Goal: Transaction & Acquisition: Purchase product/service

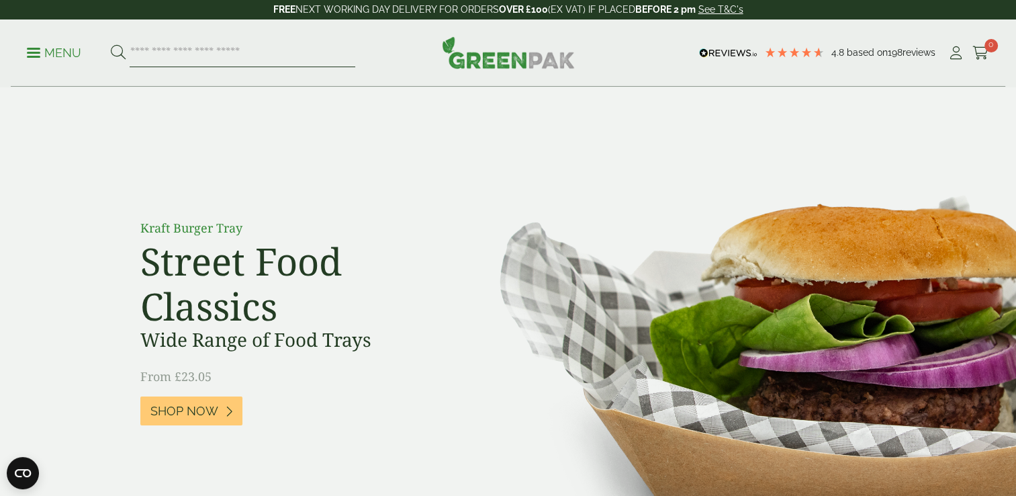
click at [198, 50] on input "search" at bounding box center [243, 53] width 226 height 28
click at [38, 50] on p "Menu" at bounding box center [54, 53] width 54 height 16
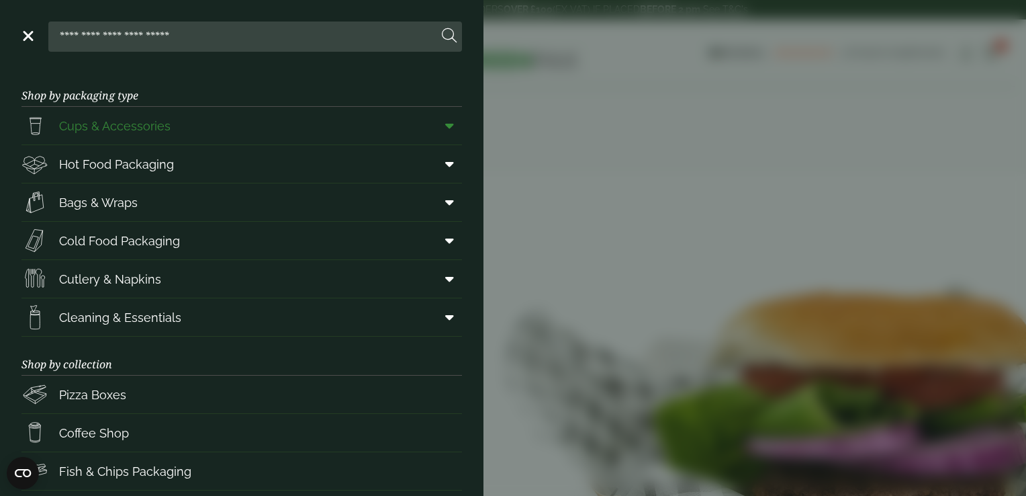
click at [105, 125] on span "Cups & Accessories" at bounding box center [114, 126] width 111 height 18
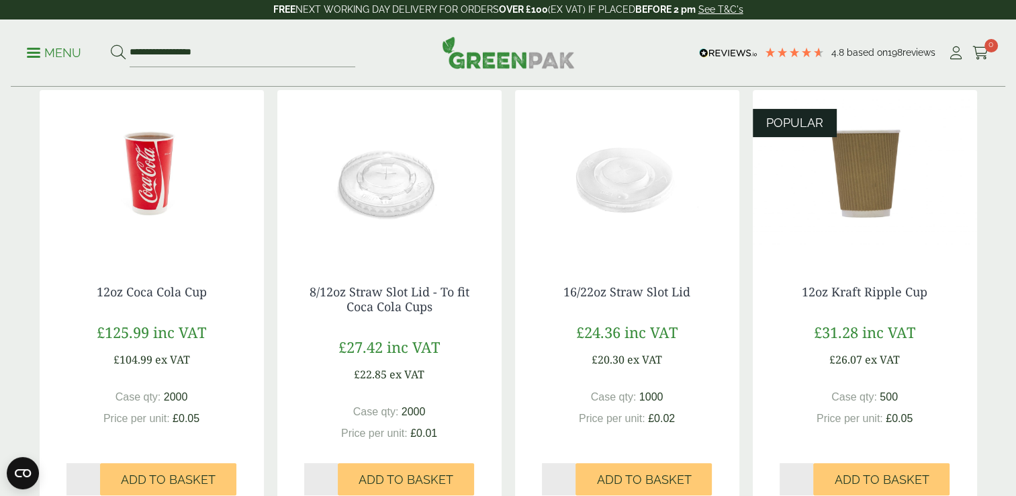
scroll to position [318, 0]
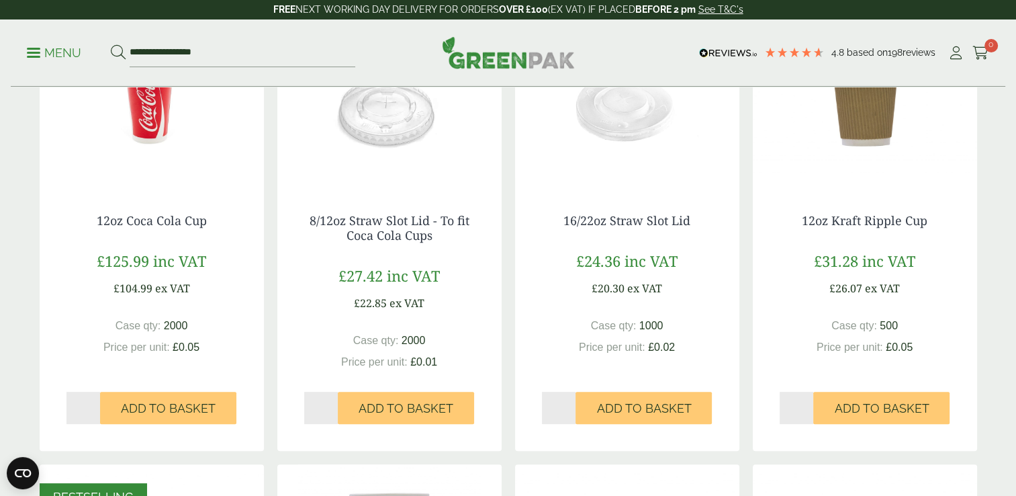
type input "*"
click at [808, 402] on input "*" at bounding box center [797, 407] width 34 height 32
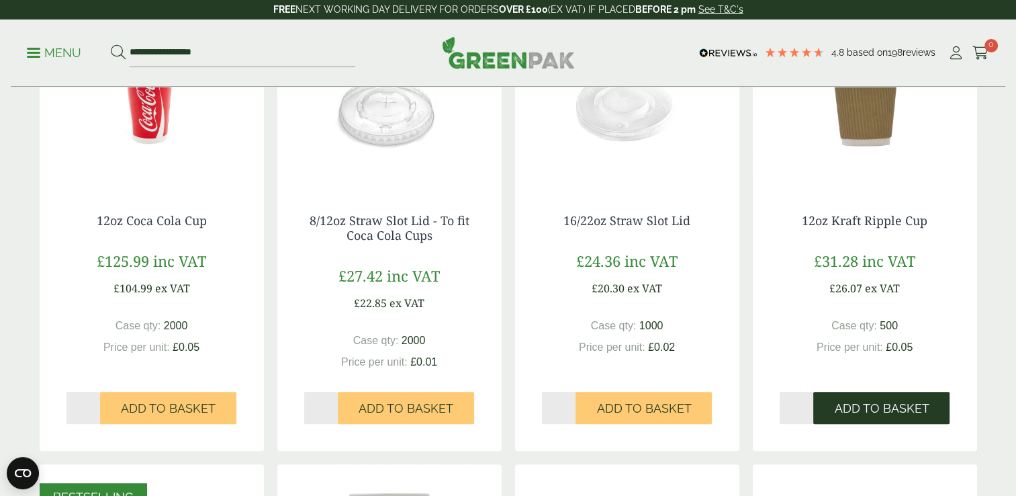
click at [863, 410] on span "Add to Basket" at bounding box center [881, 408] width 95 height 15
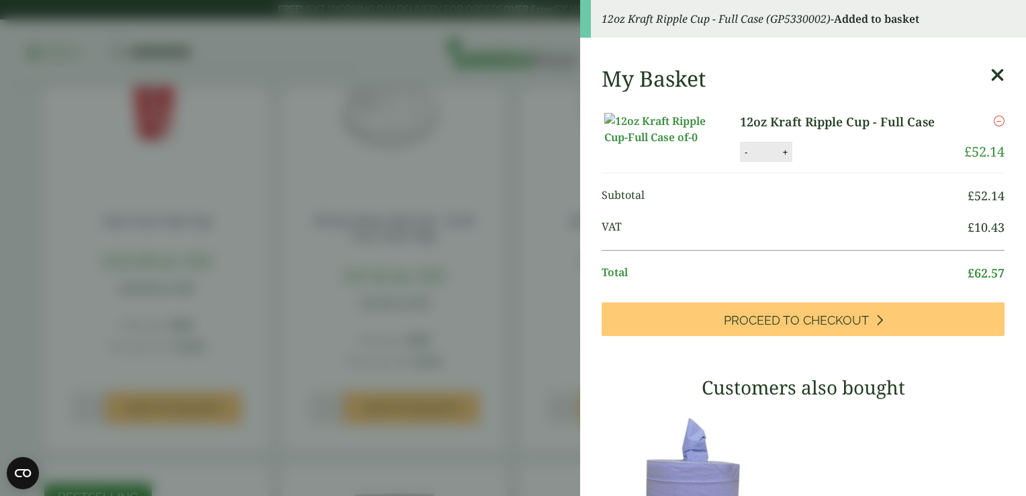
click at [990, 76] on icon at bounding box center [997, 75] width 14 height 19
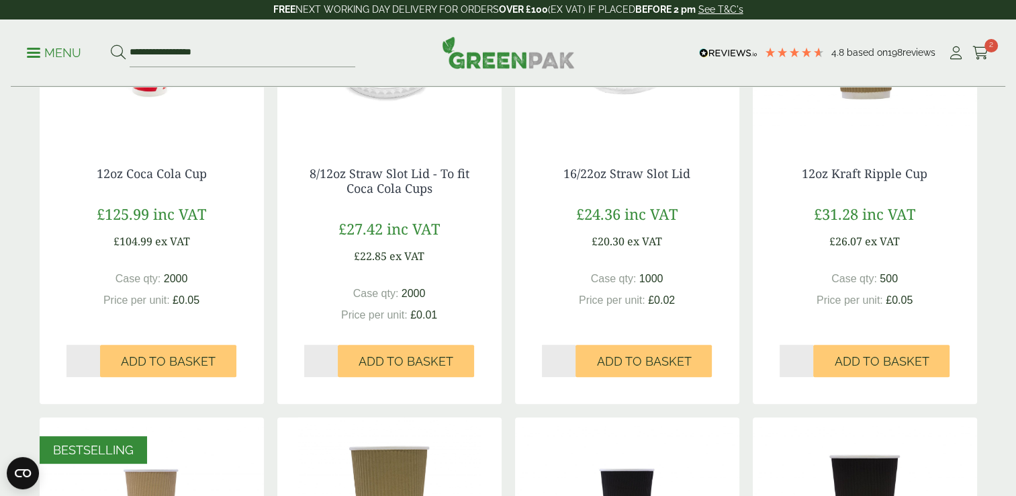
scroll to position [0, 0]
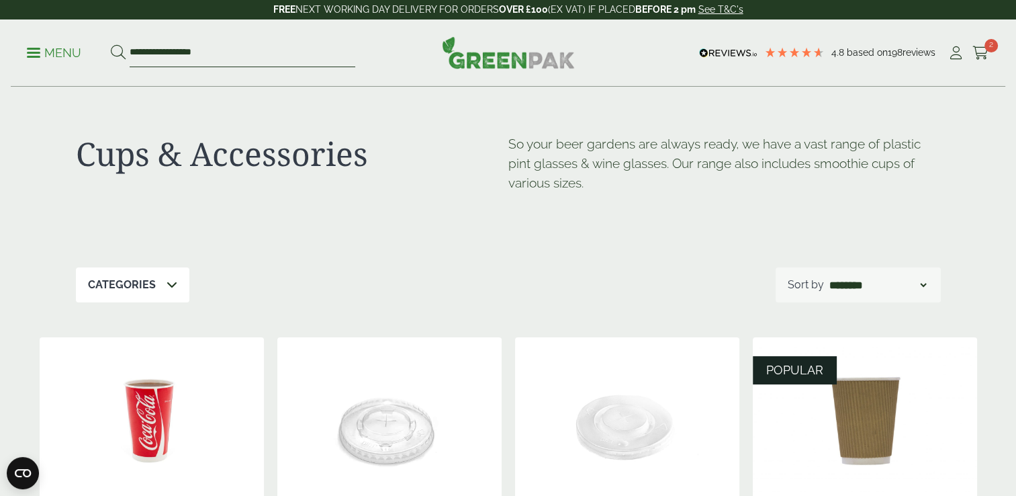
click at [223, 57] on input "**********" at bounding box center [243, 53] width 226 height 28
type input "*"
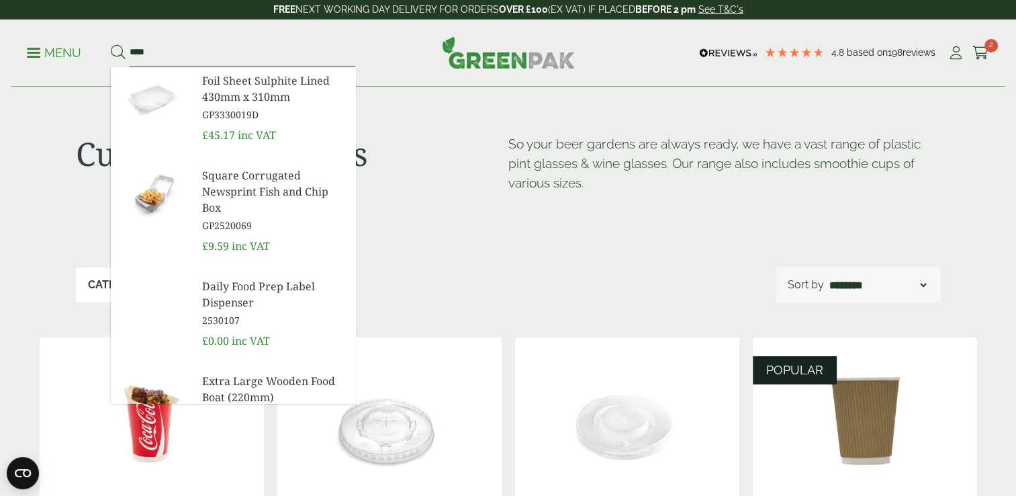
type input "****"
click at [111, 44] on button at bounding box center [118, 52] width 15 height 17
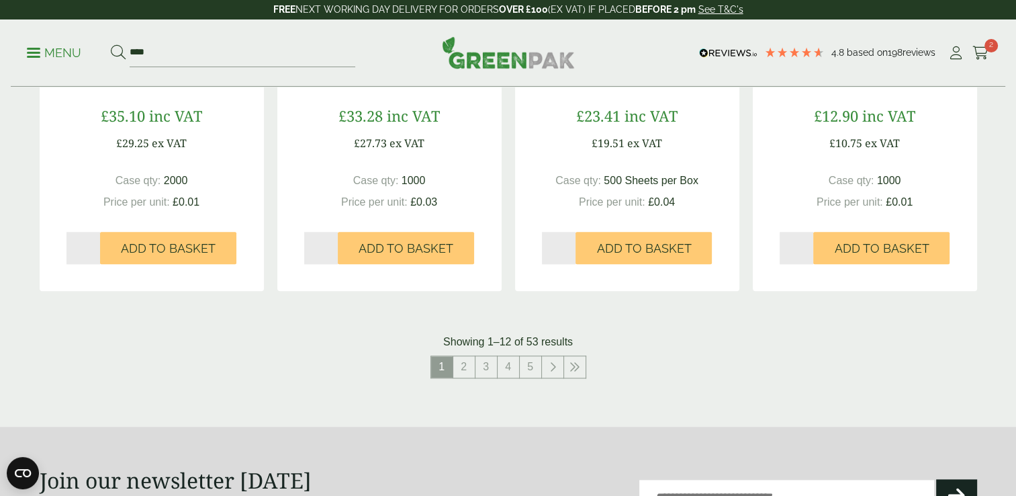
scroll to position [1383, 0]
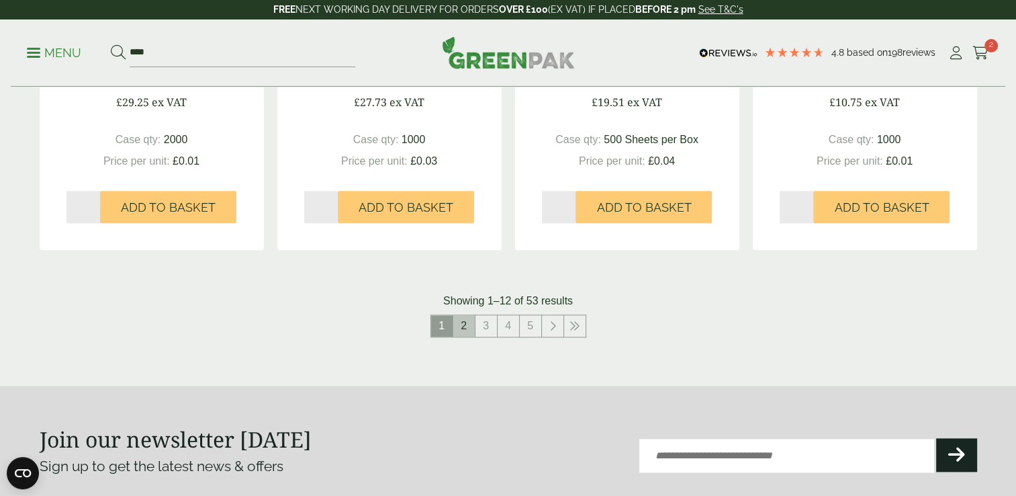
click at [462, 322] on link "2" at bounding box center [463, 325] width 21 height 21
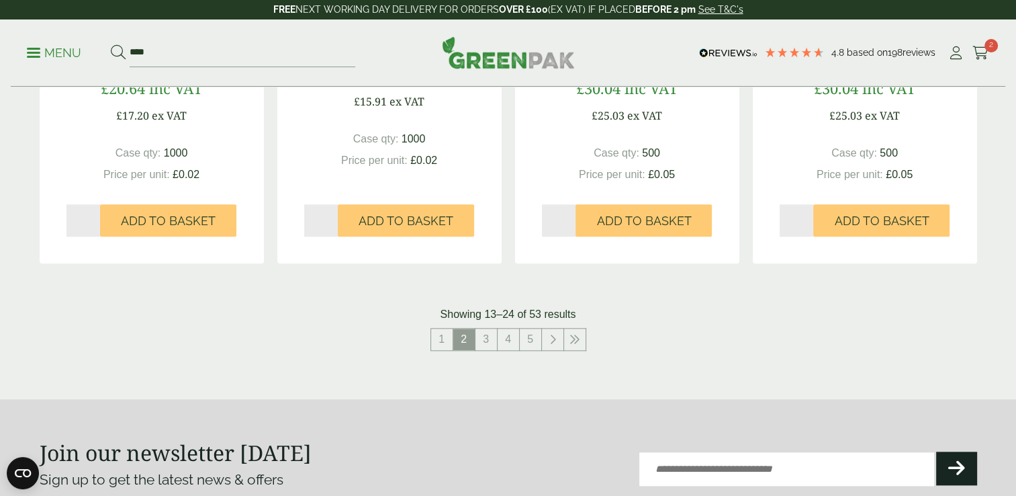
scroll to position [1390, 0]
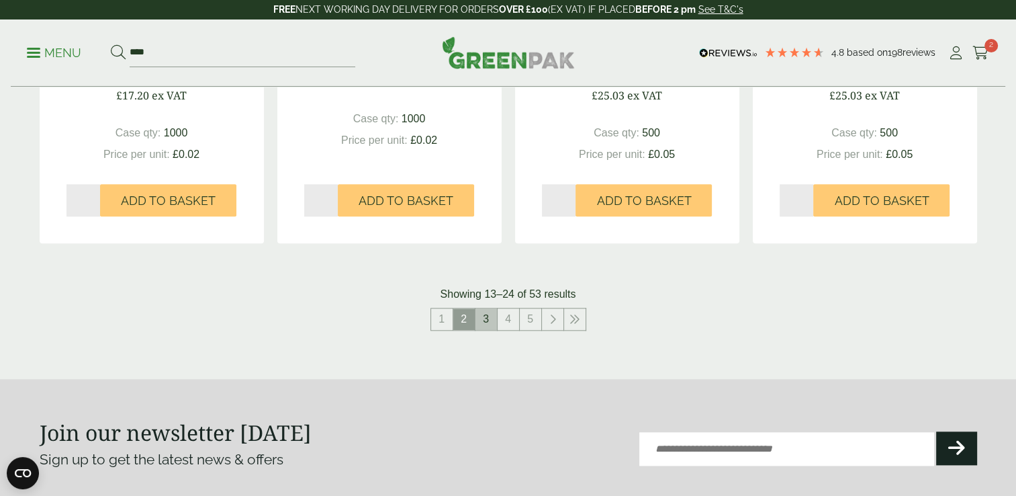
click at [487, 317] on link "3" at bounding box center [485, 318] width 21 height 21
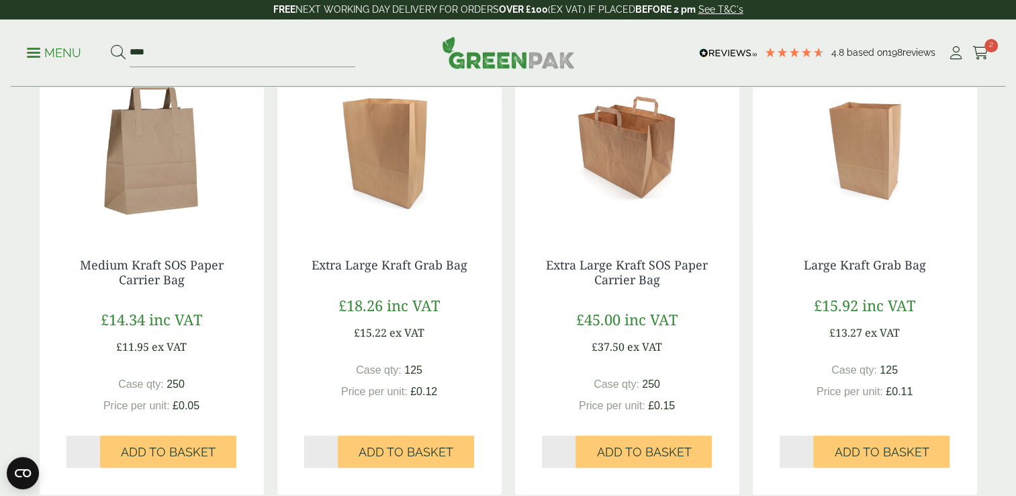
scroll to position [1155, 0]
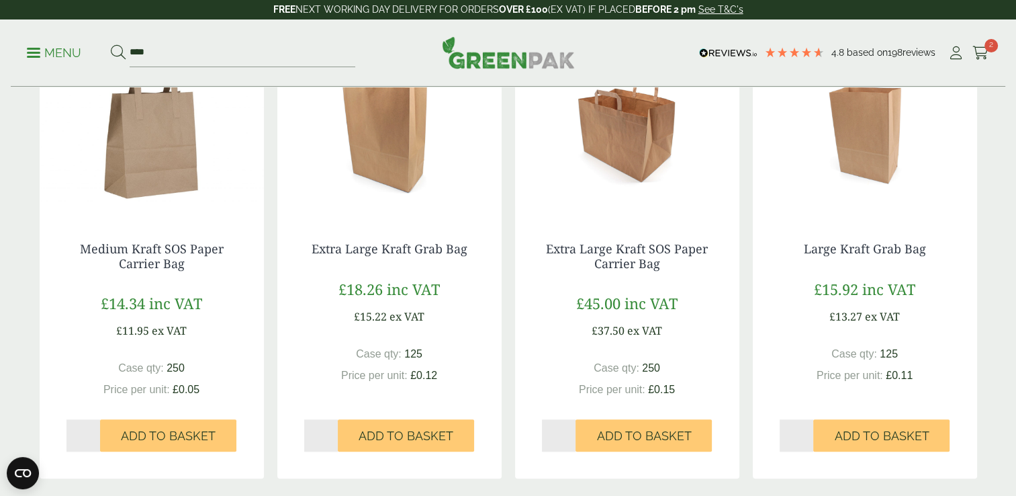
click at [97, 432] on input "*" at bounding box center [83, 435] width 34 height 32
type input "*"
click at [97, 432] on input "*" at bounding box center [83, 435] width 34 height 32
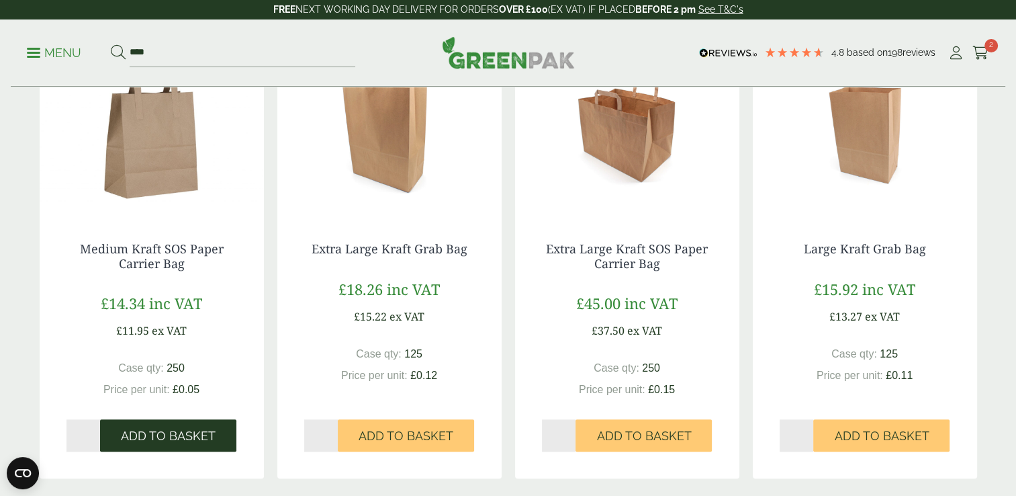
click at [154, 439] on span "Add to Basket" at bounding box center [168, 435] width 95 height 15
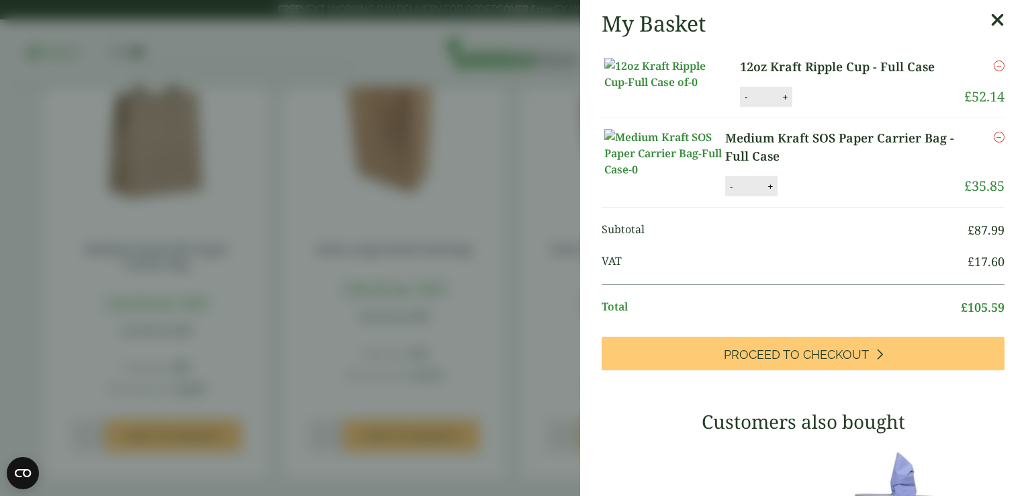
click at [972, 87] on div "Remove" at bounding box center [976, 72] width 55 height 29
click at [990, 21] on icon at bounding box center [997, 20] width 14 height 19
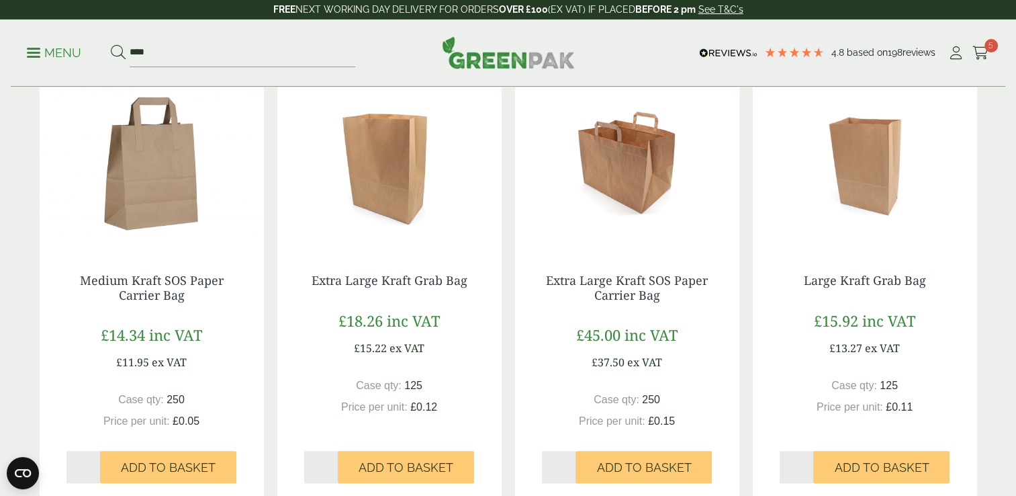
scroll to position [1131, 0]
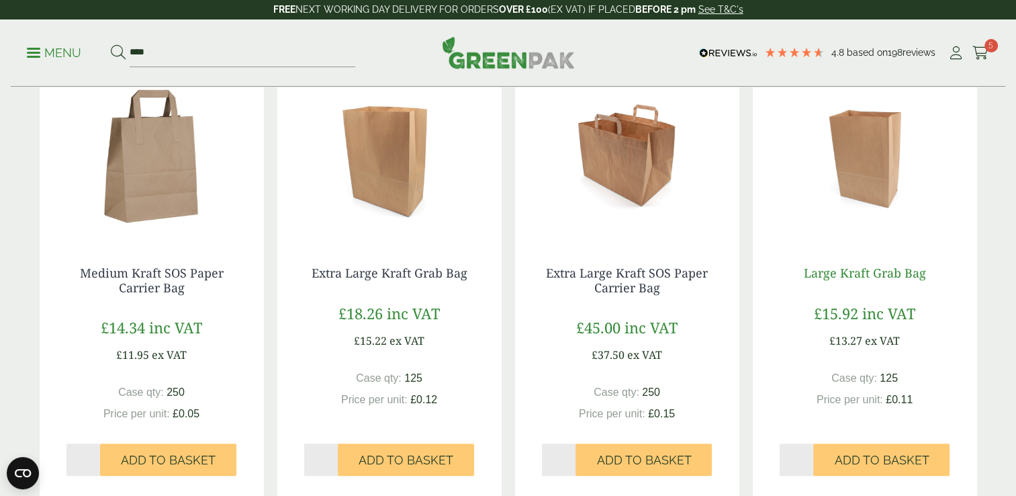
click at [843, 275] on link "Large Kraft Grab Bag" at bounding box center [865, 273] width 122 height 16
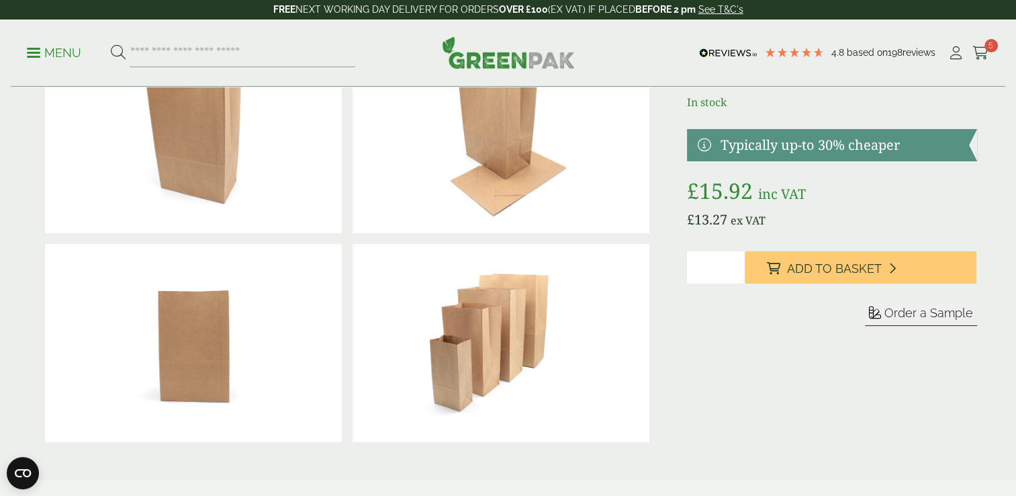
scroll to position [113, 0]
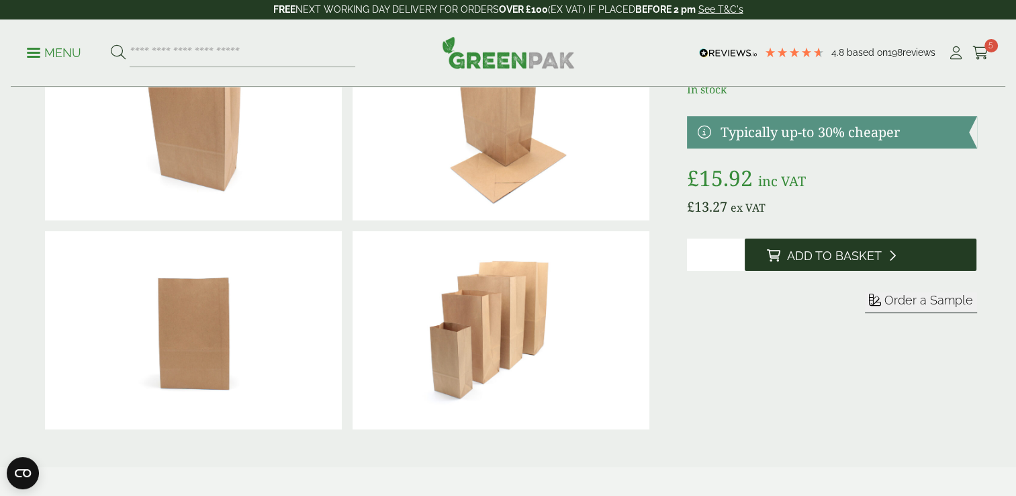
click at [845, 259] on span "Add to Basket" at bounding box center [833, 255] width 95 height 15
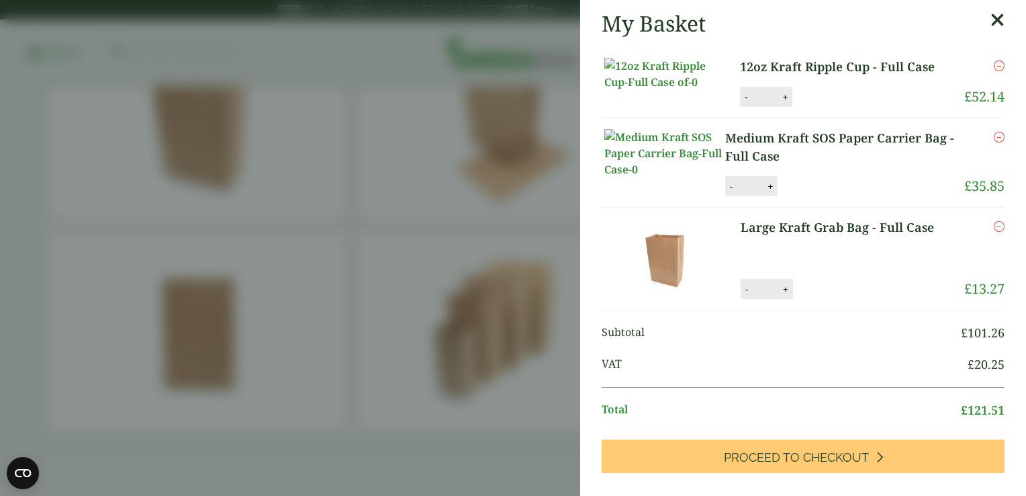
click at [990, 25] on icon at bounding box center [997, 20] width 14 height 19
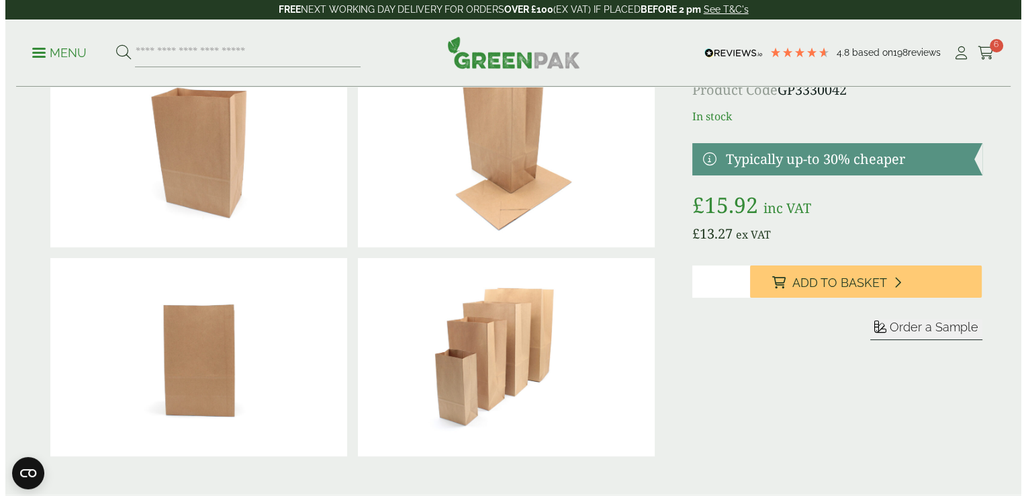
scroll to position [0, 0]
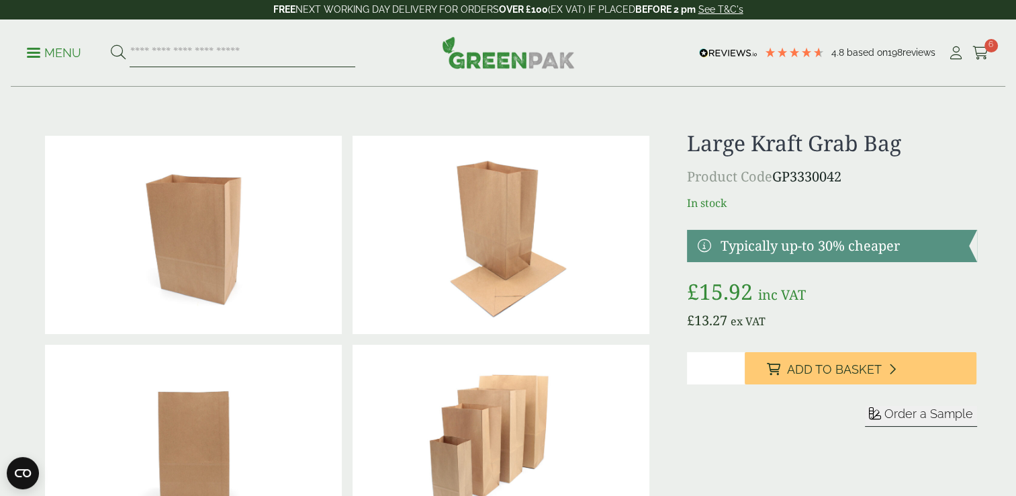
click at [214, 53] on input "search" at bounding box center [243, 53] width 226 height 28
click at [31, 53] on p "Menu" at bounding box center [54, 53] width 54 height 16
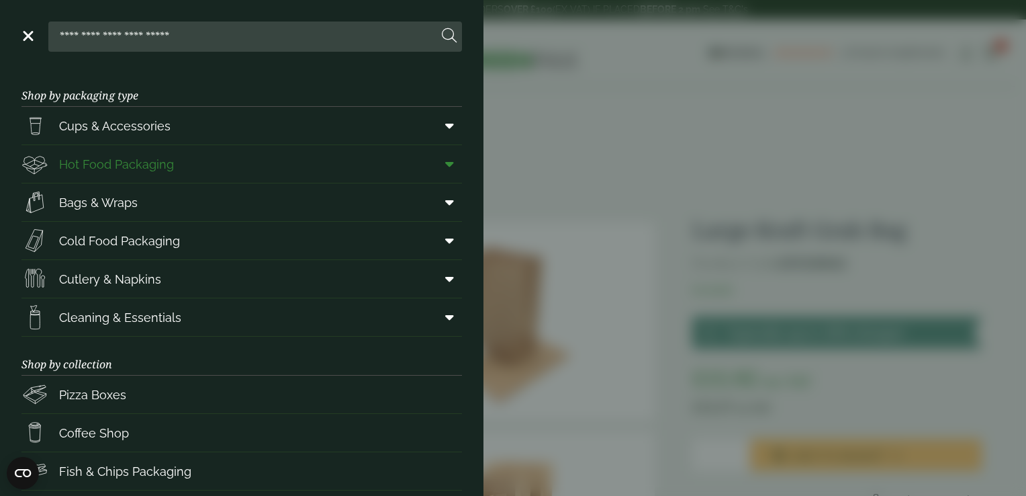
click at [95, 169] on span "Hot Food Packaging" at bounding box center [116, 164] width 115 height 18
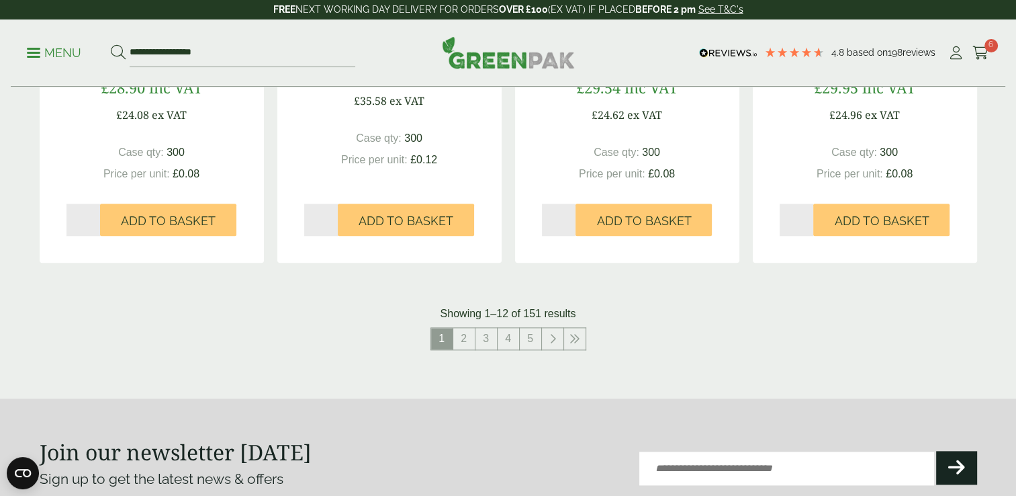
scroll to position [1526, 0]
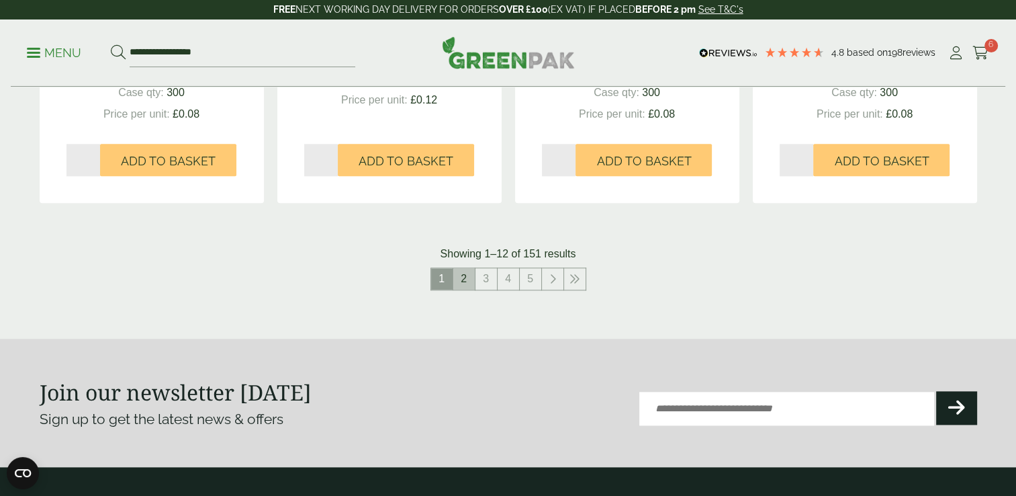
click at [465, 277] on link "2" at bounding box center [463, 278] width 21 height 21
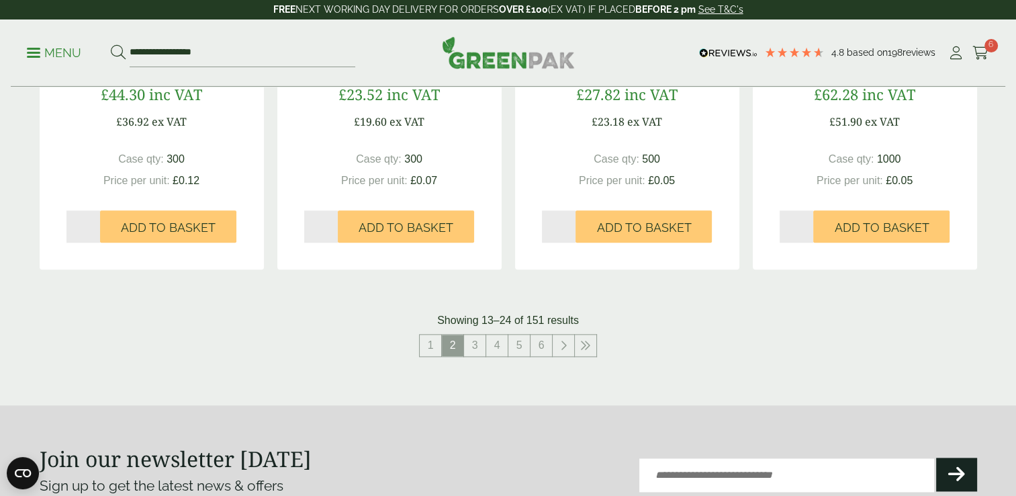
scroll to position [1493, 0]
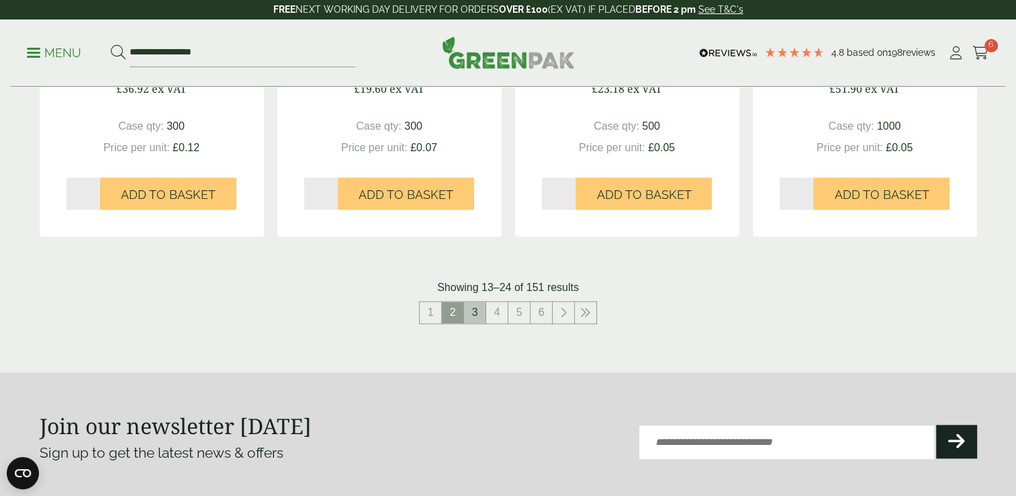
click at [477, 314] on link "3" at bounding box center [474, 311] width 21 height 21
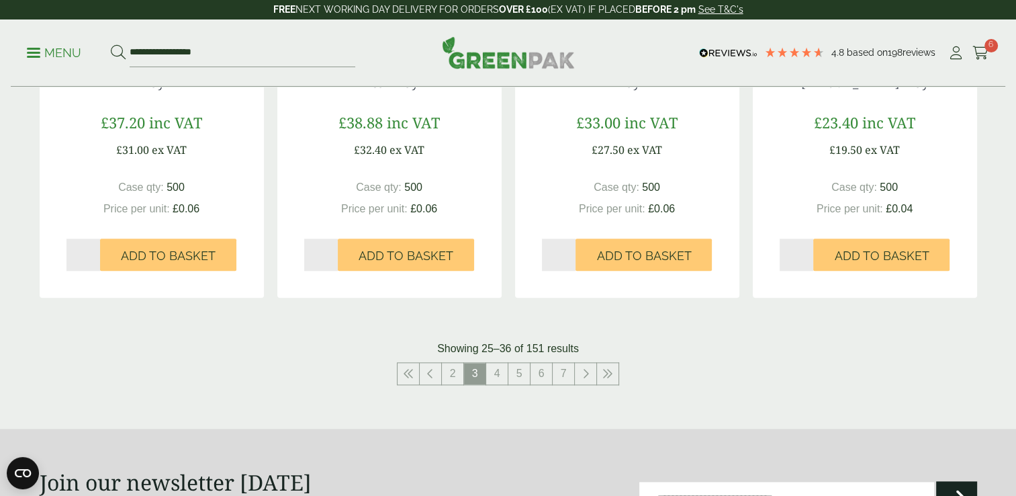
scroll to position [1437, 0]
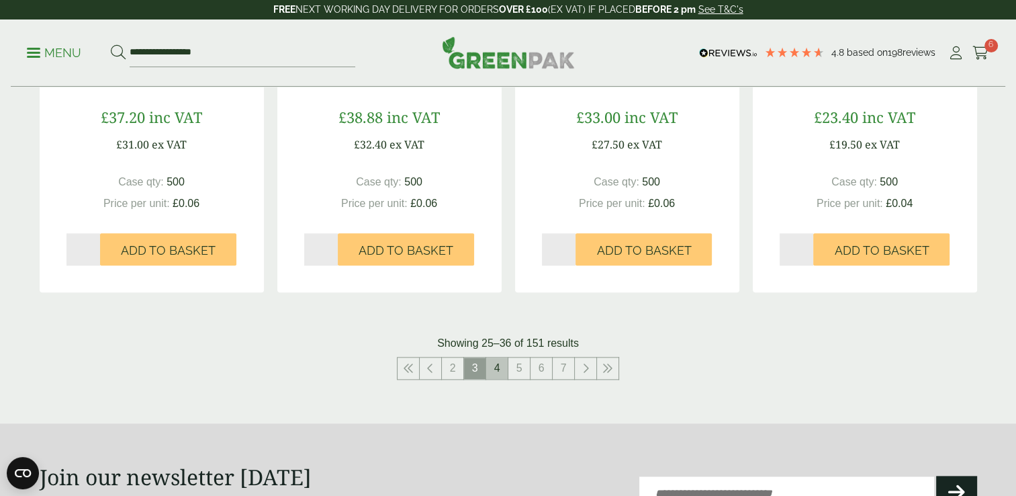
click at [495, 363] on link "4" at bounding box center [496, 367] width 21 height 21
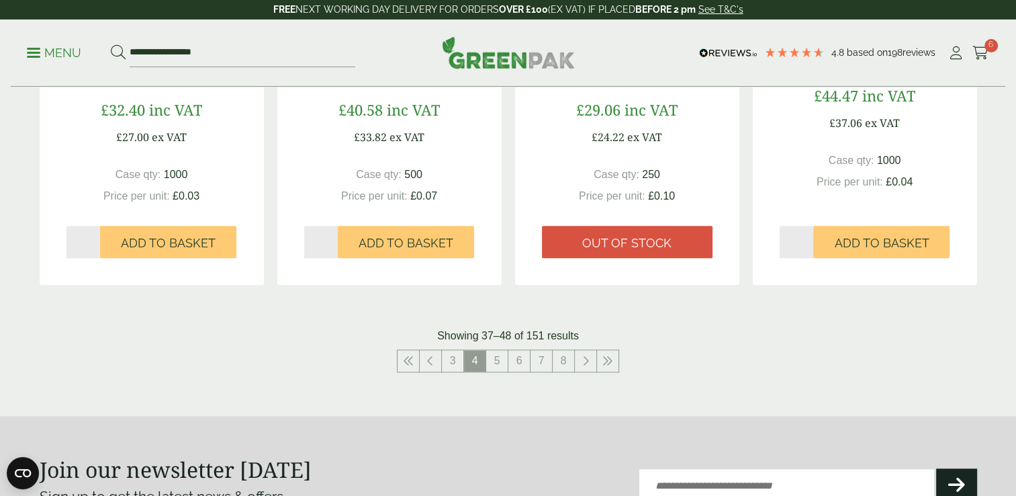
scroll to position [1516, 0]
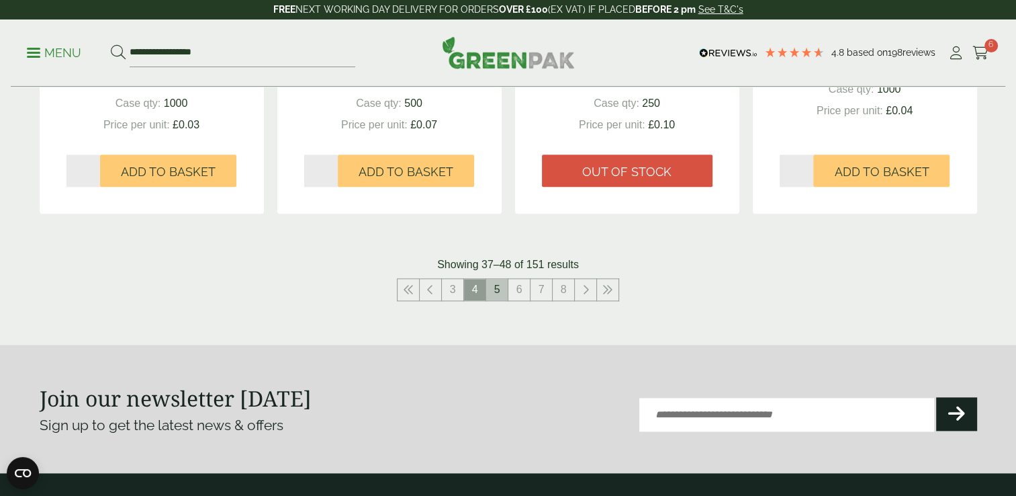
click at [496, 286] on link "5" at bounding box center [496, 289] width 21 height 21
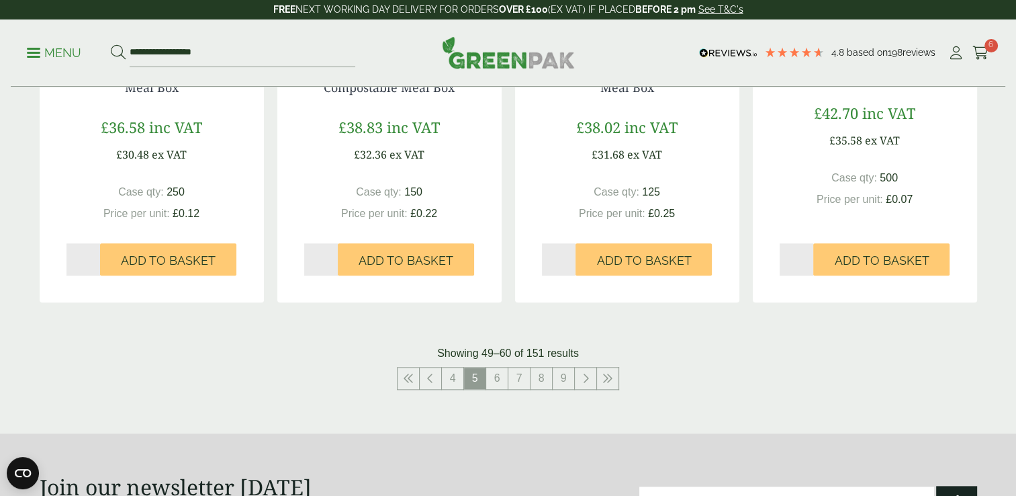
scroll to position [1441, 0]
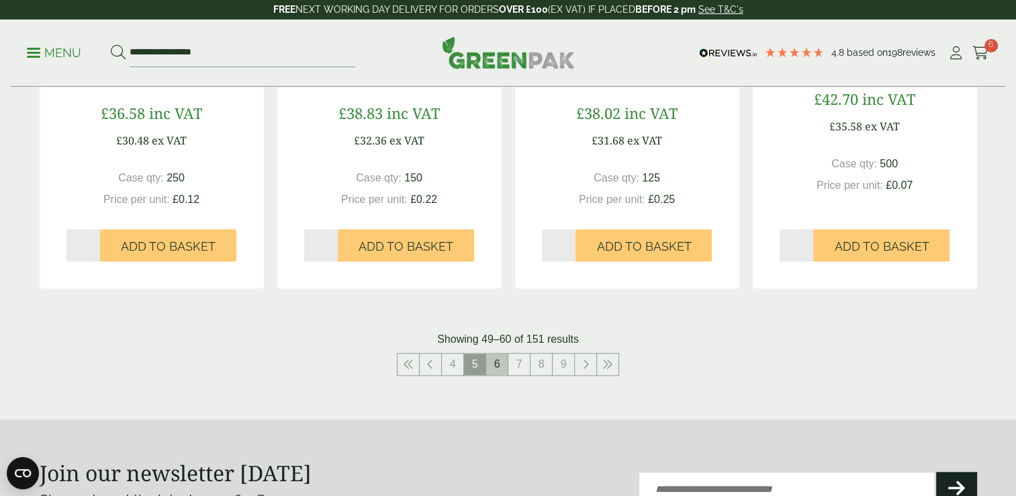
click at [502, 359] on link "6" at bounding box center [496, 363] width 21 height 21
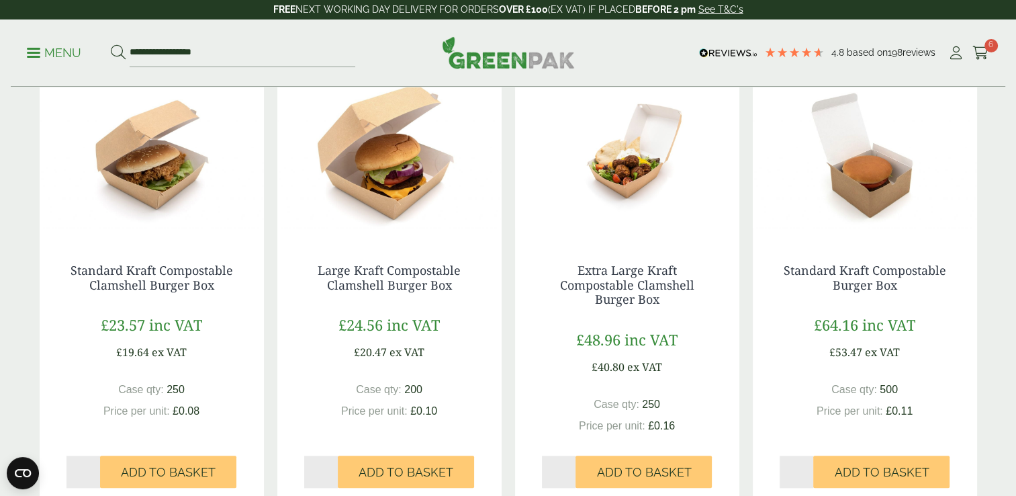
scroll to position [1238, 0]
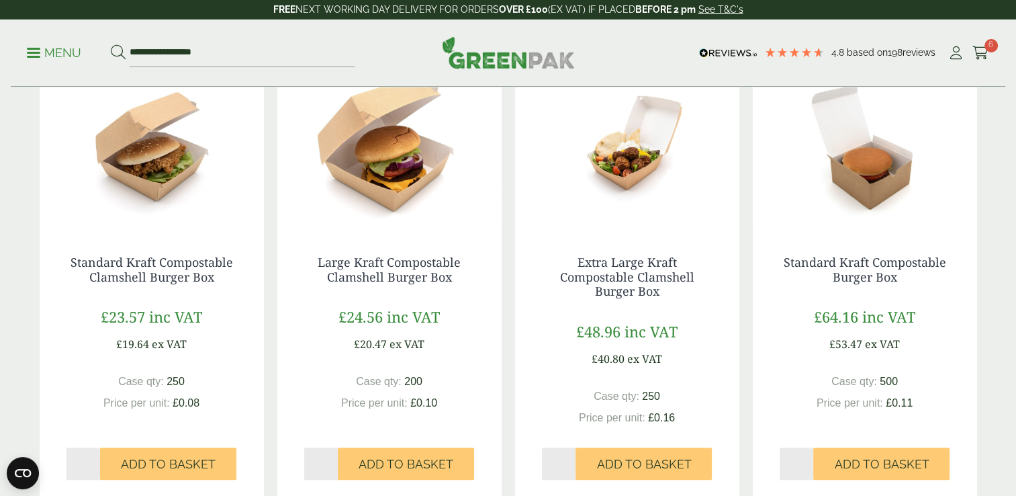
type input "*"
click at [808, 461] on input "*" at bounding box center [797, 463] width 34 height 32
click at [881, 461] on span "Add to Basket" at bounding box center [881, 464] width 95 height 15
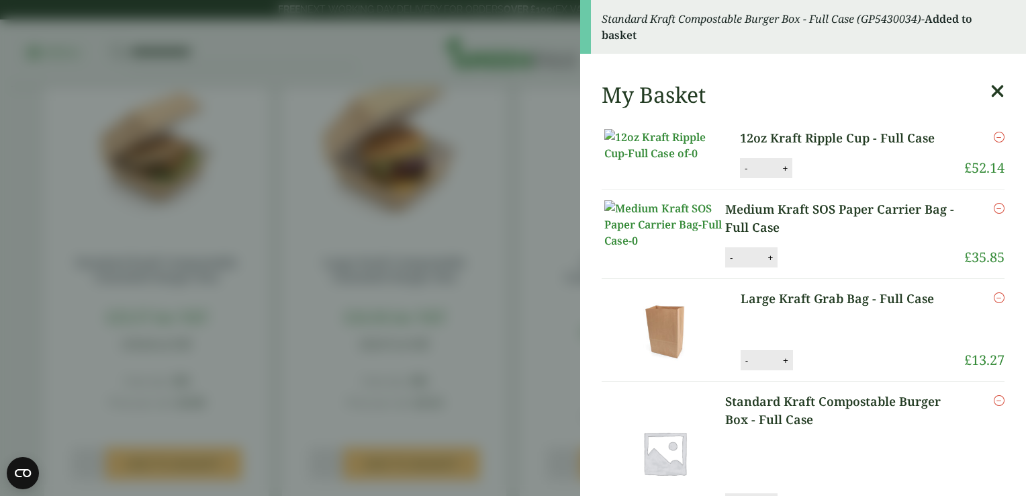
click at [990, 95] on icon at bounding box center [997, 91] width 14 height 19
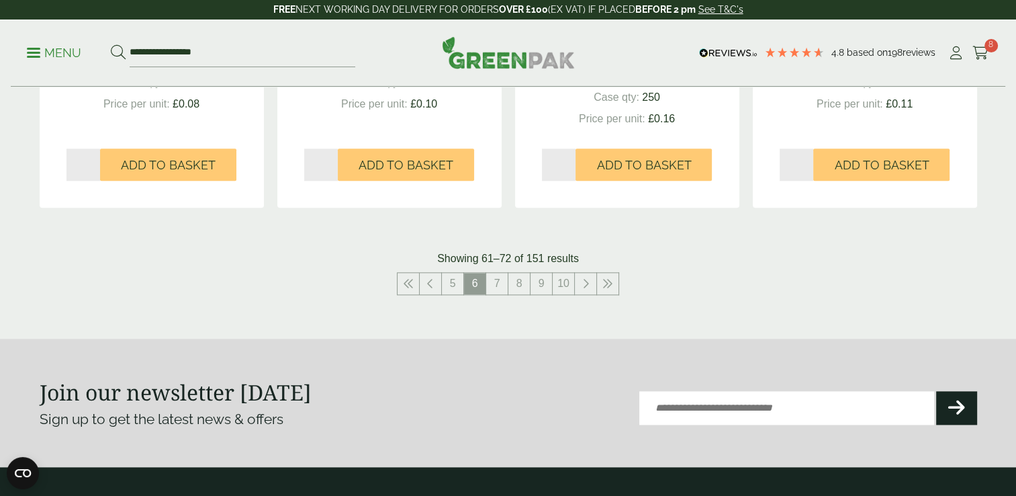
scroll to position [1608, 0]
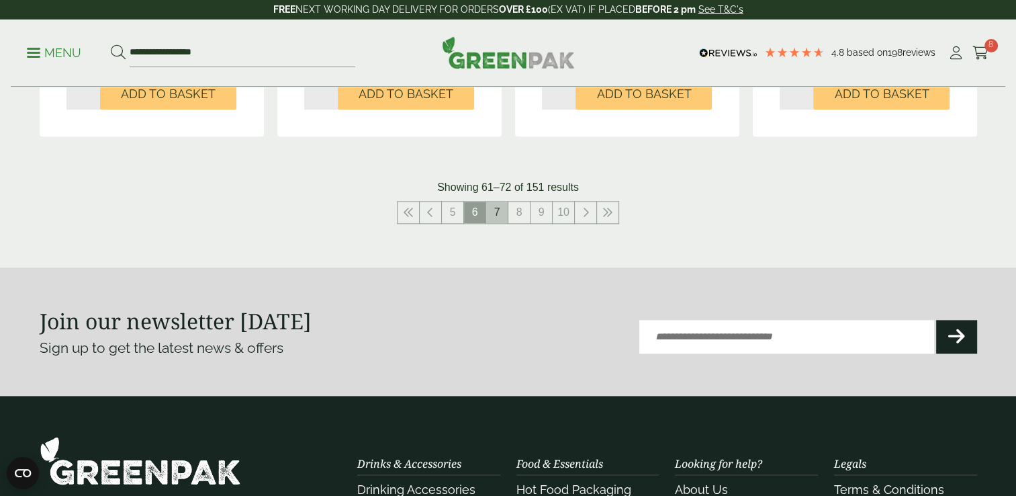
click at [500, 216] on link "7" at bounding box center [496, 211] width 21 height 21
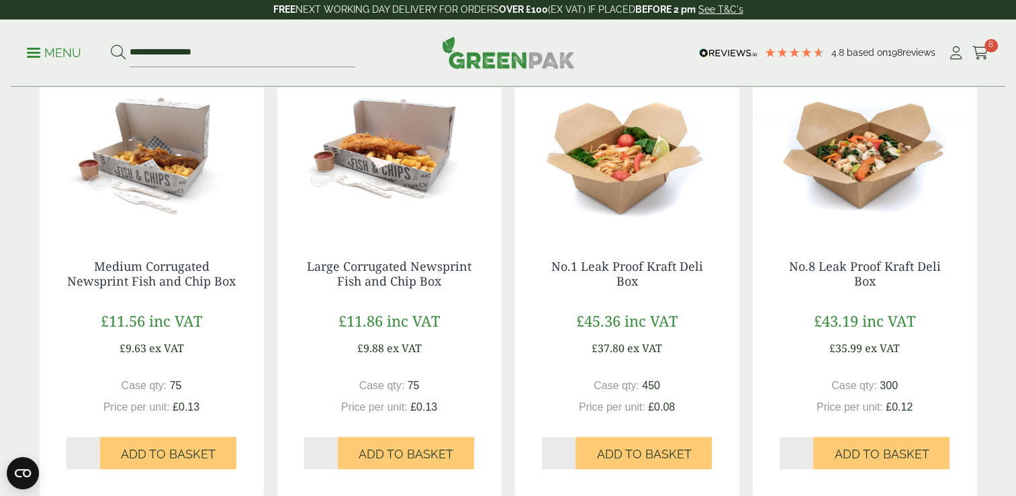
scroll to position [1220, 0]
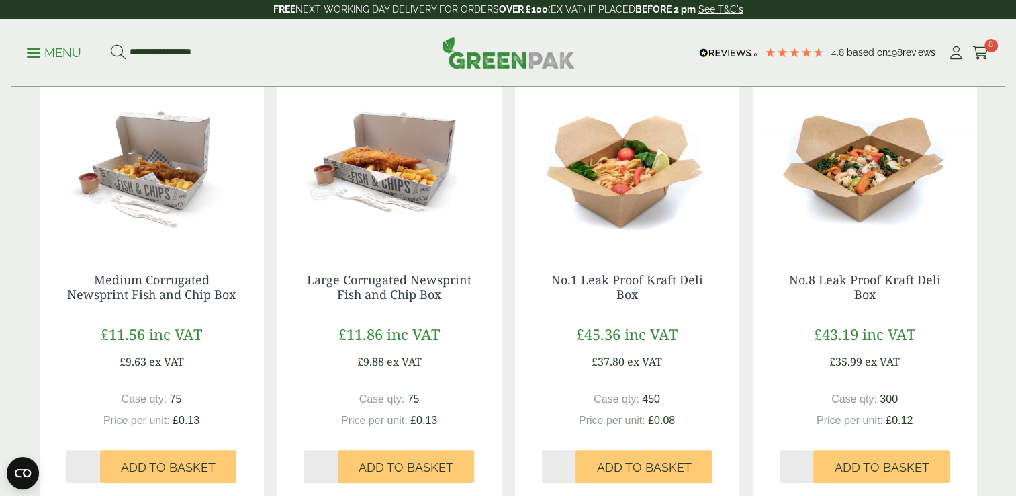
drag, startPoint x: 999, startPoint y: 285, endPoint x: 999, endPoint y: 267, distance: 18.1
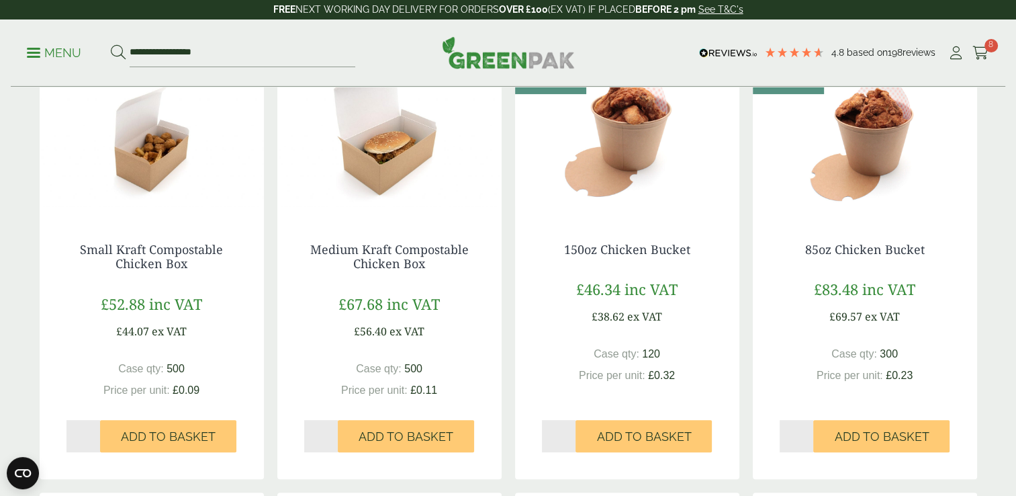
scroll to position [352, 0]
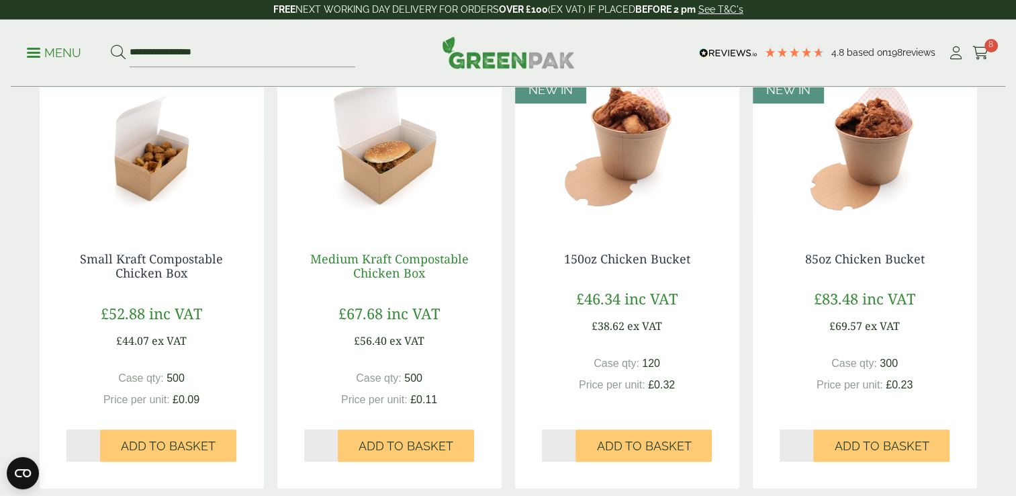
click at [373, 263] on link "Medium Kraft Compostable Chicken Box" at bounding box center [389, 265] width 158 height 31
click at [138, 269] on link "Small Kraft Compostable Chicken Box" at bounding box center [151, 265] width 143 height 31
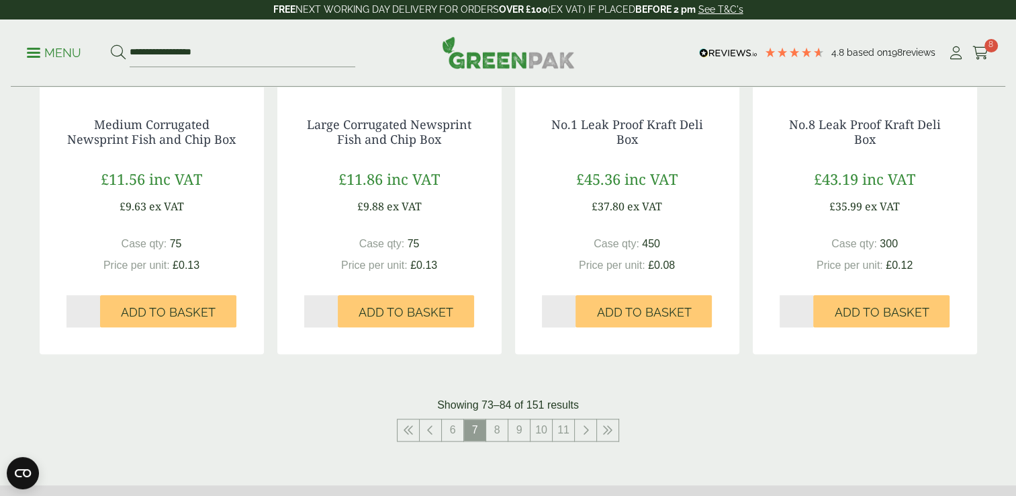
scroll to position [1402, 0]
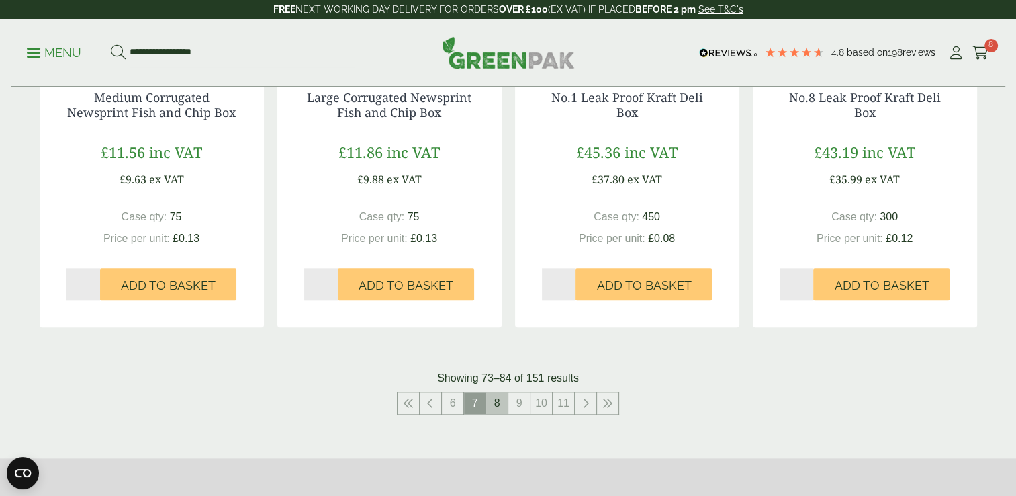
click at [502, 401] on link "8" at bounding box center [496, 402] width 21 height 21
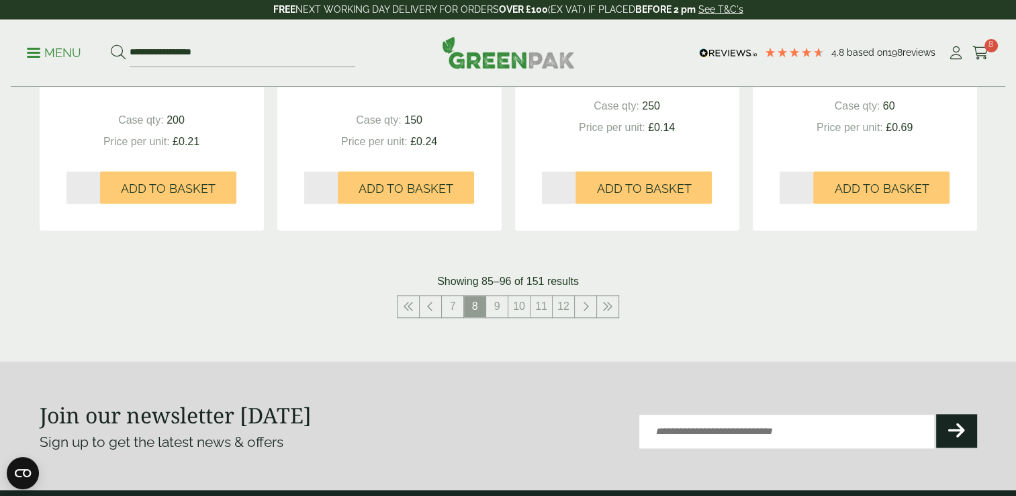
scroll to position [1471, 0]
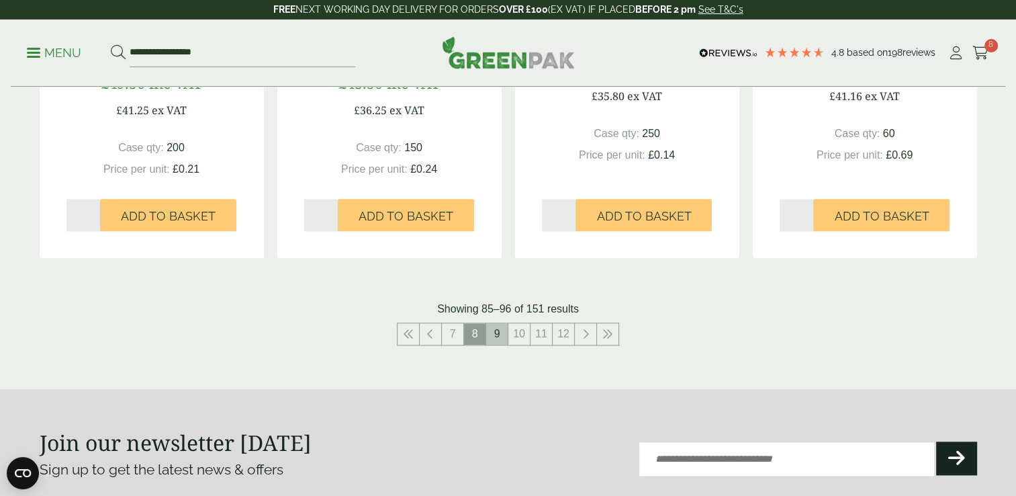
click at [500, 324] on link "9" at bounding box center [496, 333] width 21 height 21
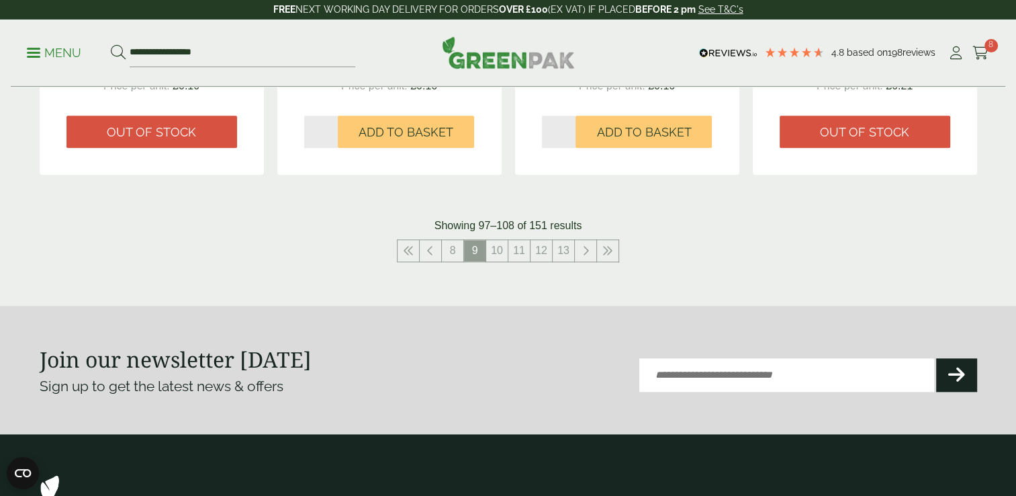
scroll to position [1546, 0]
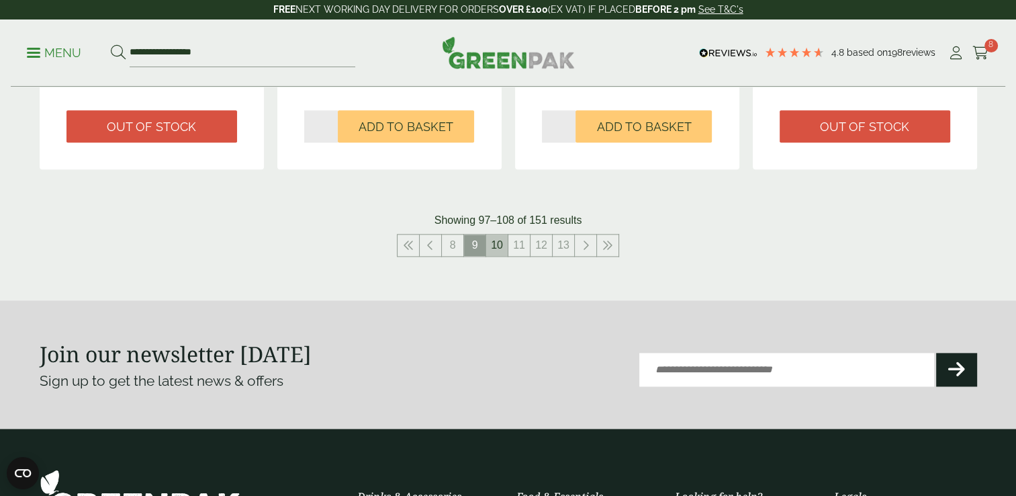
click at [496, 249] on link "10" at bounding box center [496, 244] width 21 height 21
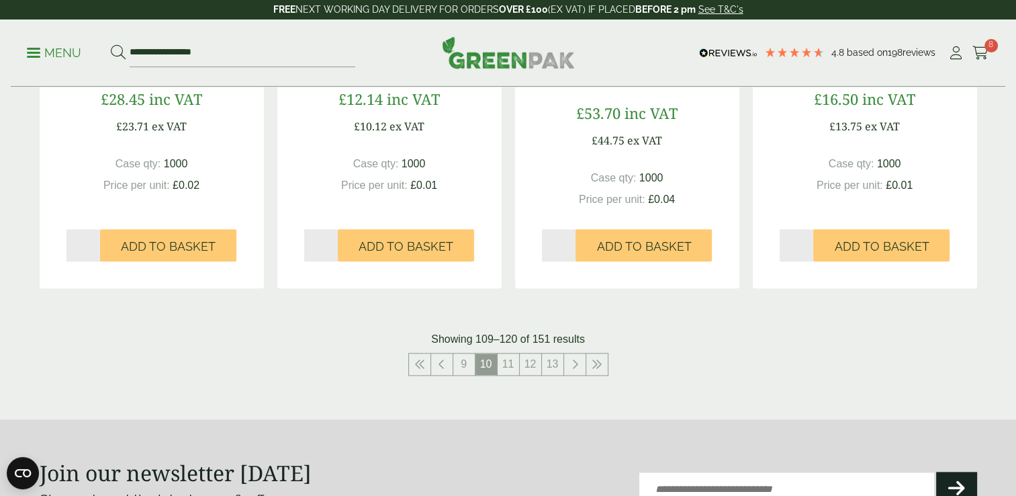
scroll to position [1444, 0]
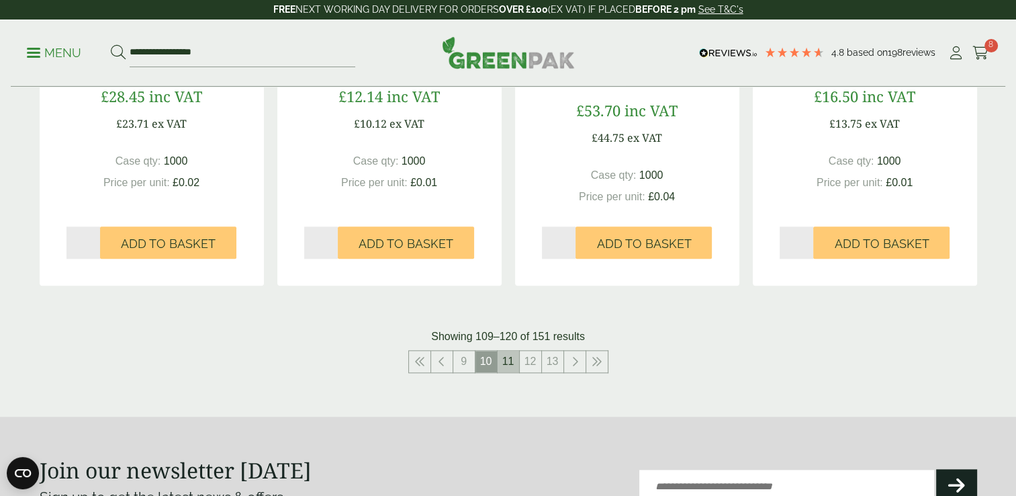
click at [506, 365] on link "11" at bounding box center [508, 361] width 21 height 21
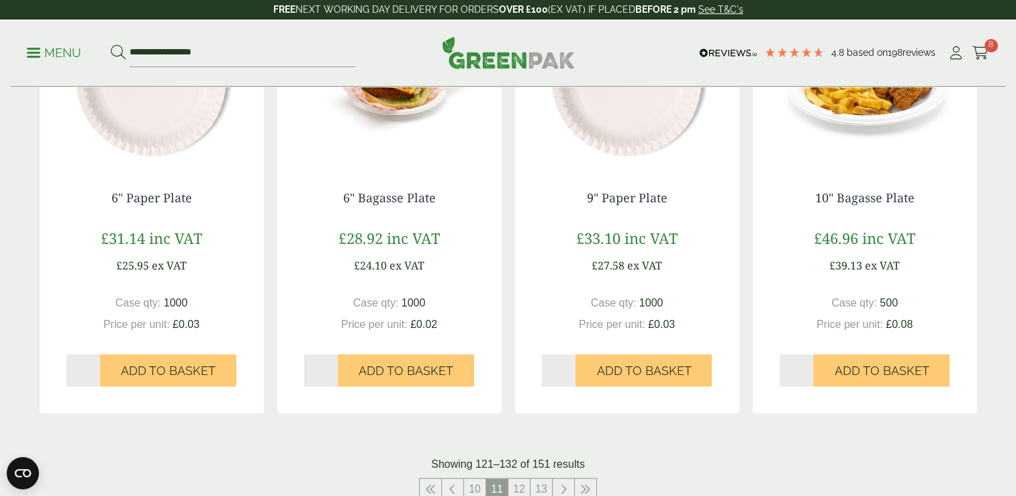
scroll to position [1321, 0]
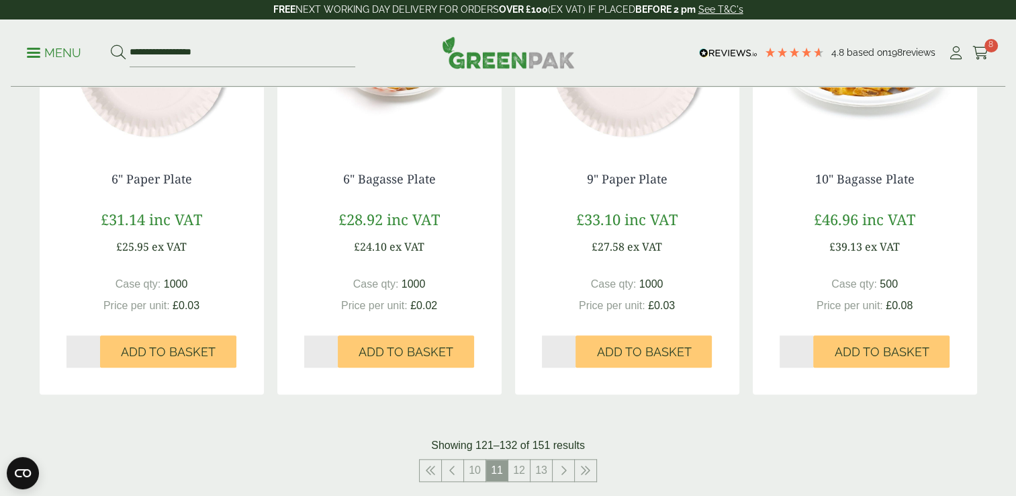
click at [520, 471] on link "12" at bounding box center [518, 469] width 21 height 21
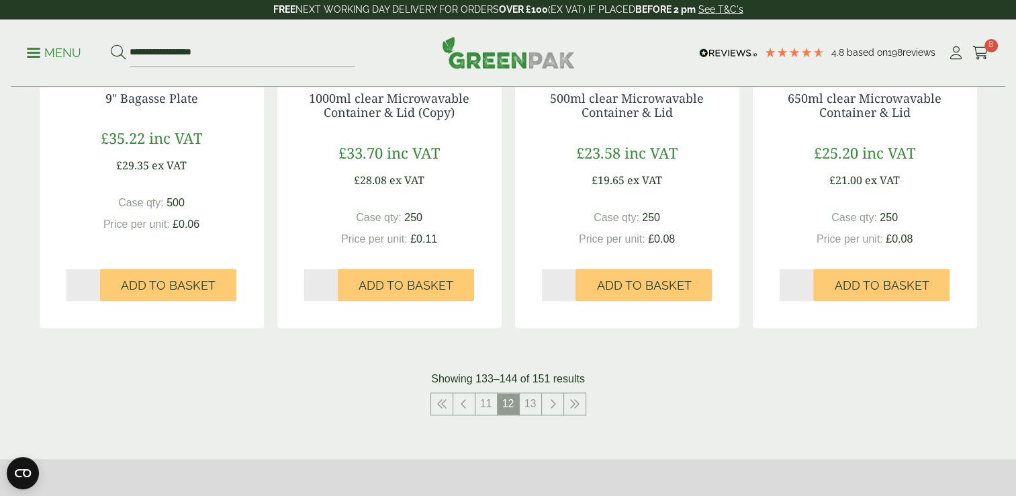
scroll to position [1395, 0]
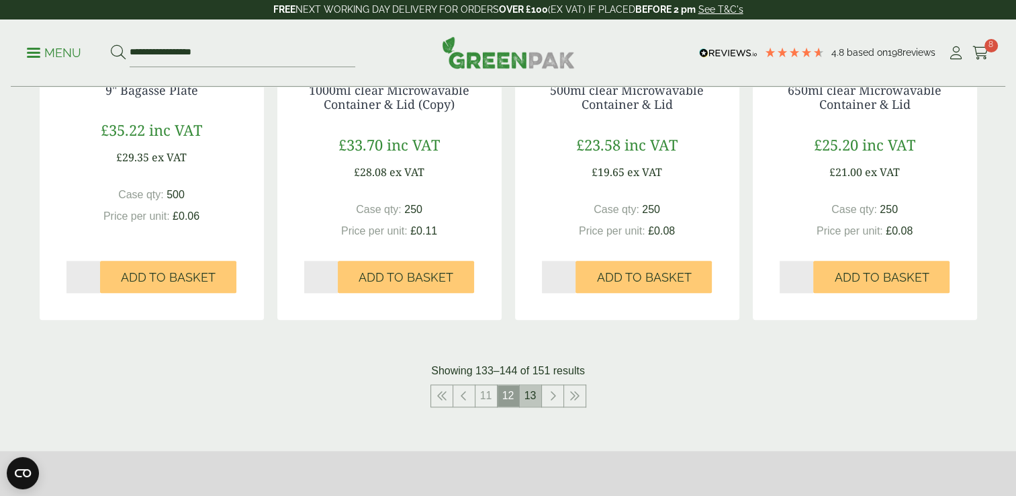
click at [524, 396] on link "13" at bounding box center [530, 395] width 21 height 21
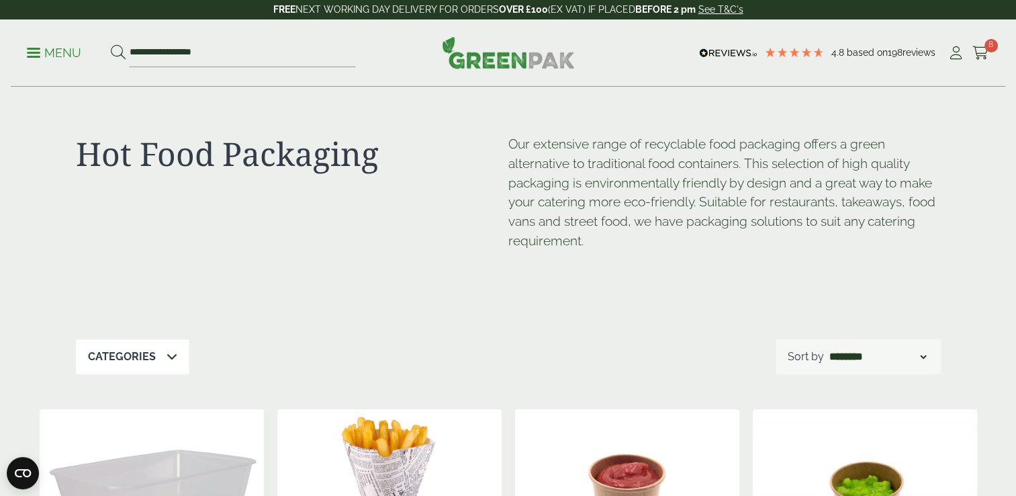
click at [32, 54] on p "Menu" at bounding box center [54, 53] width 54 height 16
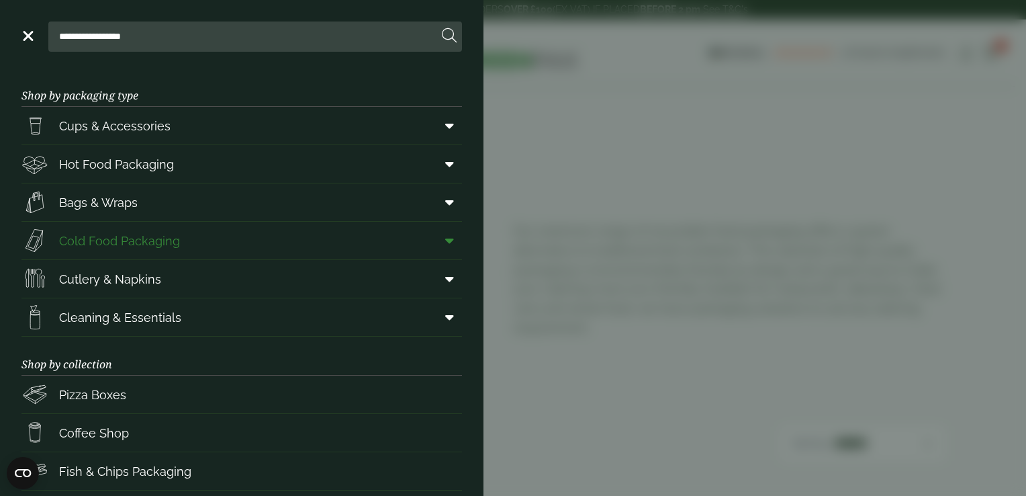
click at [103, 232] on span "Cold Food Packaging" at bounding box center [119, 241] width 121 height 18
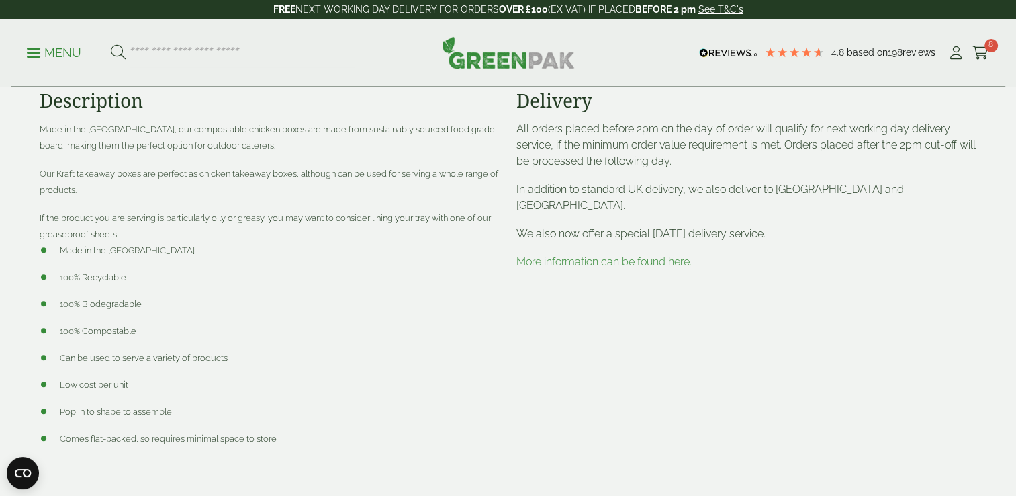
scroll to position [743, 0]
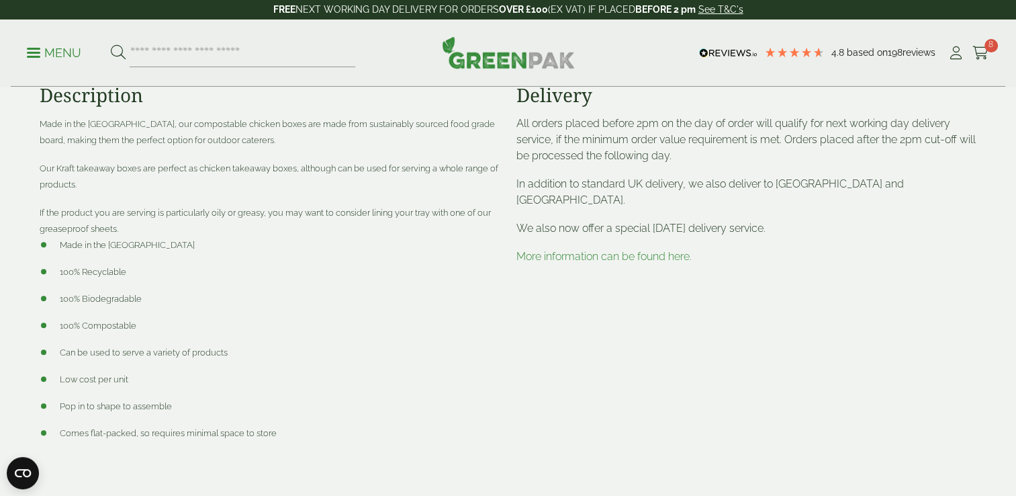
click at [657, 250] on link "More information can be found here." at bounding box center [603, 256] width 175 height 13
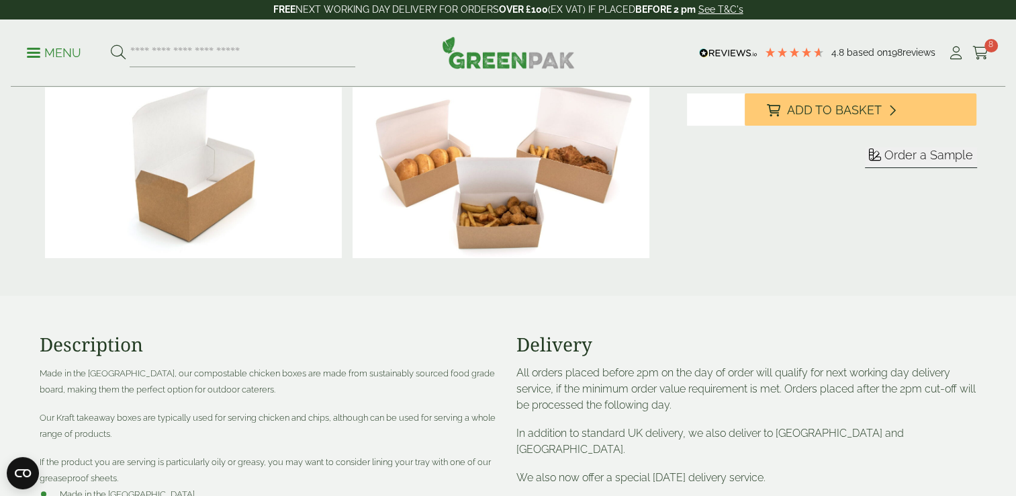
scroll to position [229, 0]
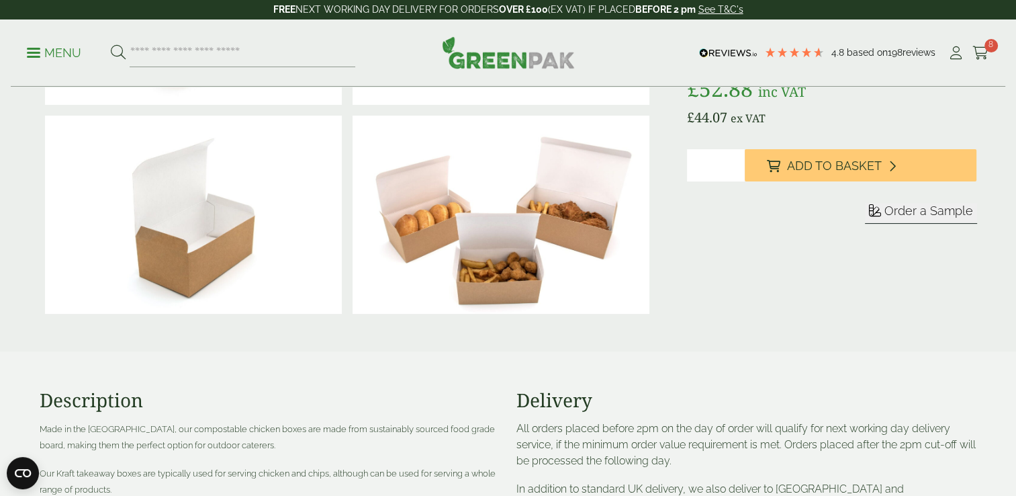
drag, startPoint x: 752, startPoint y: 189, endPoint x: 671, endPoint y: 288, distance: 127.9
click at [671, 288] on div "£" at bounding box center [508, 110] width 953 height 418
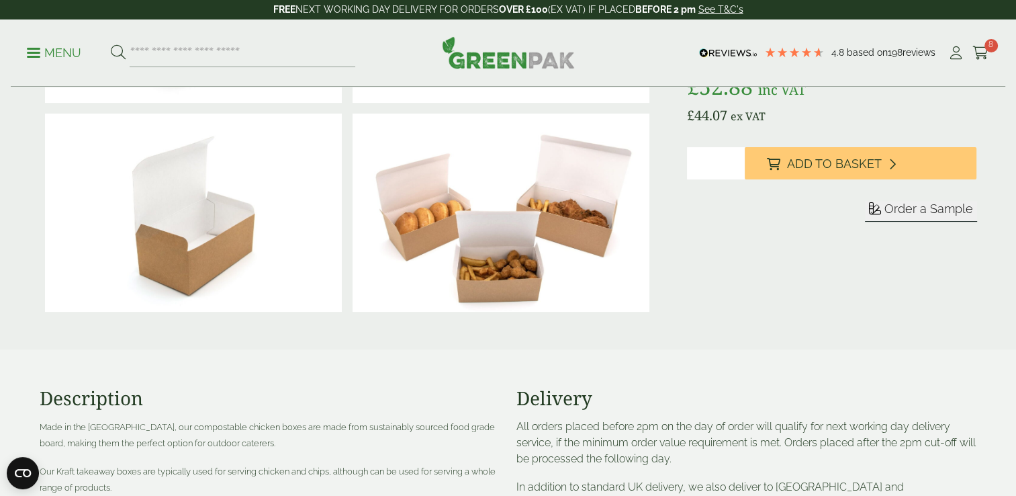
drag, startPoint x: 923, startPoint y: 368, endPoint x: 792, endPoint y: 344, distance: 133.0
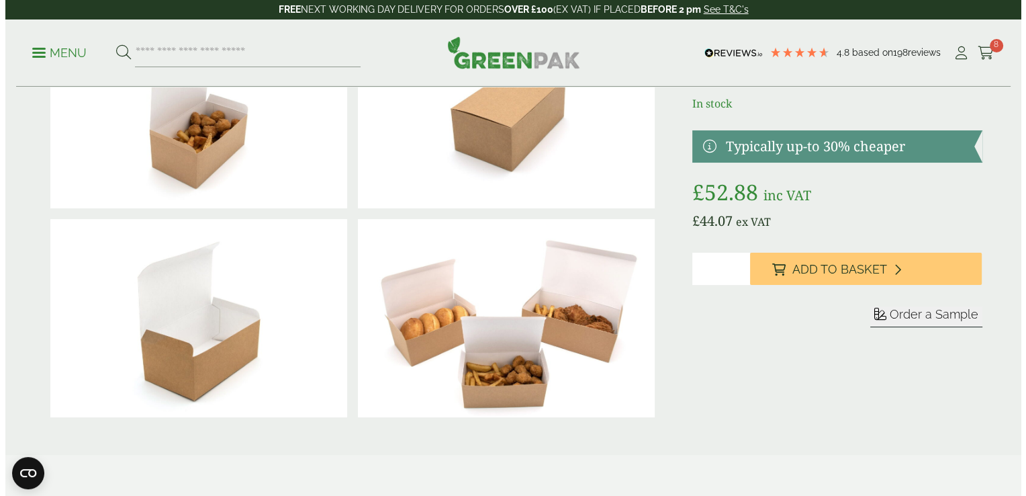
scroll to position [128, 0]
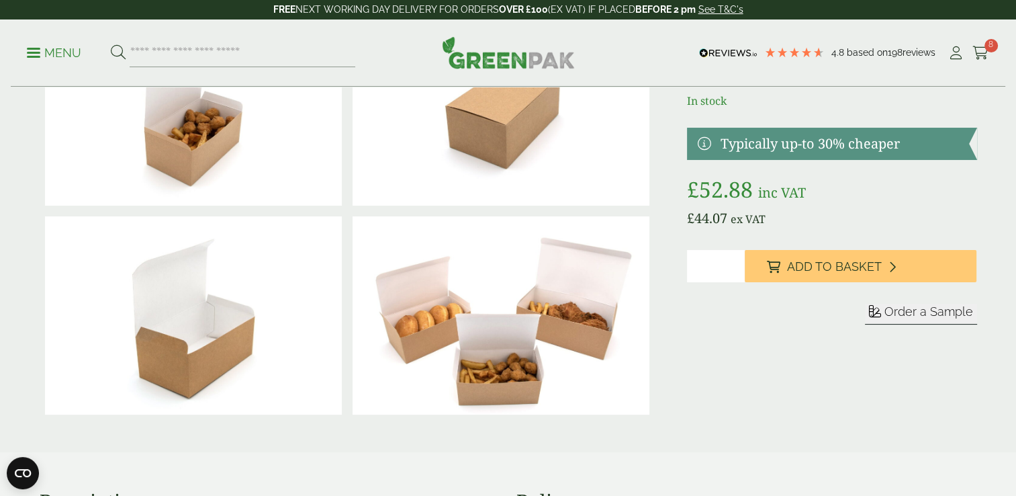
drag, startPoint x: 1017, startPoint y: 162, endPoint x: 1039, endPoint y: 93, distance: 73.1
click at [892, 310] on span "Order a Sample" at bounding box center [928, 311] width 89 height 14
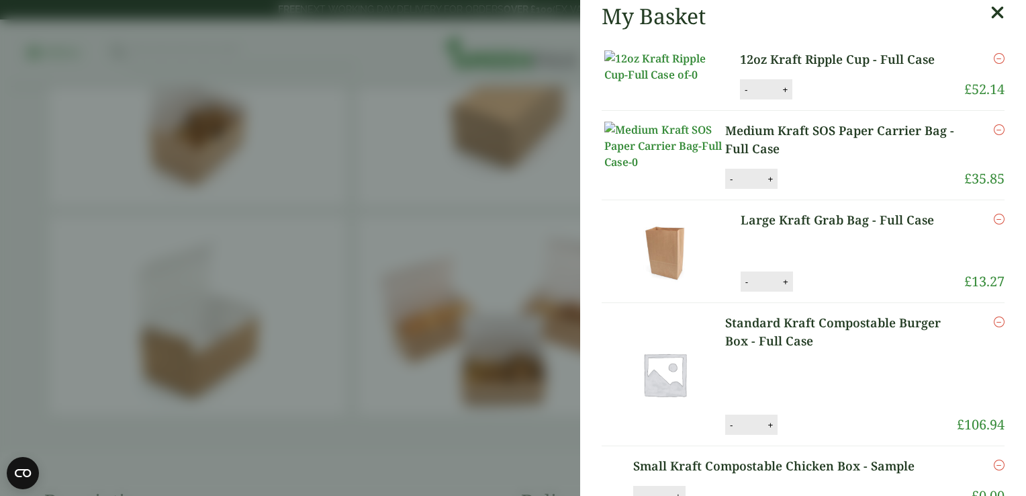
scroll to position [0, 0]
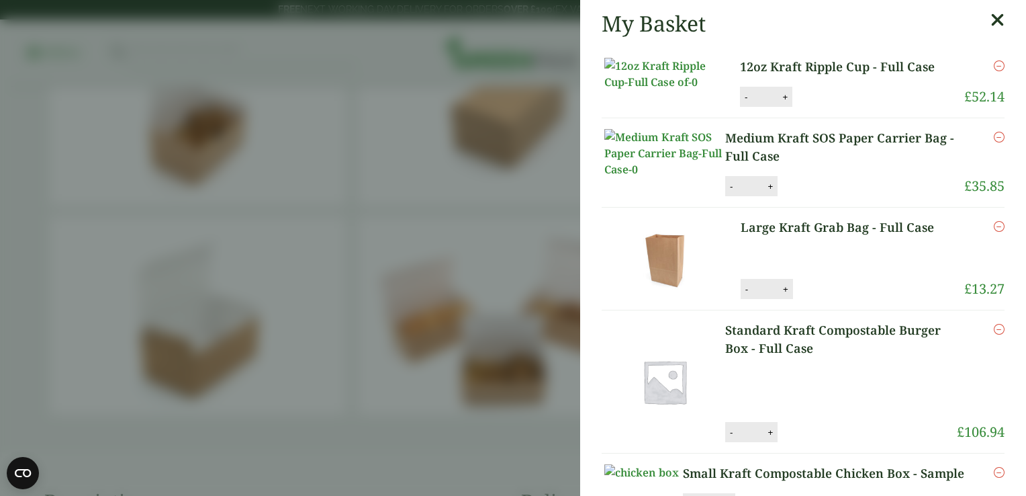
click at [990, 18] on icon at bounding box center [997, 20] width 14 height 19
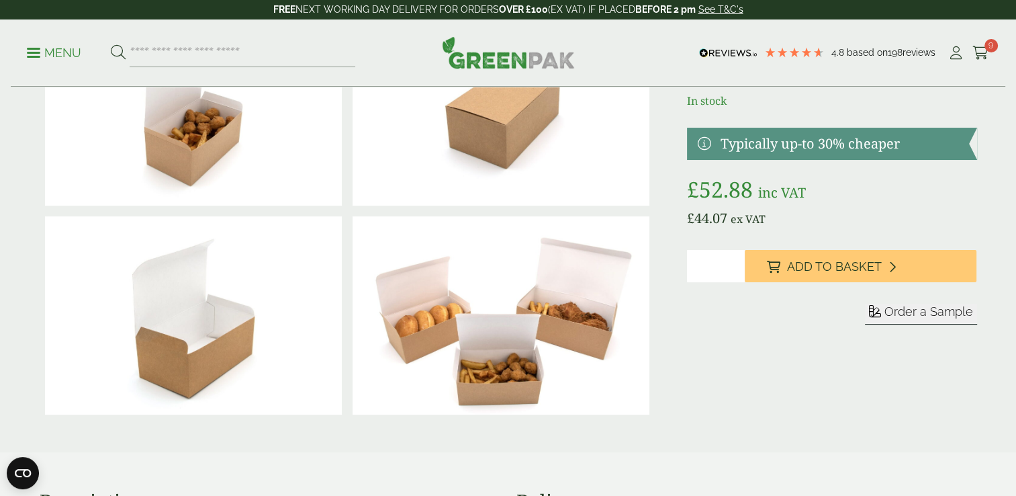
click at [763, 366] on div "Small Kraft Compostable Chicken Box Product Code GP5430038 In stock Typically u…" at bounding box center [831, 211] width 289 height 418
click at [973, 52] on icon at bounding box center [980, 52] width 17 height 13
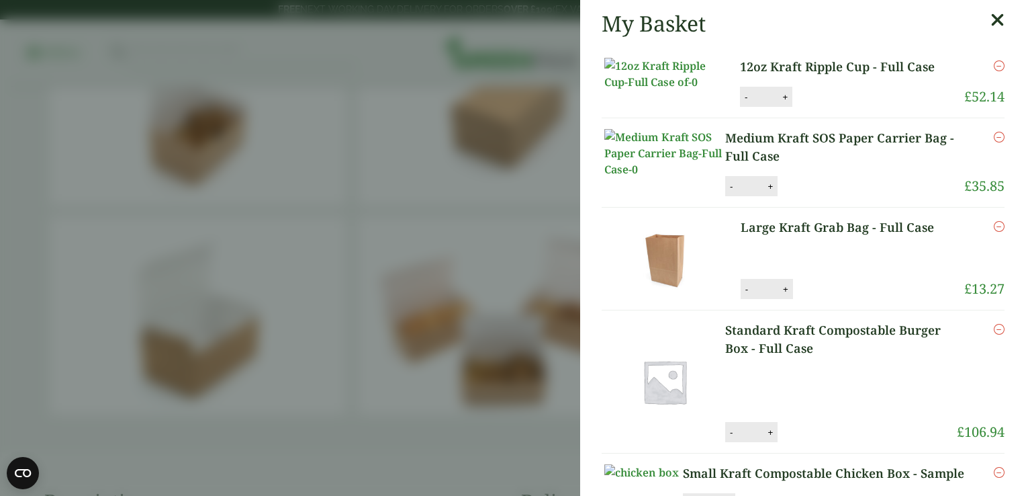
click at [827, 236] on link "Large Kraft Grab Bag - Full Case" at bounding box center [845, 227] width 209 height 18
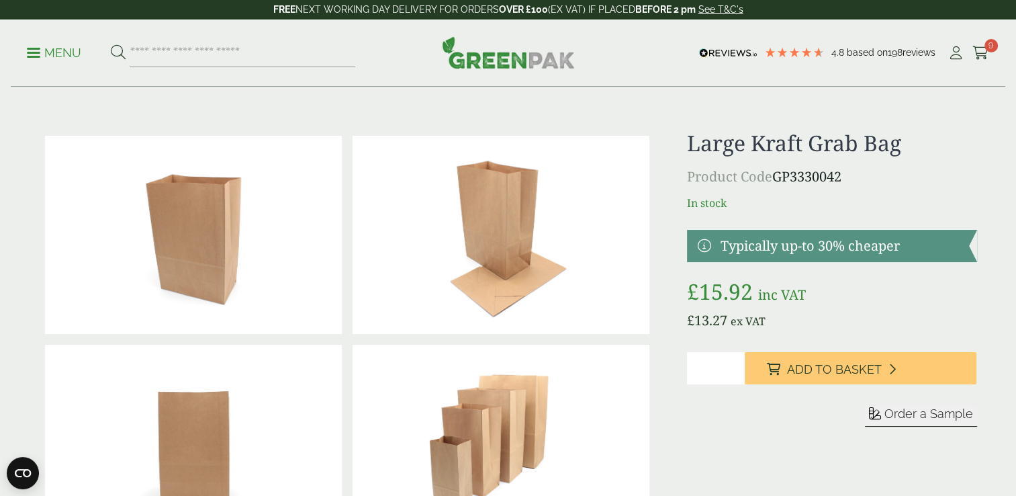
click at [893, 414] on span "Order a Sample" at bounding box center [928, 413] width 89 height 14
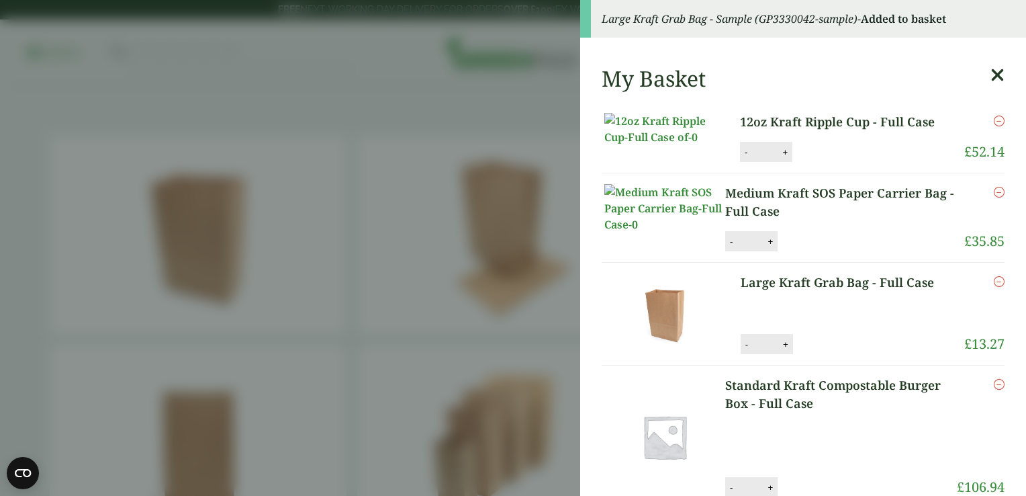
click at [994, 287] on icon "Remove this item" at bounding box center [999, 281] width 11 height 11
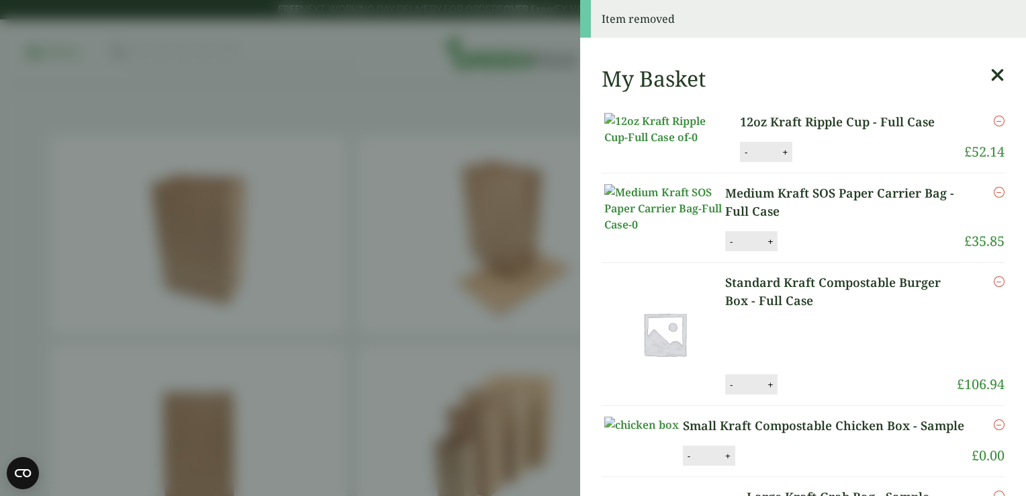
click at [990, 77] on icon at bounding box center [997, 75] width 14 height 19
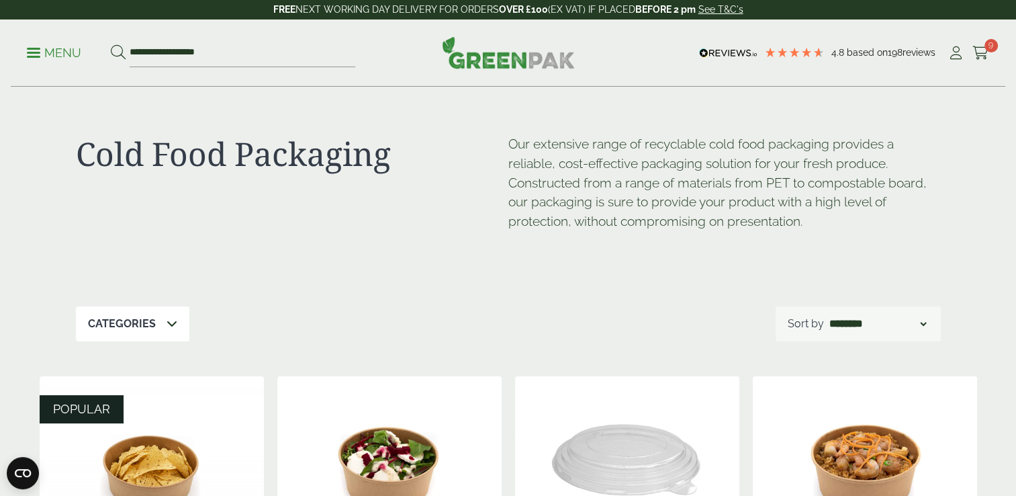
click at [937, 86] on div "**********" at bounding box center [508, 52] width 994 height 67
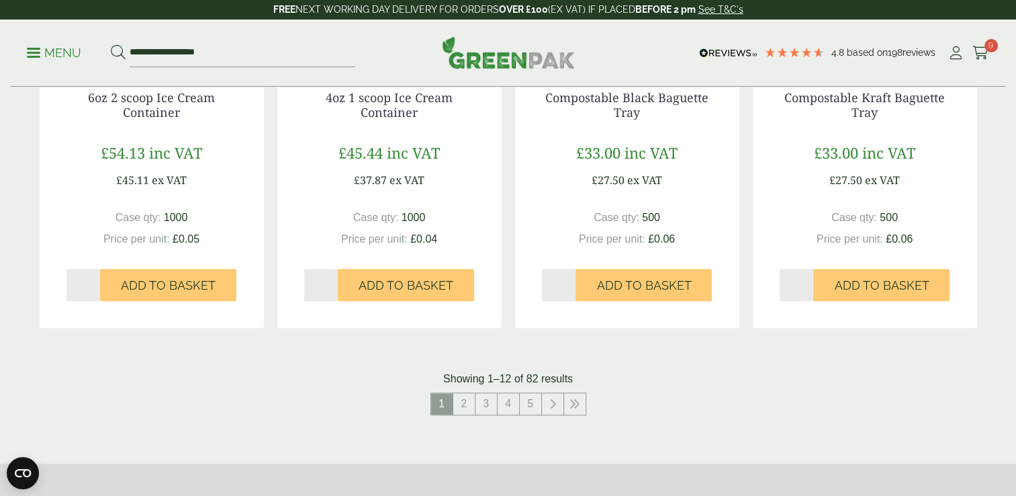
scroll to position [1396, 0]
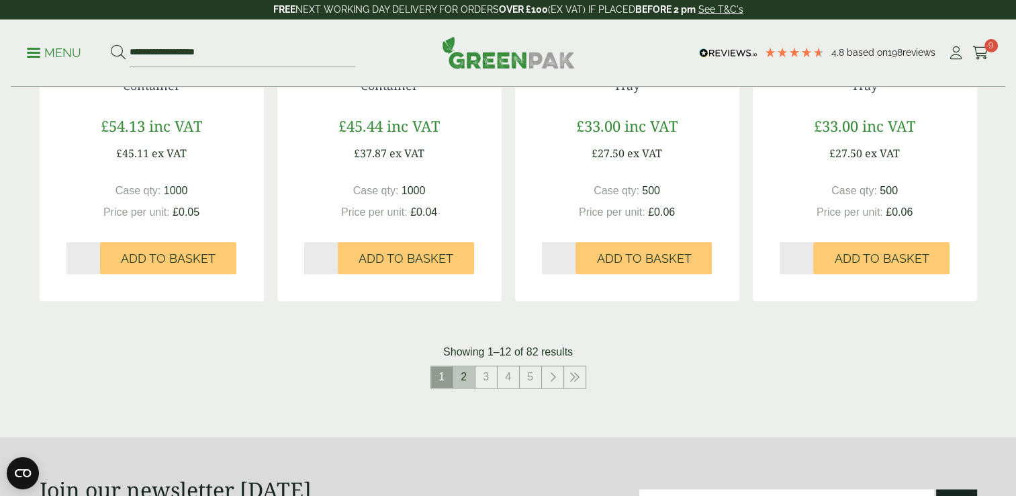
click at [461, 378] on link "2" at bounding box center [463, 376] width 21 height 21
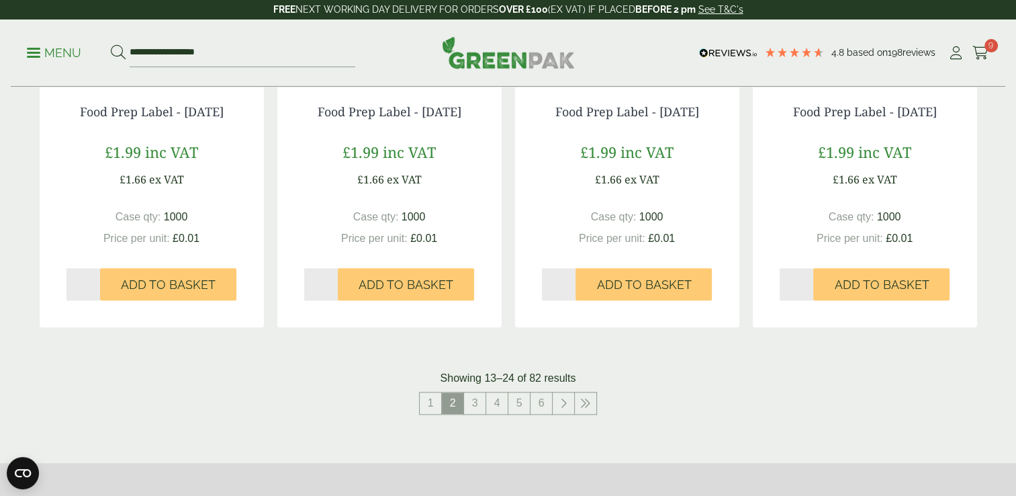
scroll to position [1477, 0]
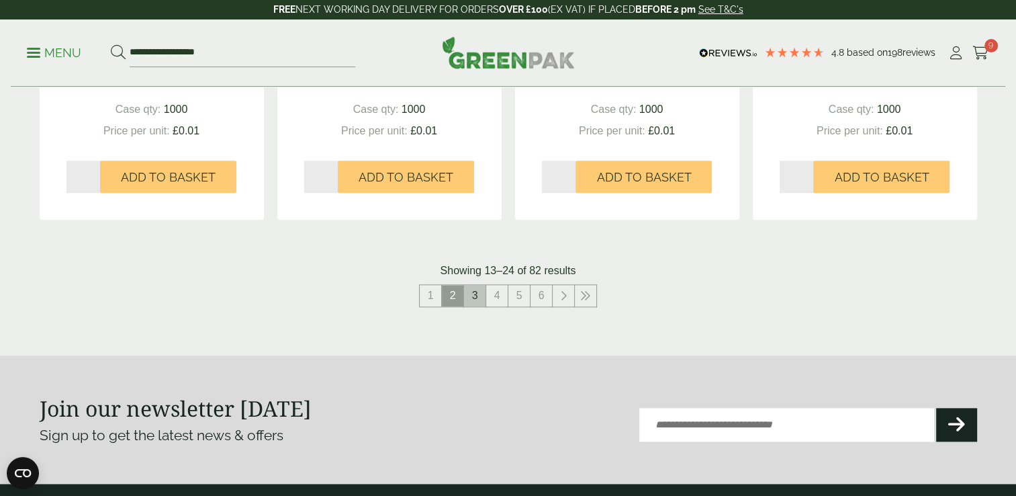
click at [478, 290] on link "3" at bounding box center [474, 295] width 21 height 21
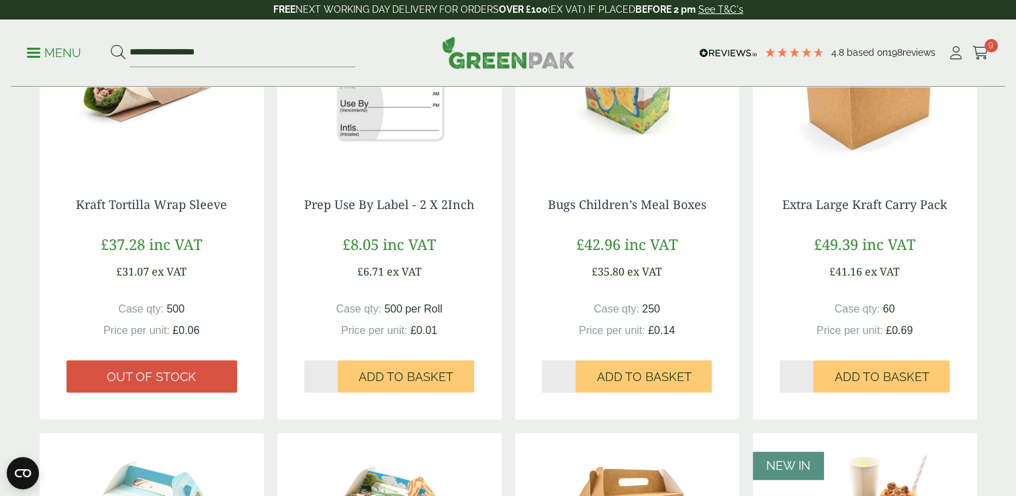
scroll to position [806, 0]
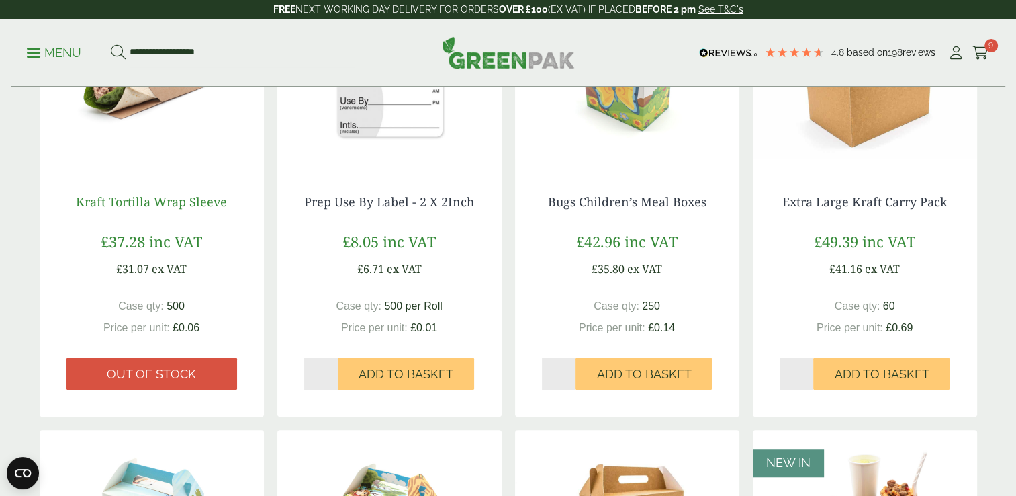
click at [138, 199] on link "Kraft Tortilla Wrap Sleeve" at bounding box center [151, 201] width 151 height 16
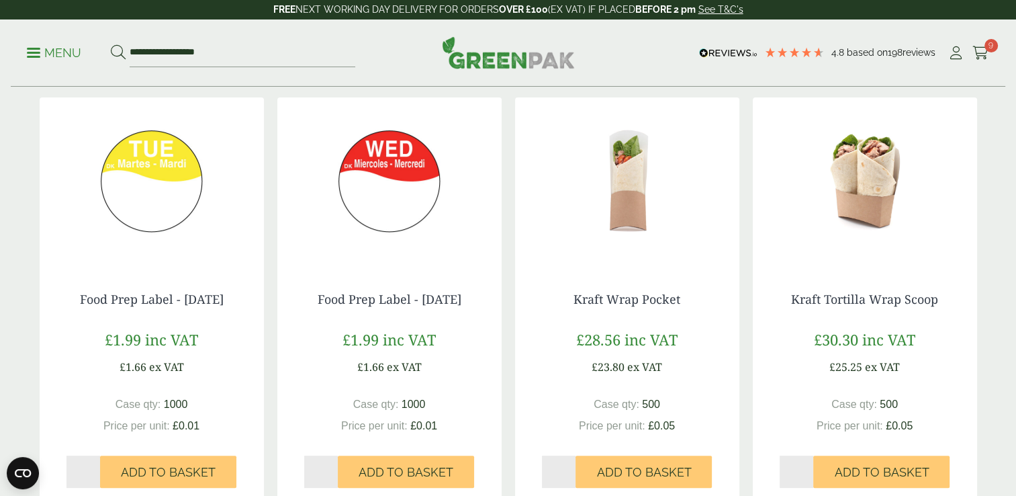
scroll to position [313, 0]
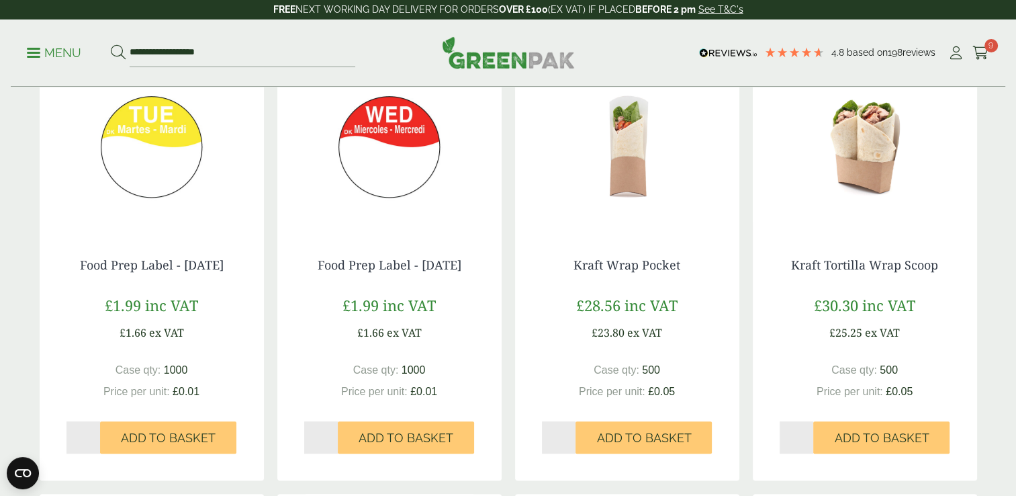
click at [616, 275] on div "Kraft Wrap Pocket £28.56 inc VAT £23.80 ex VAT Case qty: 500 Price per unit: £0…" at bounding box center [627, 355] width 224 height 249
click at [614, 269] on link "Kraft Wrap Pocket" at bounding box center [626, 265] width 107 height 16
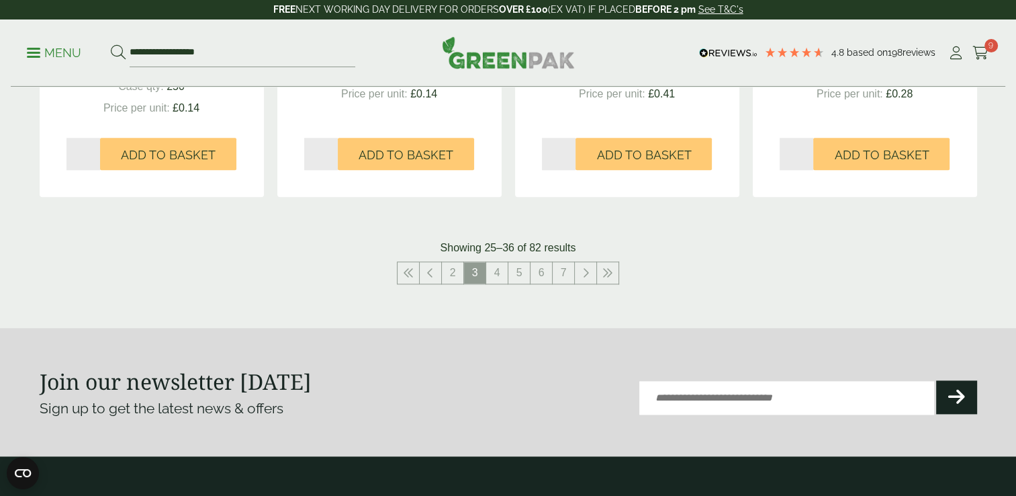
scroll to position [1473, 0]
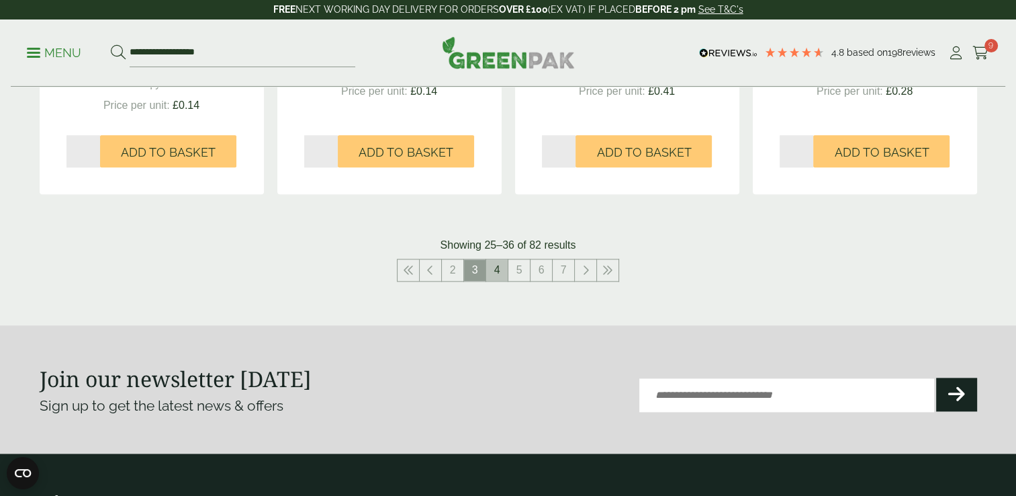
click at [501, 270] on link "4" at bounding box center [496, 269] width 21 height 21
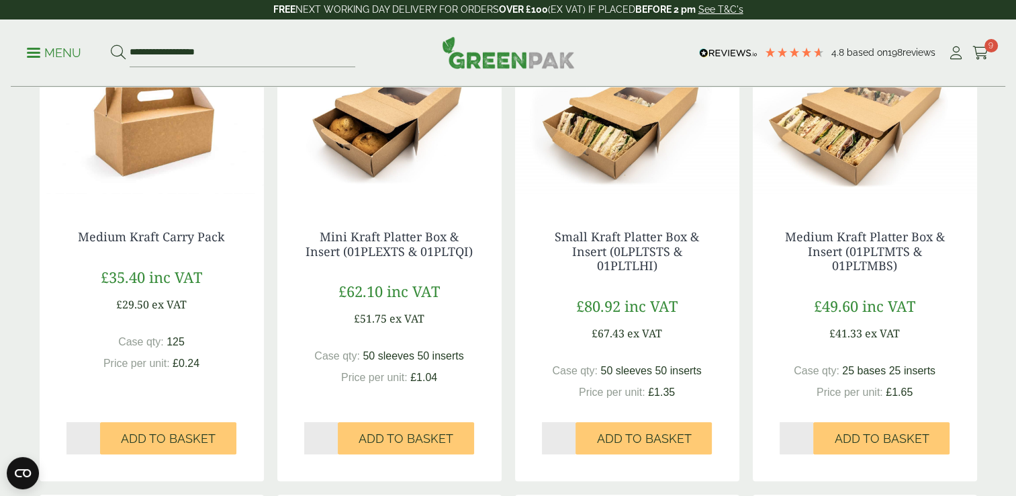
scroll to position [338, 0]
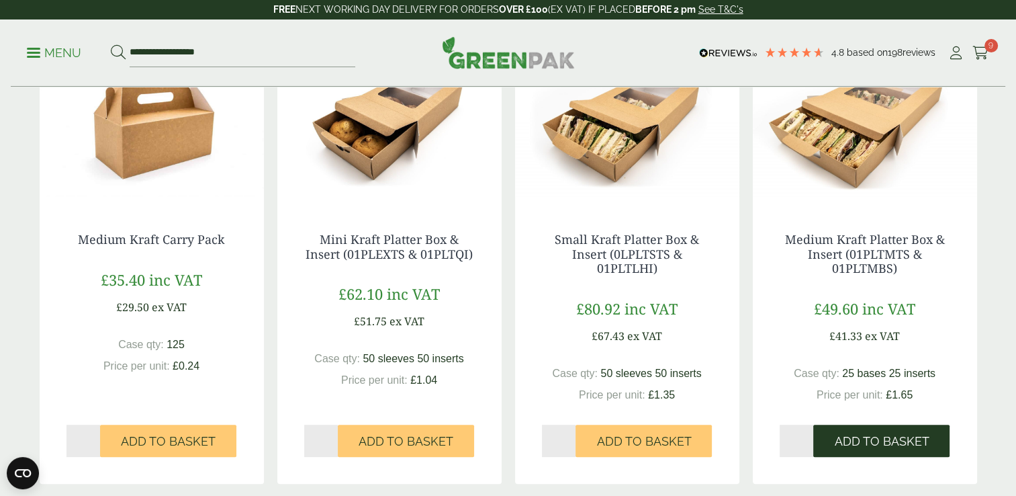
click at [875, 437] on span "Add to Basket" at bounding box center [881, 441] width 95 height 15
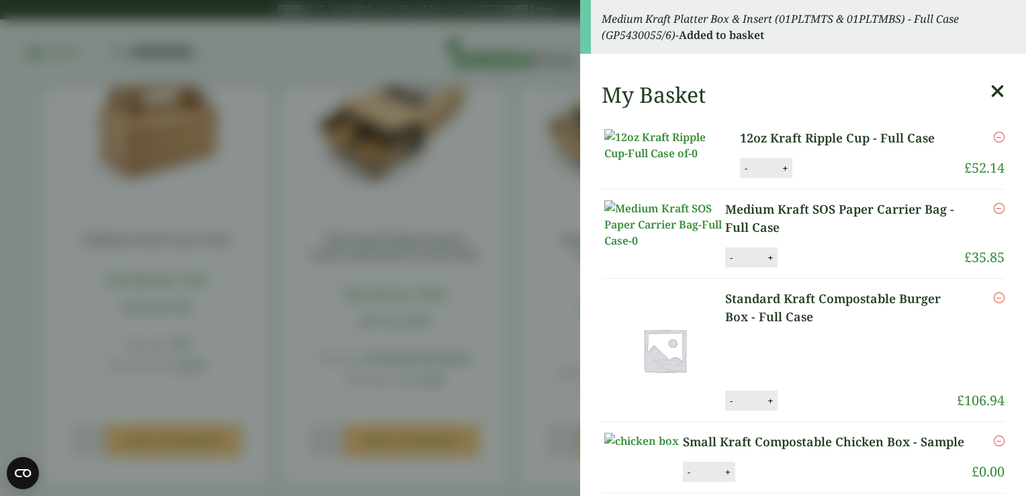
click at [990, 90] on icon at bounding box center [997, 91] width 14 height 19
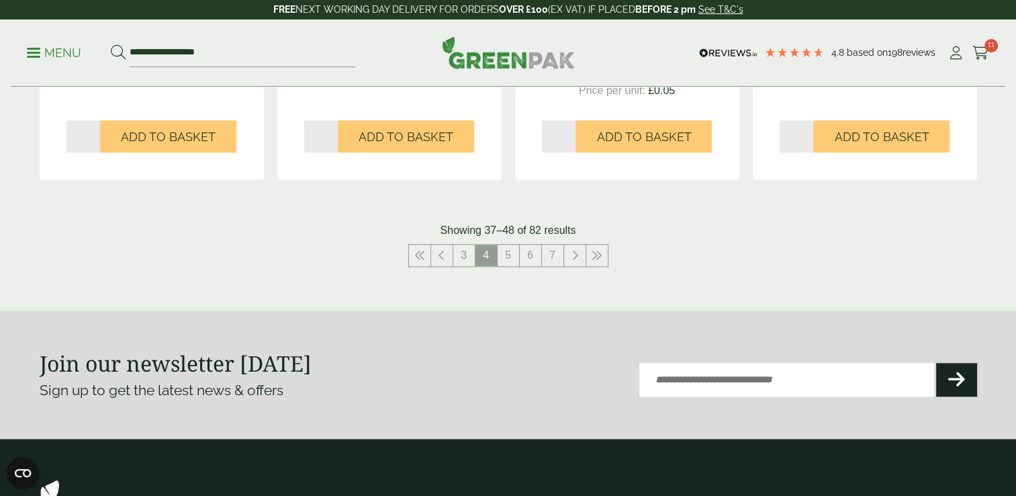
scroll to position [1564, 0]
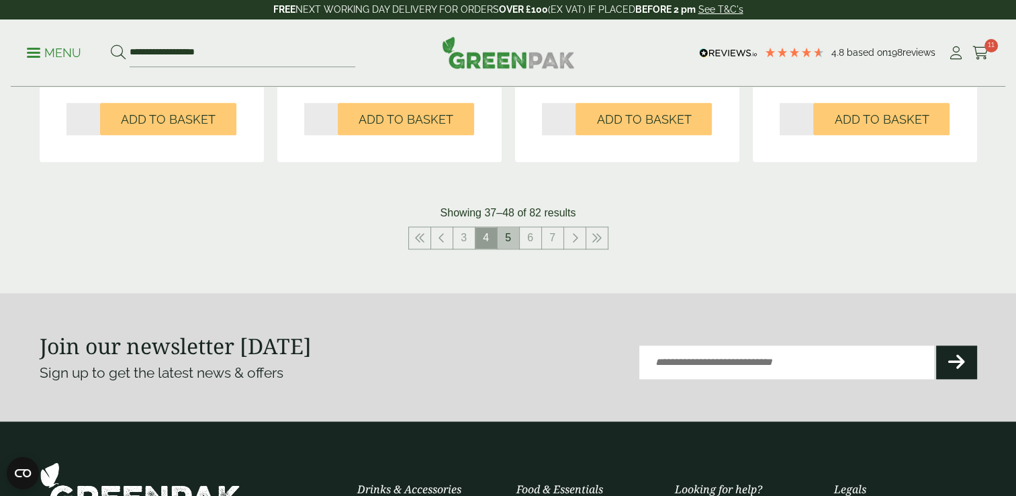
click at [509, 236] on link "5" at bounding box center [508, 237] width 21 height 21
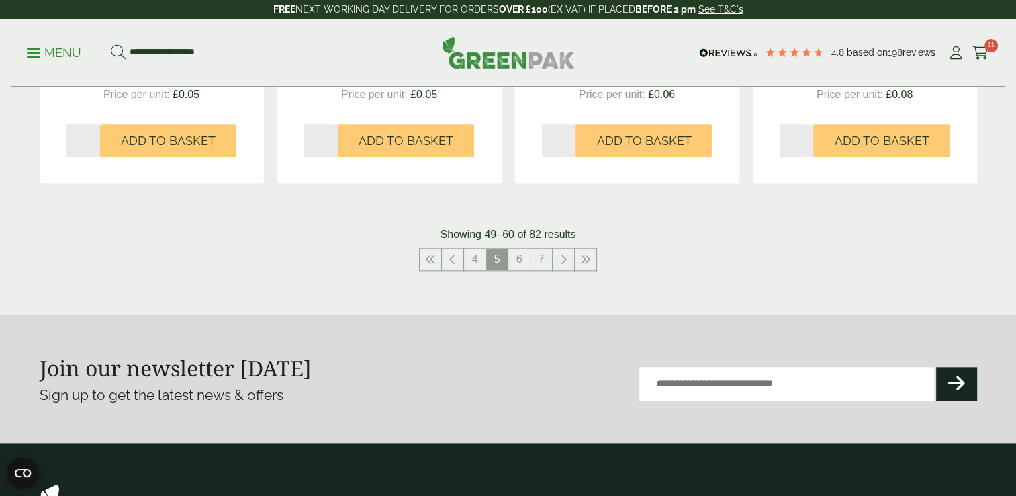
scroll to position [1507, 0]
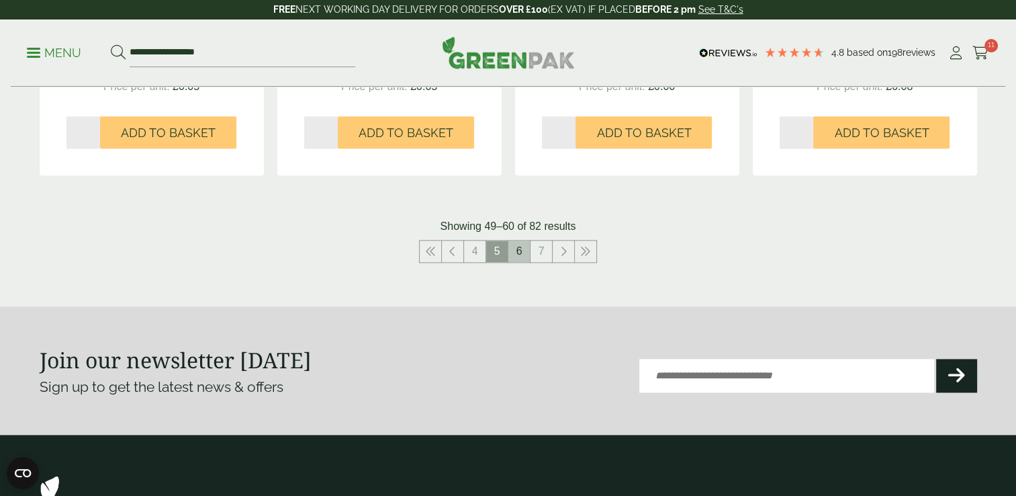
click at [518, 251] on link "6" at bounding box center [518, 250] width 21 height 21
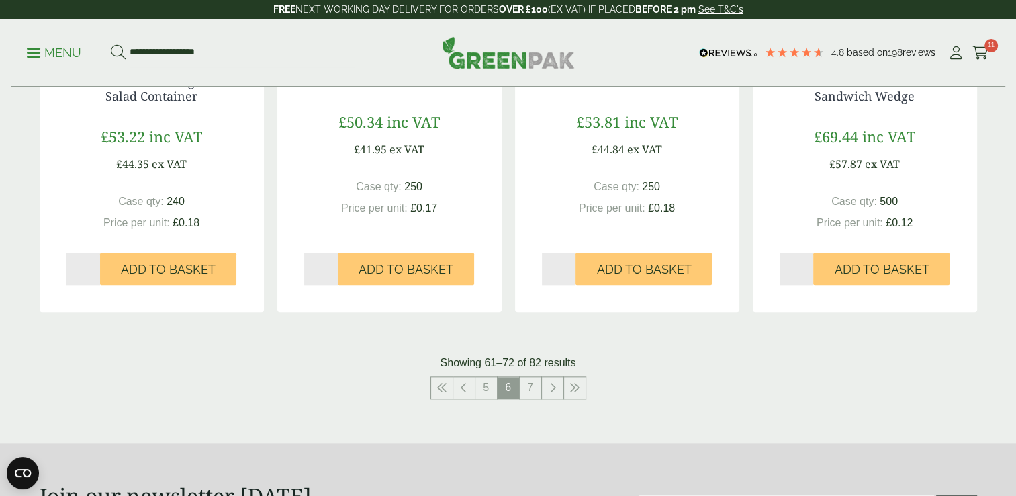
scroll to position [1415, 0]
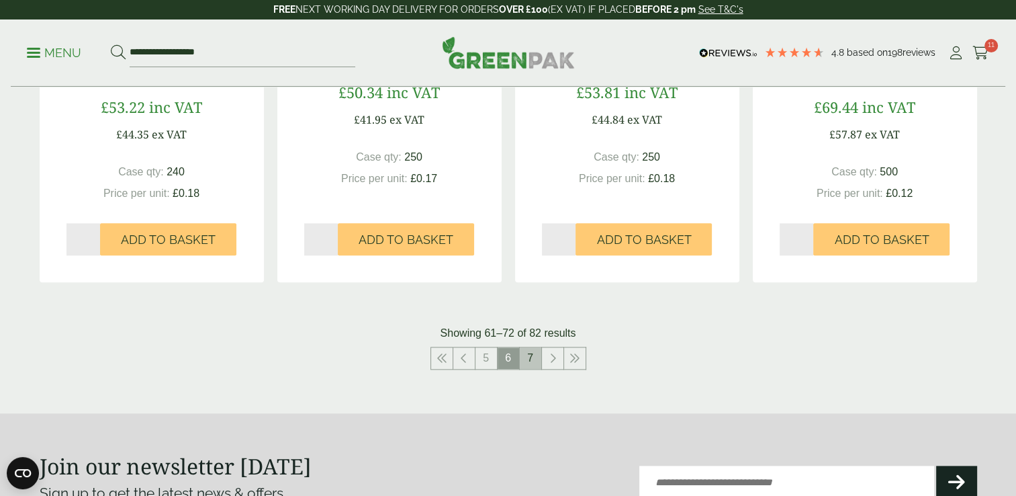
click at [529, 354] on link "7" at bounding box center [530, 357] width 21 height 21
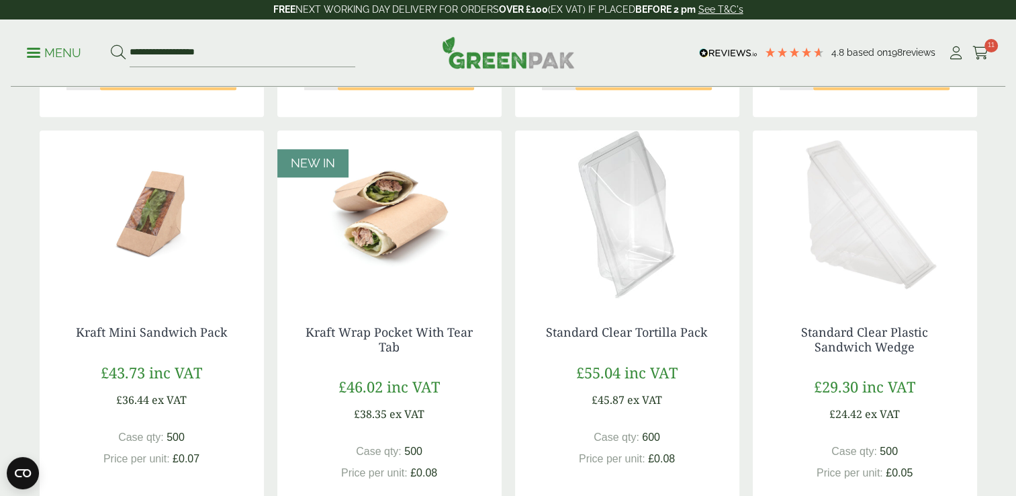
scroll to position [696, 0]
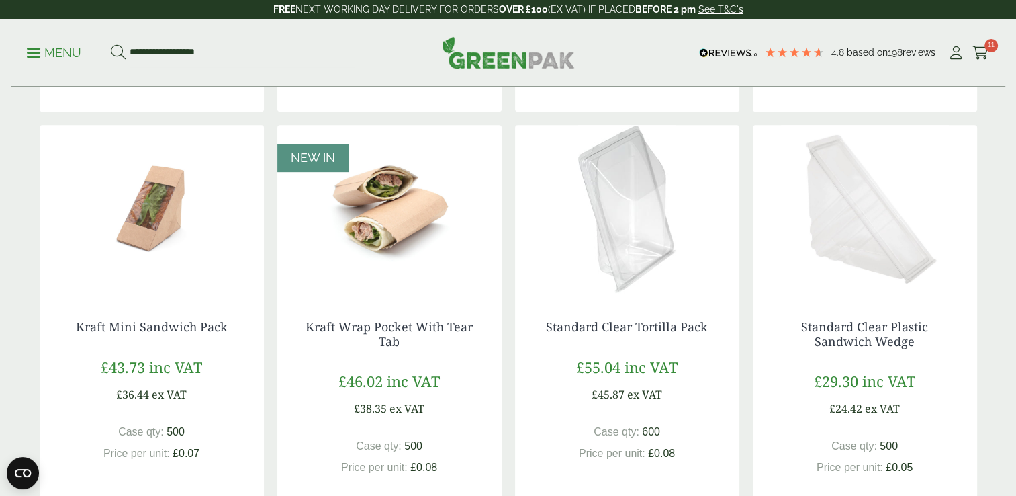
click at [398, 207] on img at bounding box center [389, 209] width 224 height 168
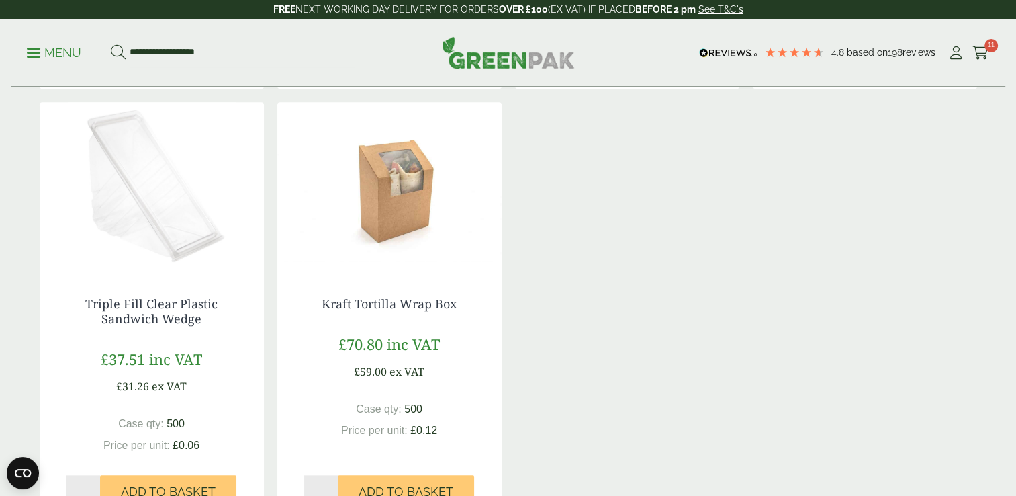
scroll to position [1198, 0]
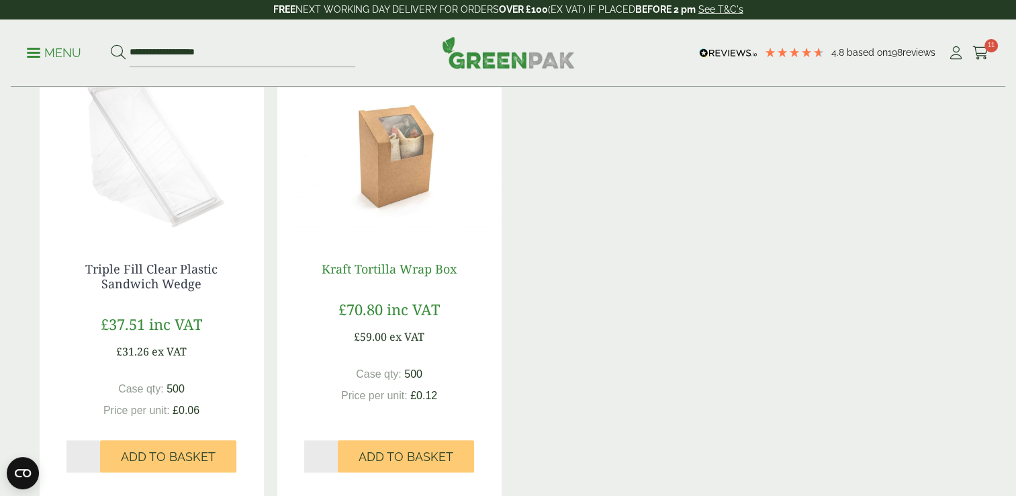
click at [393, 269] on link "Kraft Tortilla Wrap Box" at bounding box center [389, 269] width 135 height 16
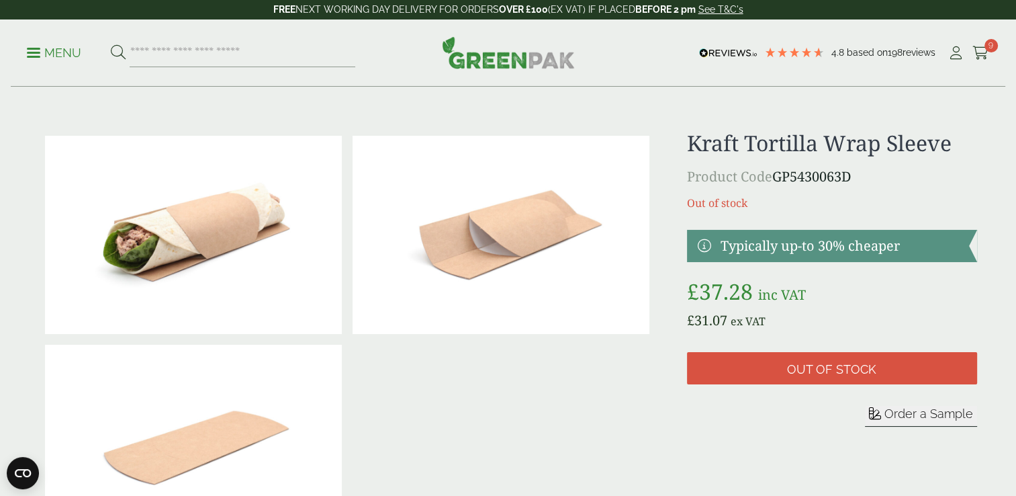
click at [927, 420] on button "Order a Sample" at bounding box center [921, 416] width 112 height 21
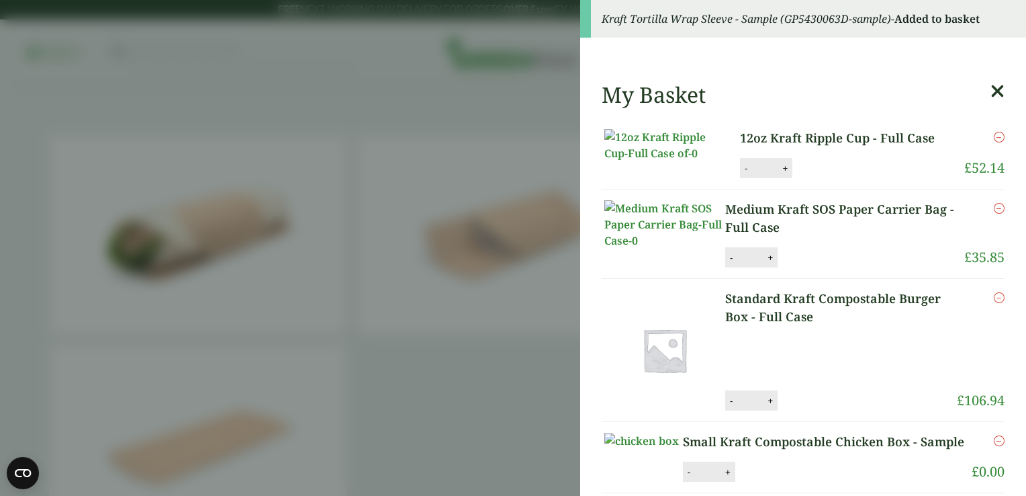
click at [990, 90] on icon at bounding box center [997, 91] width 14 height 19
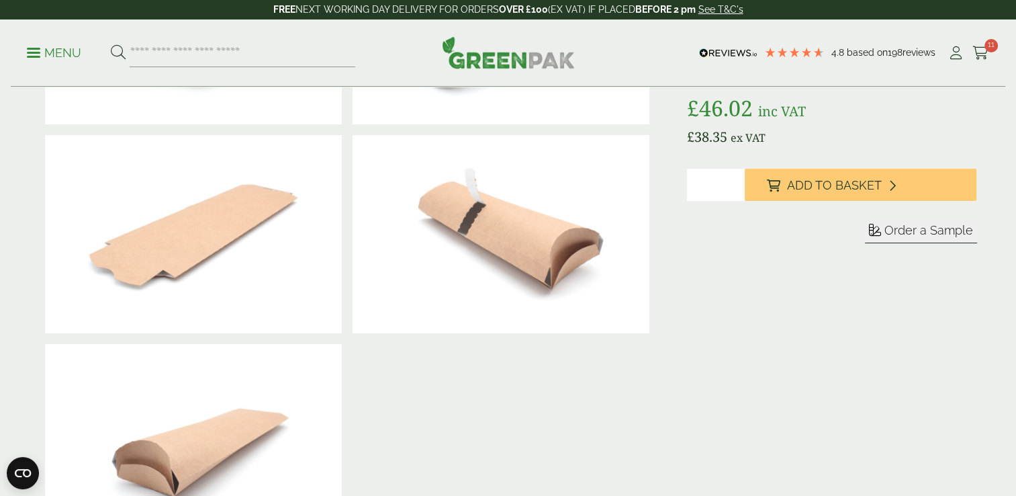
scroll to position [181, 0]
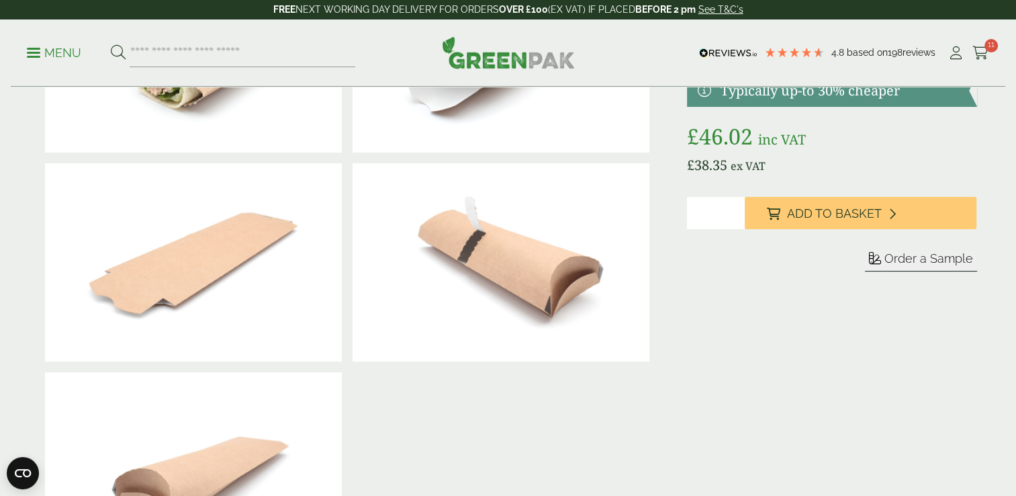
click at [923, 267] on button "Order a Sample" at bounding box center [921, 260] width 112 height 21
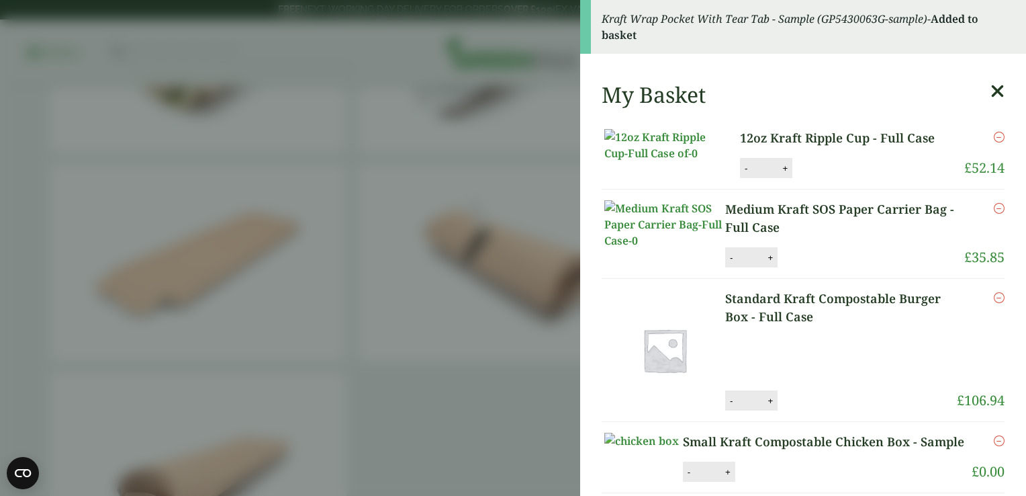
click at [990, 95] on icon at bounding box center [997, 91] width 14 height 19
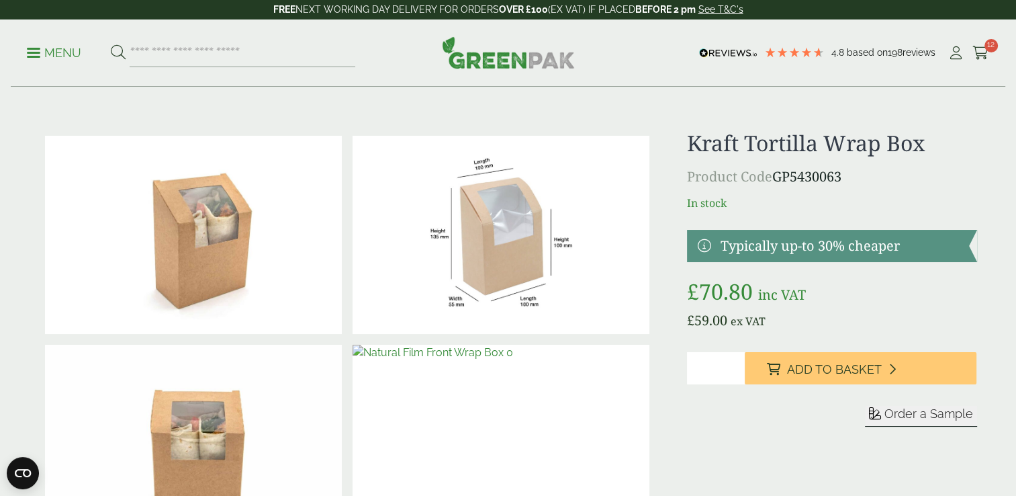
click at [921, 414] on span "Order a Sample" at bounding box center [928, 413] width 89 height 14
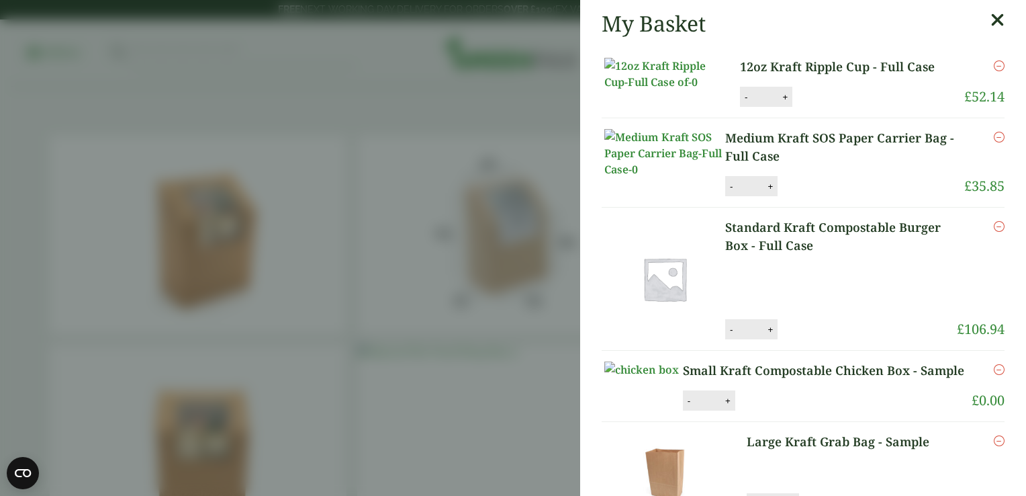
click at [990, 26] on icon at bounding box center [997, 20] width 14 height 19
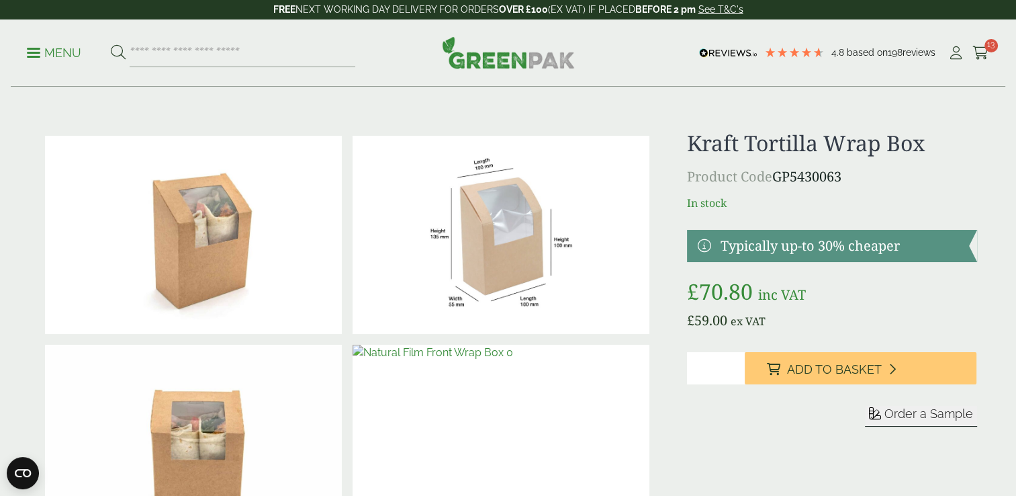
click at [34, 50] on p "Menu" at bounding box center [54, 53] width 54 height 16
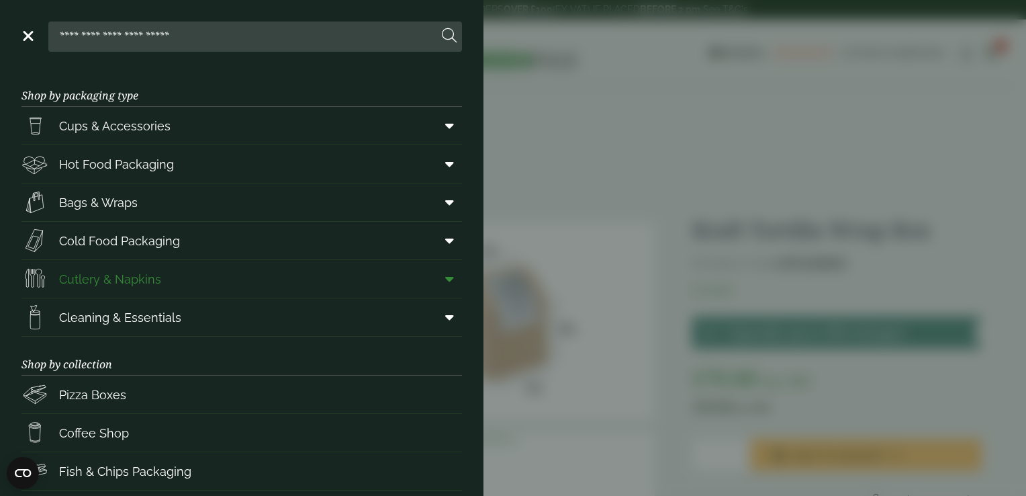
click at [148, 274] on span "Cutlery & Napkins" at bounding box center [110, 279] width 102 height 18
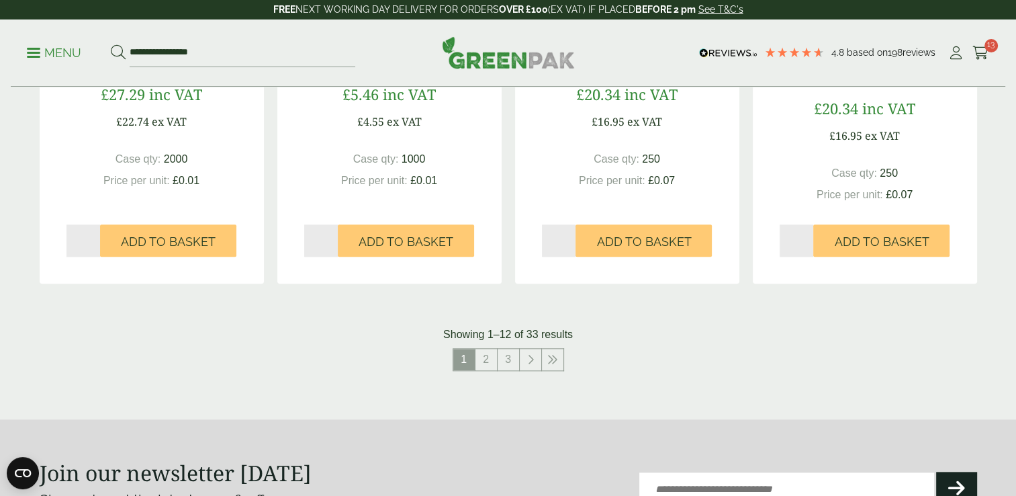
scroll to position [1430, 0]
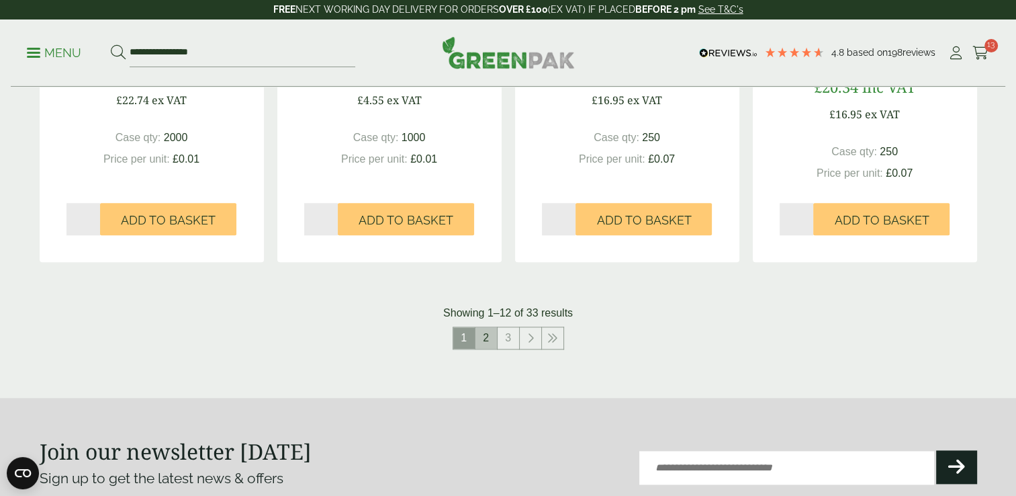
click at [490, 340] on link "2" at bounding box center [485, 337] width 21 height 21
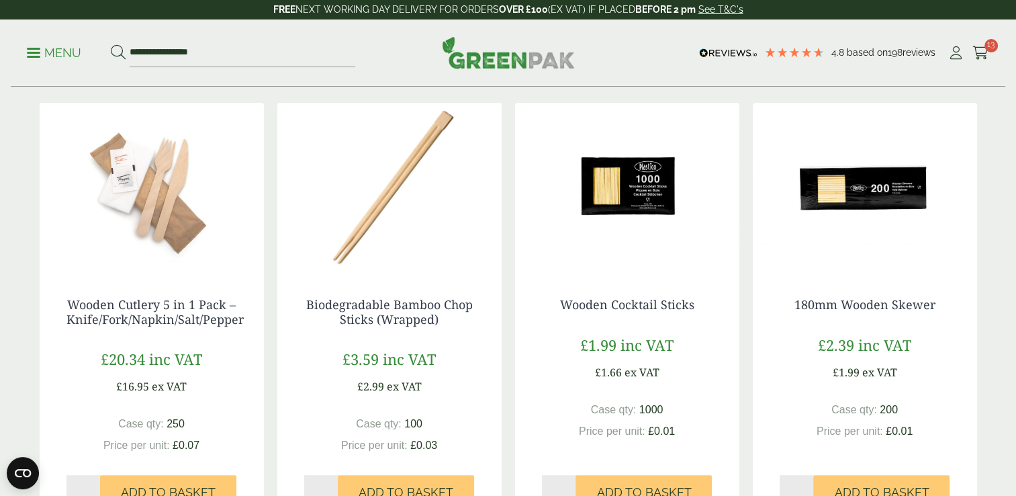
scroll to position [254, 0]
click at [976, 82] on div "**********" at bounding box center [508, 52] width 994 height 67
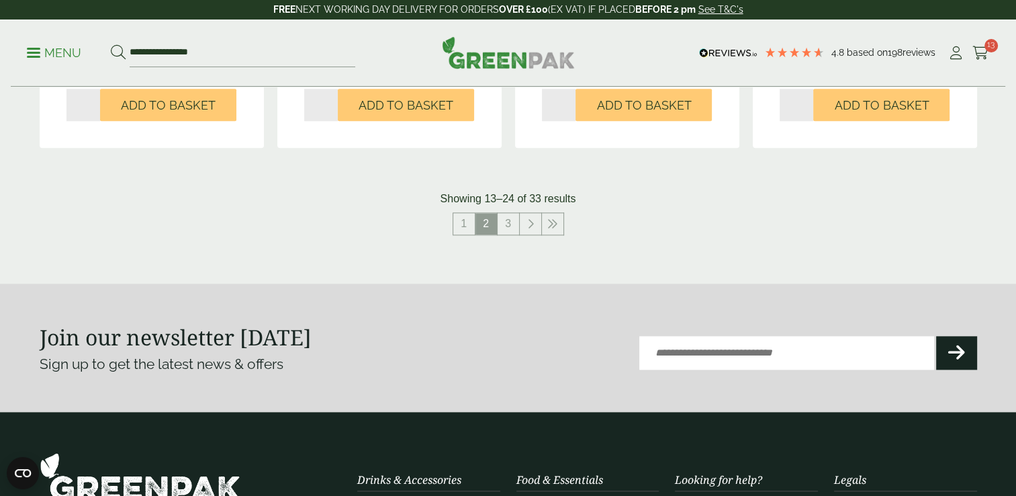
scroll to position [1532, 0]
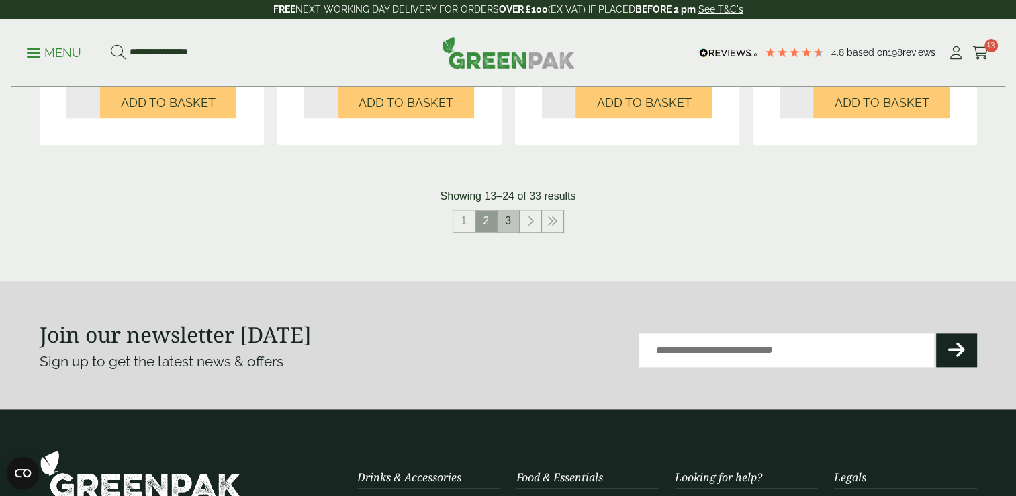
click at [509, 217] on link "3" at bounding box center [508, 220] width 21 height 21
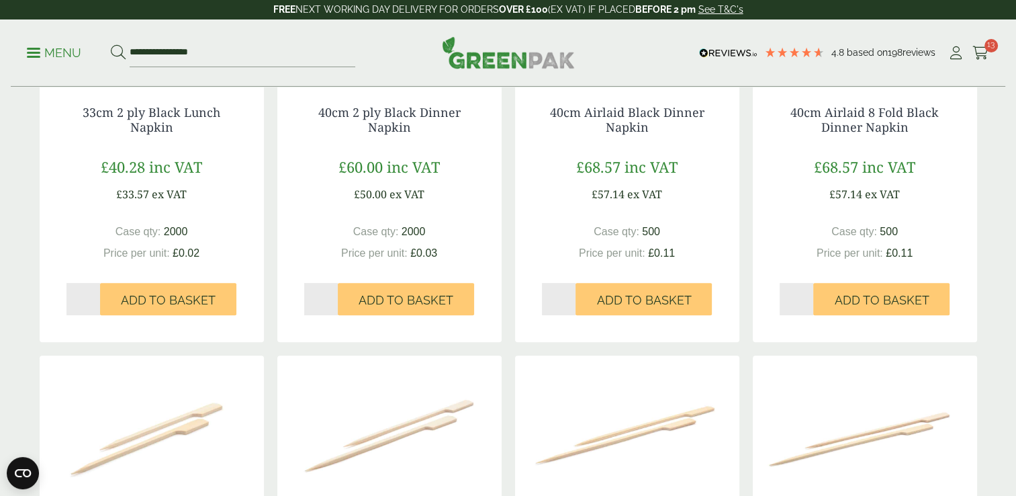
scroll to position [419, 0]
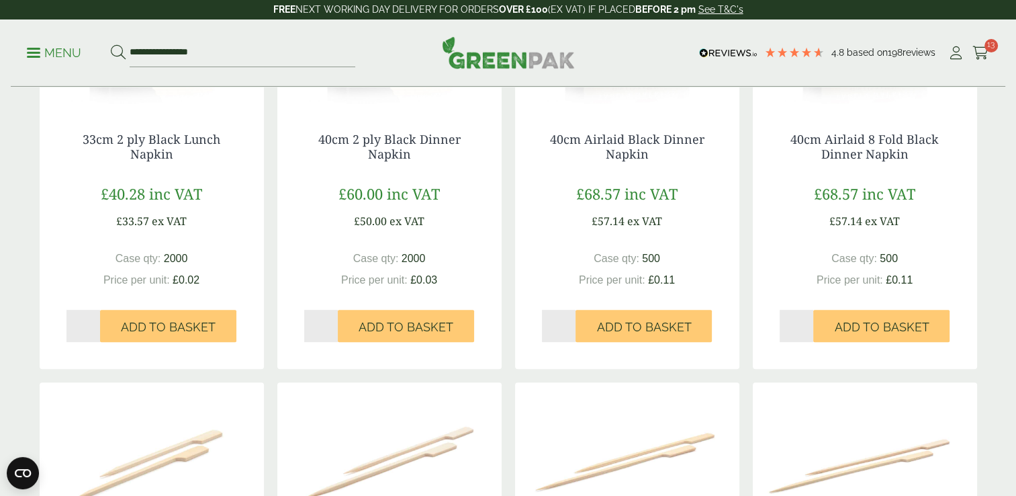
drag, startPoint x: 1009, startPoint y: 125, endPoint x: 998, endPoint y: 60, distance: 66.0
drag, startPoint x: 998, startPoint y: 60, endPoint x: 982, endPoint y: 185, distance: 126.7
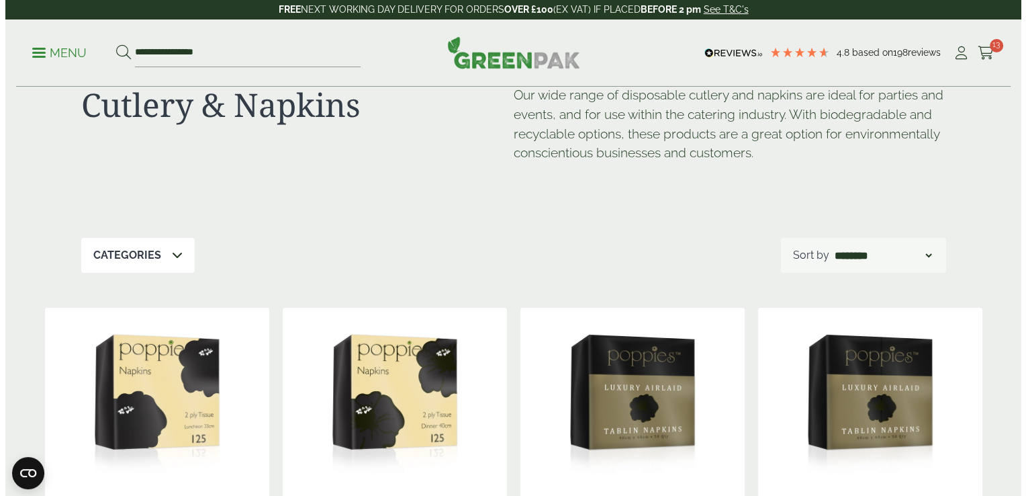
scroll to position [0, 0]
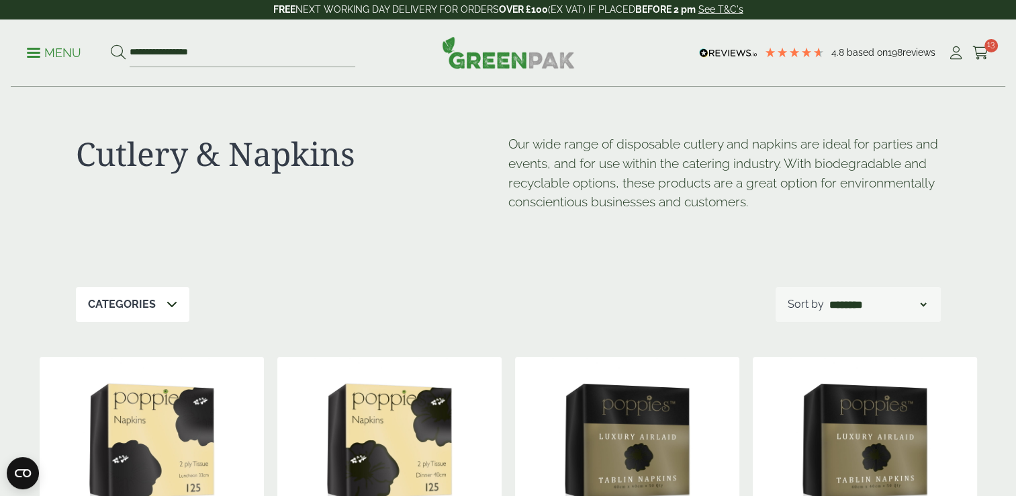
click at [30, 58] on p "Menu" at bounding box center [54, 53] width 54 height 16
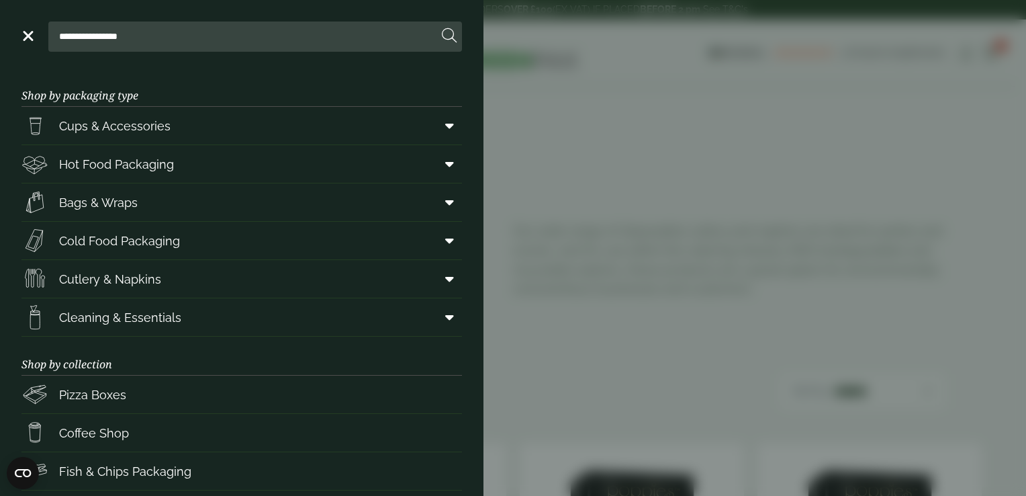
click at [361, 84] on h3 "Shop by packaging type" at bounding box center [241, 87] width 440 height 39
click at [488, 199] on aside "**********" at bounding box center [513, 248] width 1026 height 496
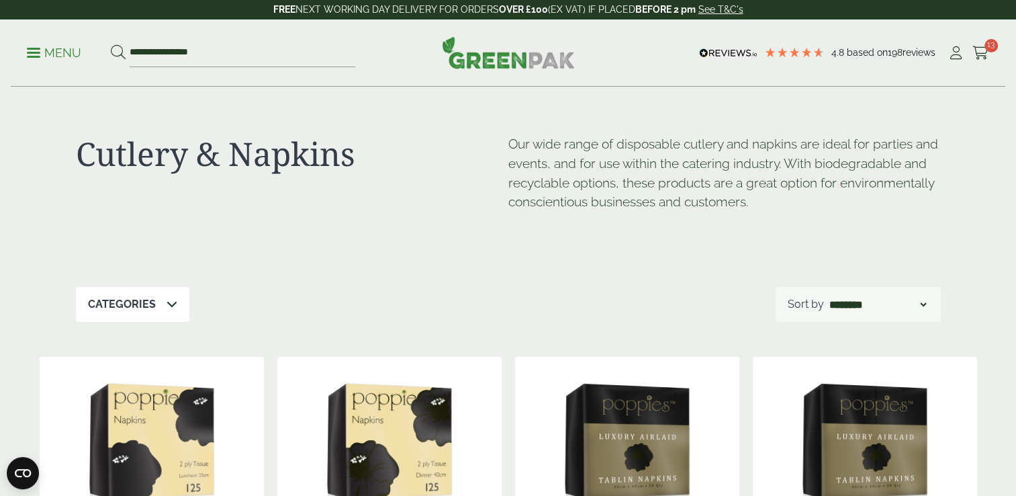
drag, startPoint x: 488, startPoint y: 199, endPoint x: 470, endPoint y: 201, distance: 18.2
click at [470, 201] on div "Cutlery & Napkins" at bounding box center [292, 183] width 432 height 99
click at [38, 52] on span at bounding box center [33, 53] width 13 height 2
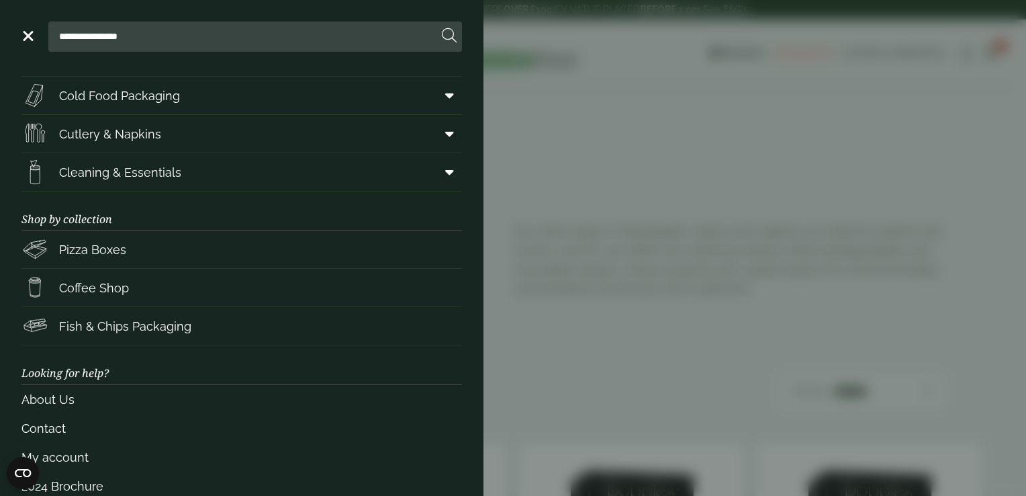
scroll to position [150, 0]
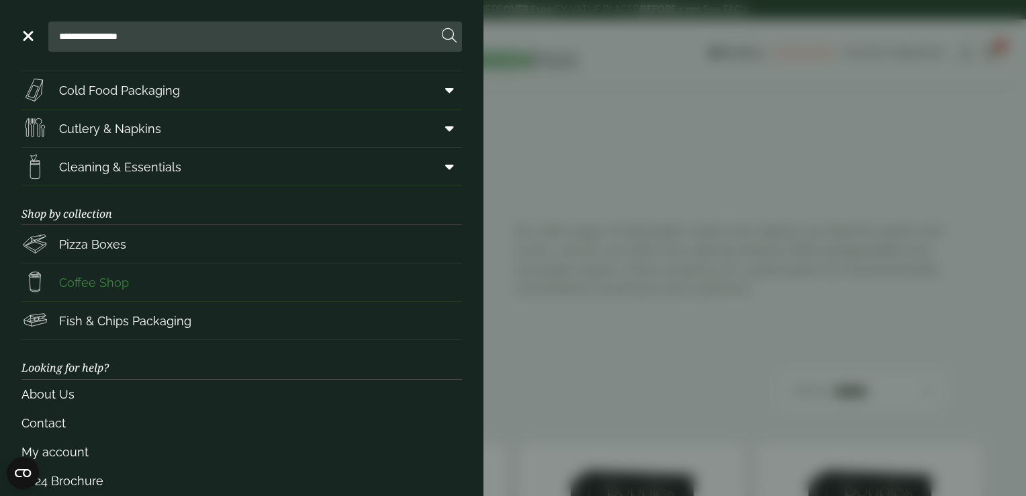
click at [69, 277] on span "Coffee Shop" at bounding box center [94, 282] width 70 height 18
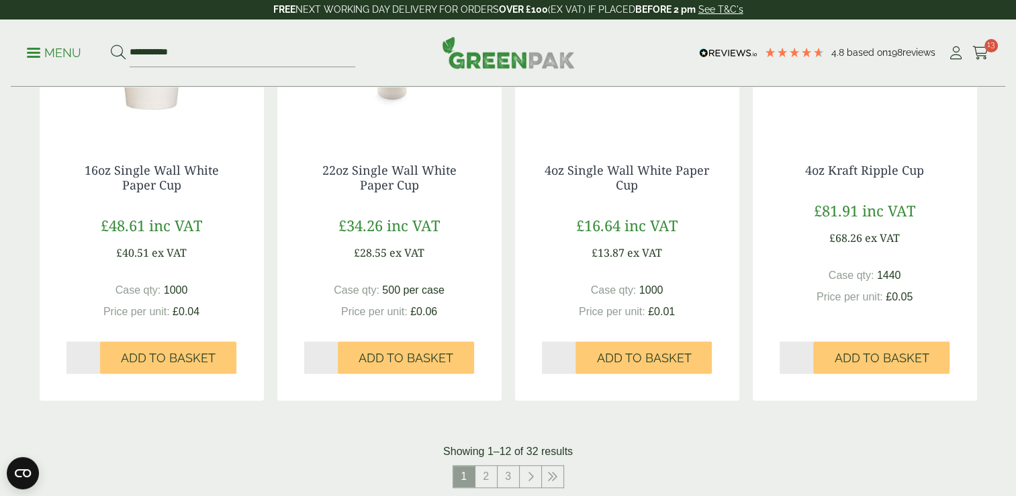
scroll to position [1320, 0]
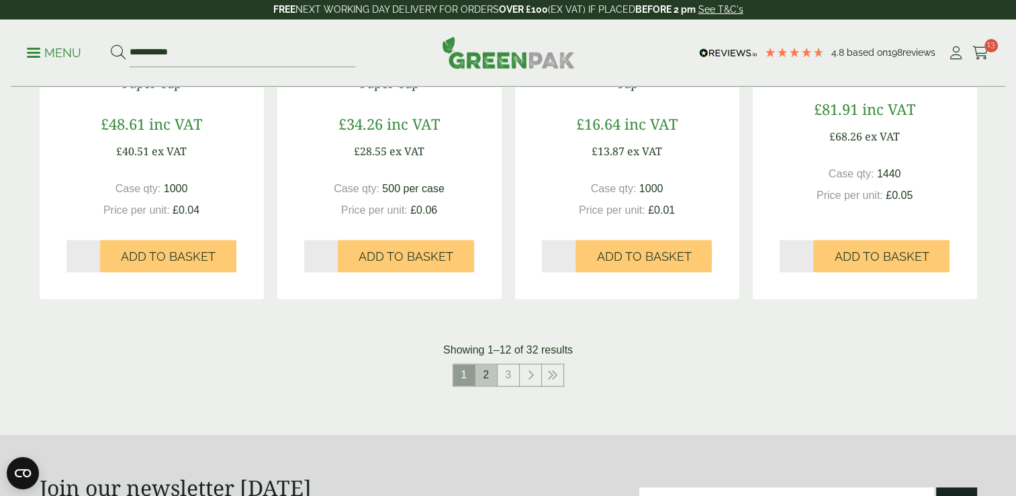
click at [487, 367] on link "2" at bounding box center [485, 374] width 21 height 21
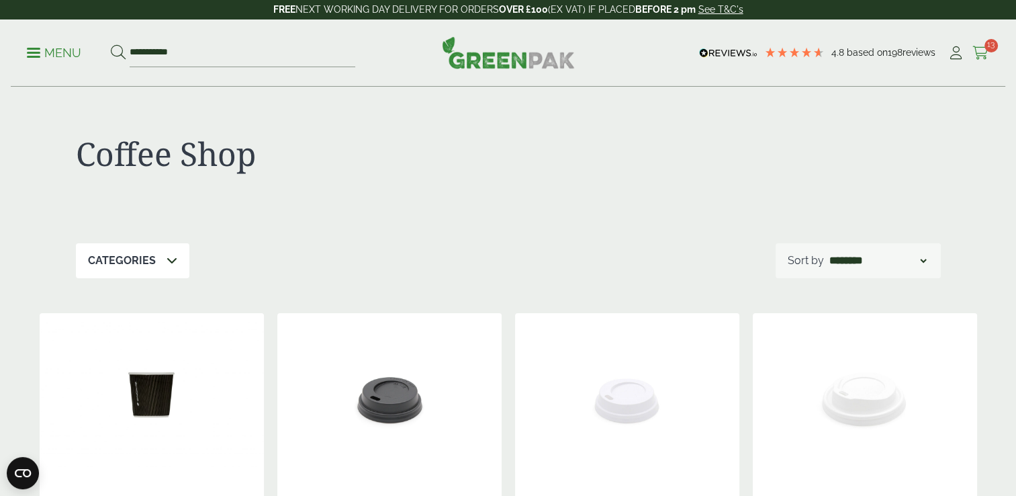
click at [981, 50] on icon at bounding box center [980, 52] width 17 height 13
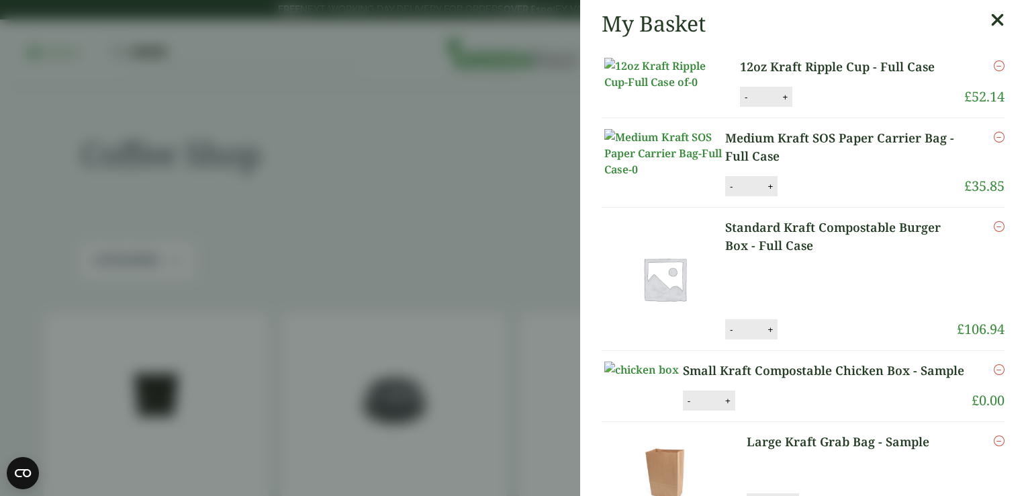
click at [990, 15] on icon at bounding box center [997, 20] width 14 height 19
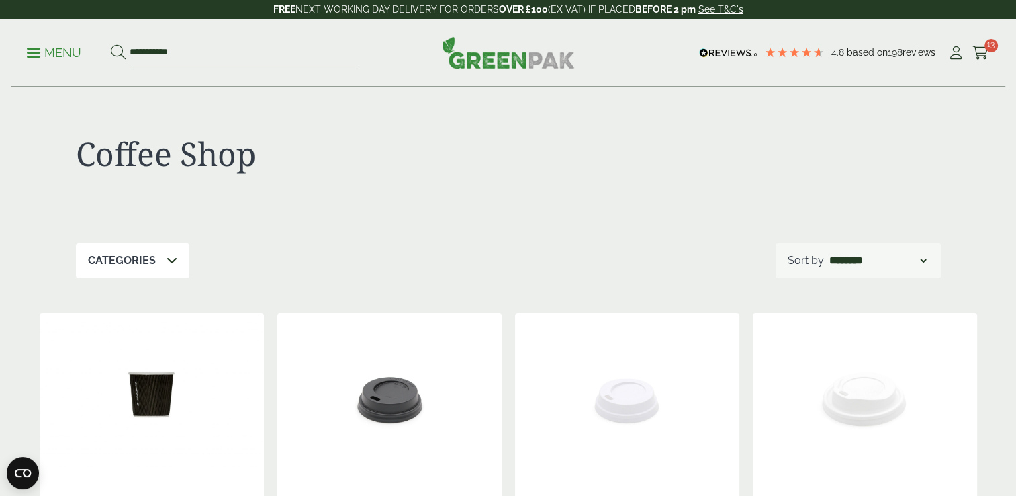
click at [28, 54] on p "Menu" at bounding box center [54, 53] width 54 height 16
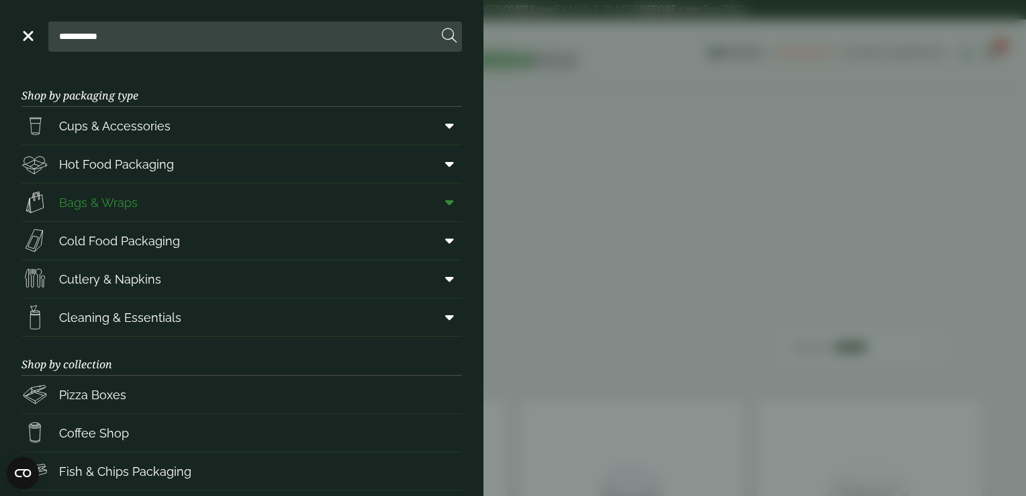
click at [118, 195] on span "Bags & Wraps" at bounding box center [98, 202] width 79 height 18
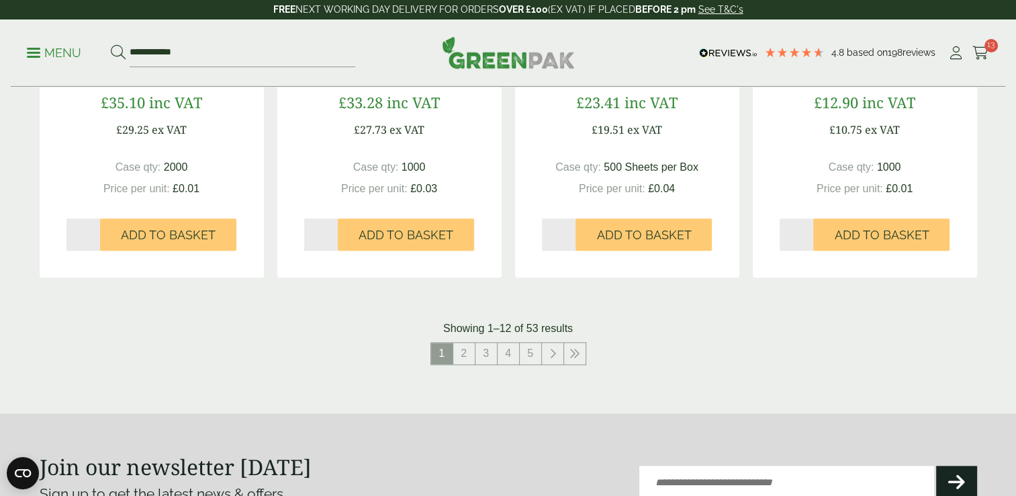
scroll to position [1391, 0]
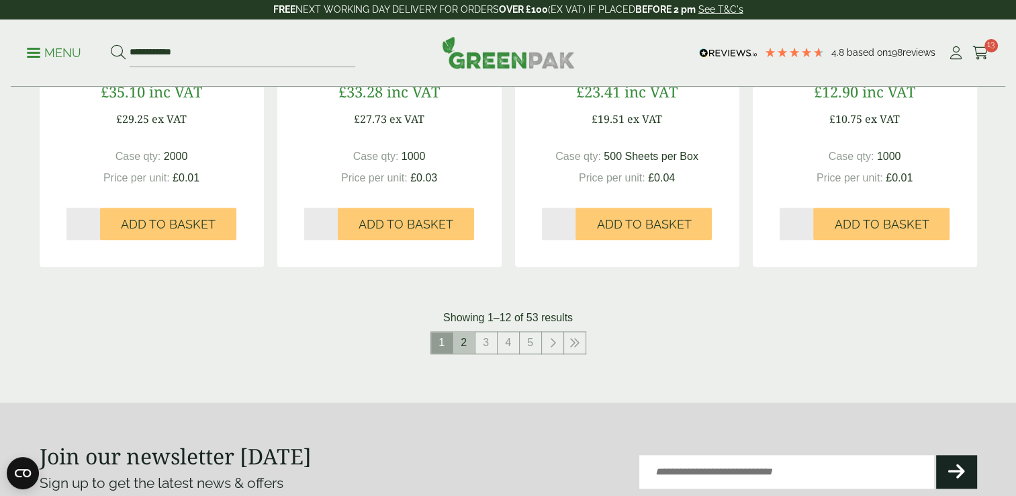
click at [465, 343] on link "2" at bounding box center [463, 342] width 21 height 21
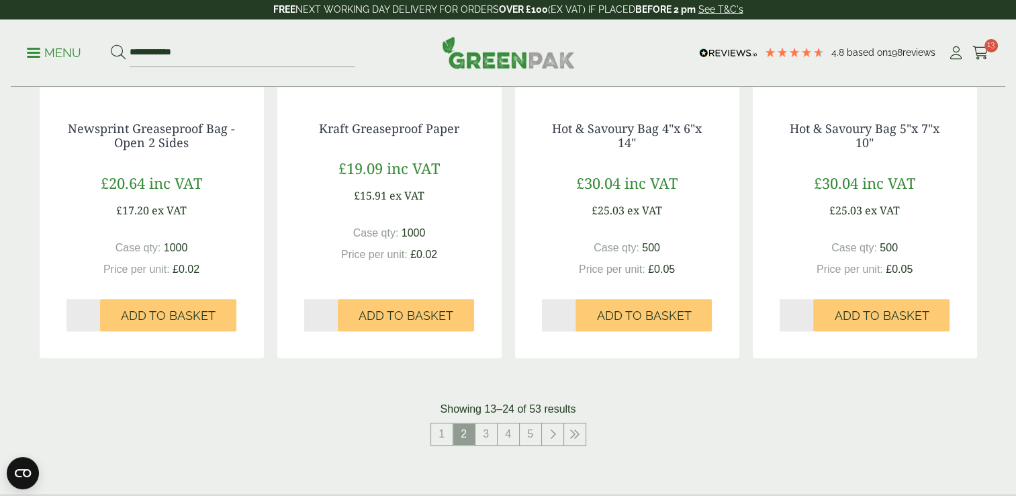
scroll to position [1297, 0]
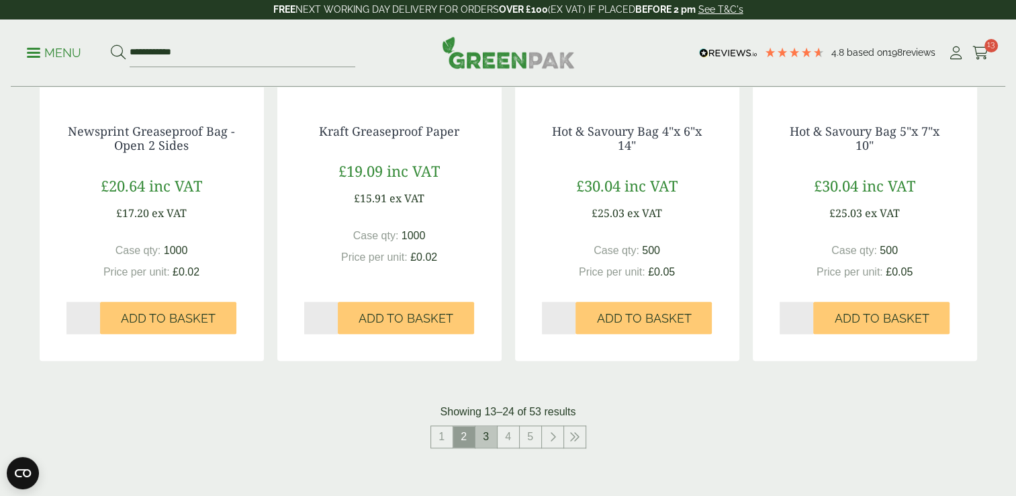
click at [489, 430] on link "3" at bounding box center [485, 436] width 21 height 21
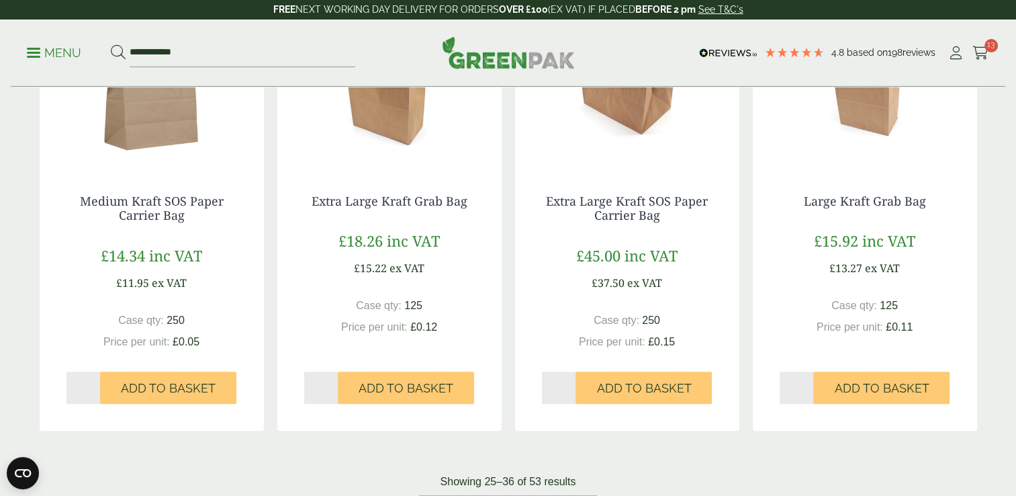
scroll to position [1230, 0]
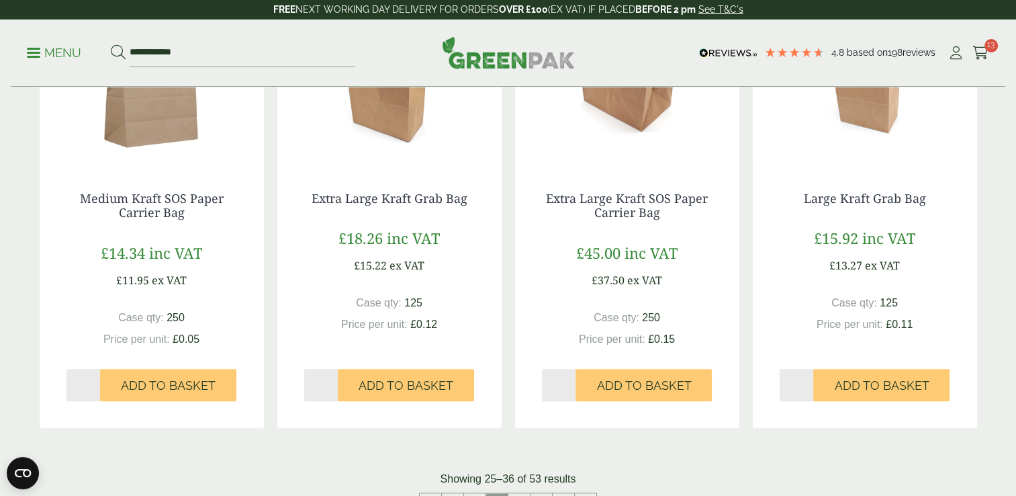
click at [389, 124] on img at bounding box center [389, 81] width 224 height 168
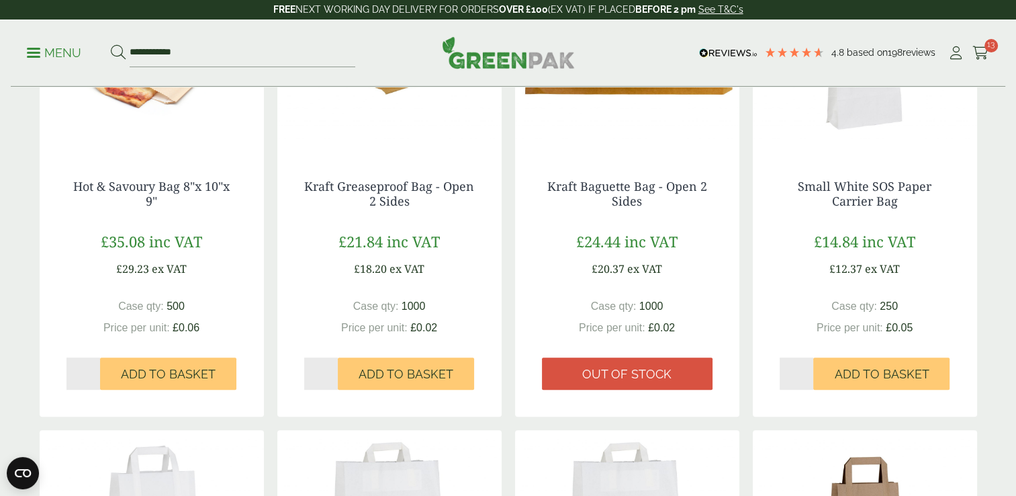
scroll to position [234, 0]
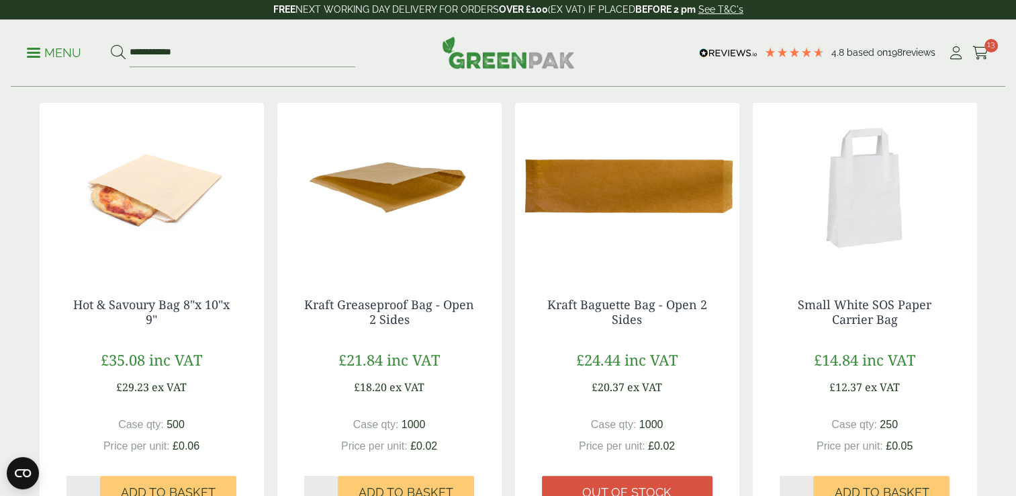
drag, startPoint x: 1011, startPoint y: 76, endPoint x: 1009, endPoint y: 66, distance: 9.5
click at [1009, 66] on div "**********" at bounding box center [508, 52] width 1016 height 67
click at [34, 56] on link "Menu" at bounding box center [54, 51] width 54 height 13
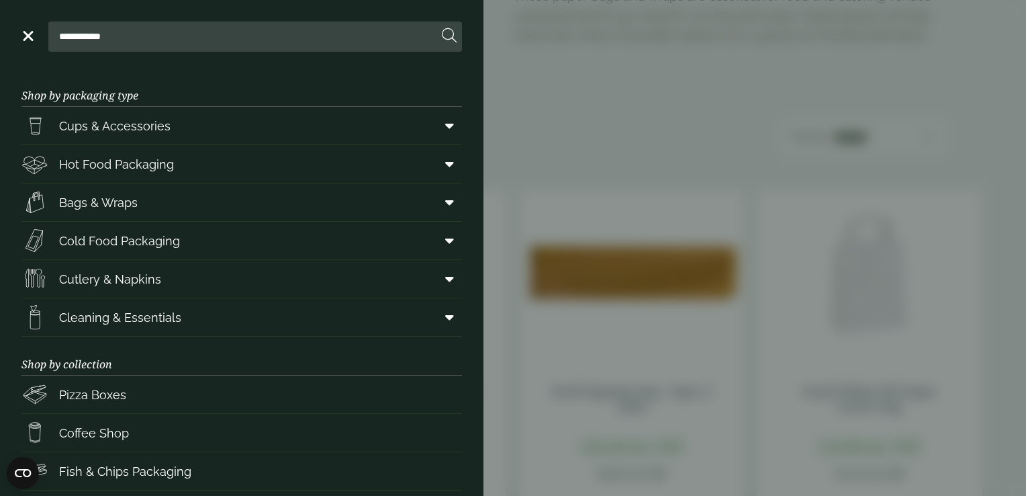
click at [24, 32] on link "Menu" at bounding box center [26, 34] width 13 height 13
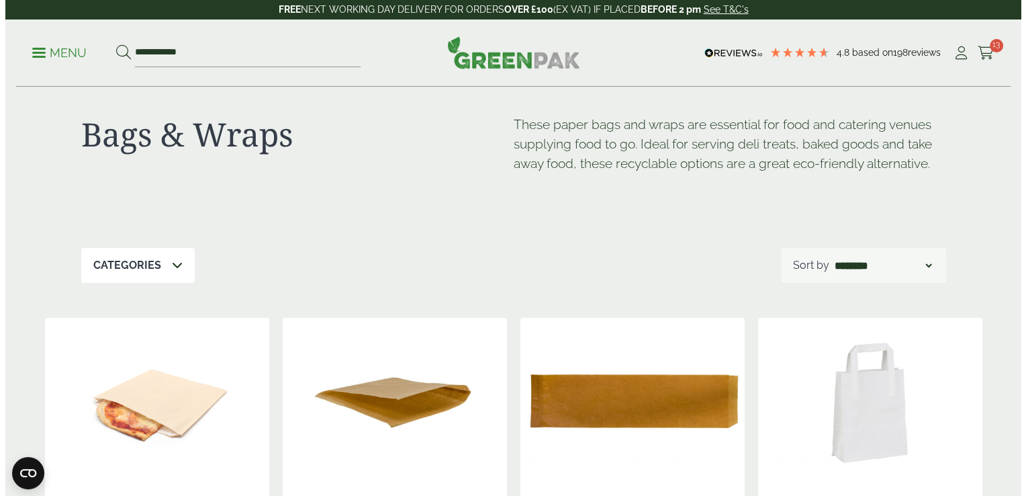
scroll to position [0, 0]
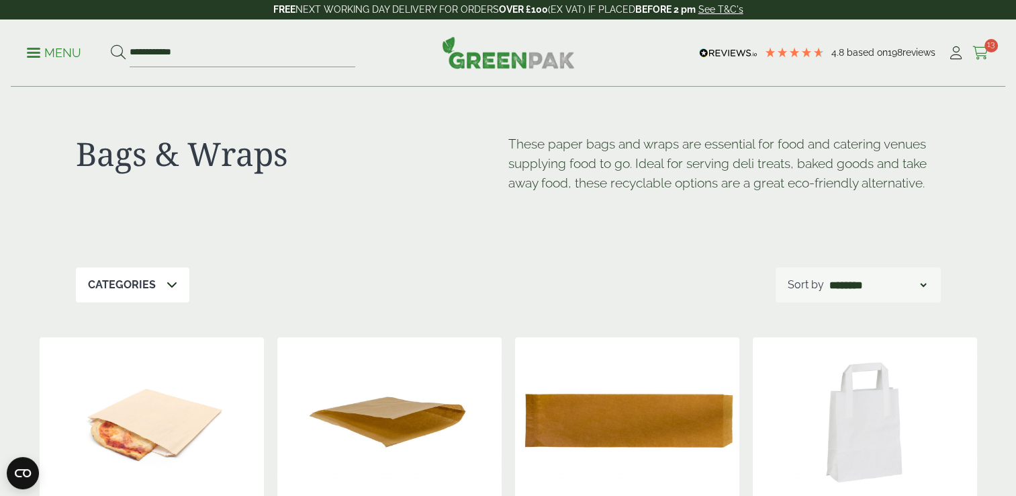
click at [981, 48] on icon at bounding box center [980, 52] width 17 height 13
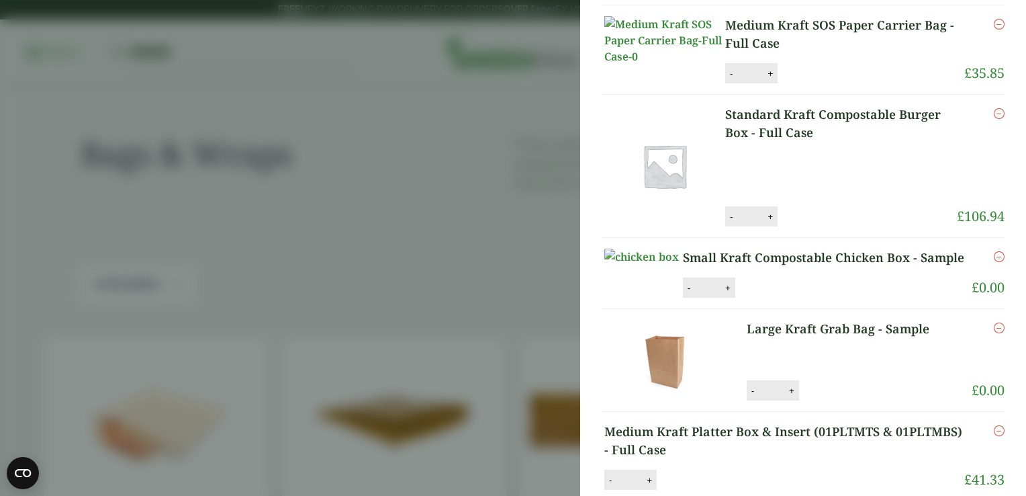
scroll to position [114, 0]
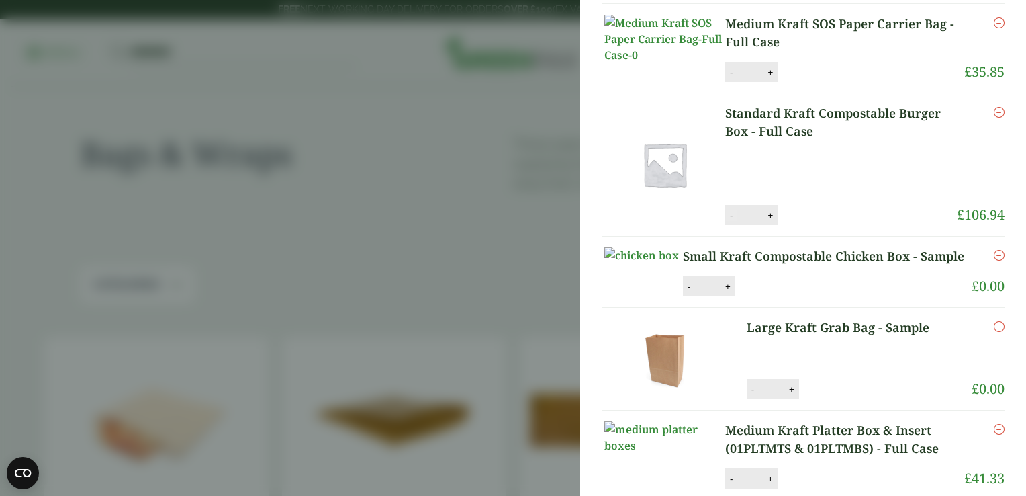
click at [730, 221] on button "-" at bounding box center [731, 214] width 11 height 11
type input "*"
click at [808, 226] on button "Update" at bounding box center [813, 215] width 67 height 20
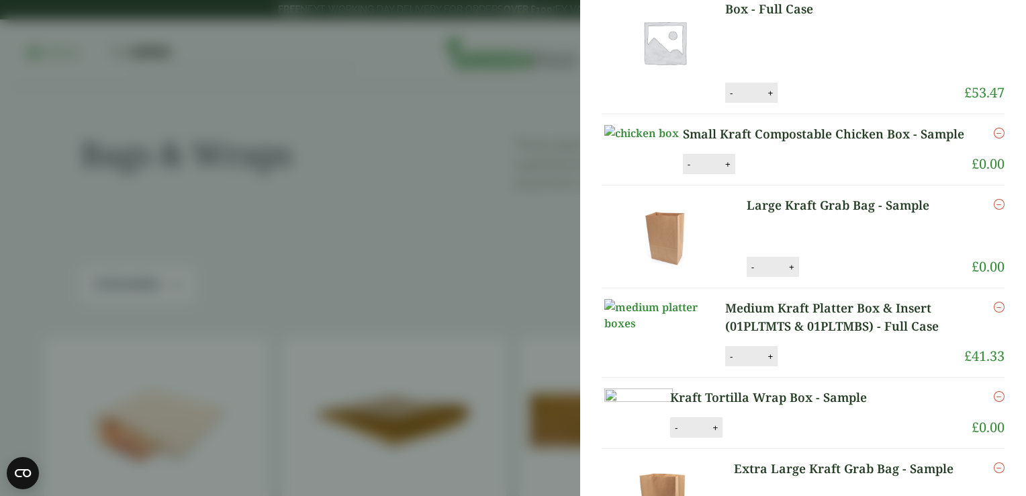
scroll to position [226, 0]
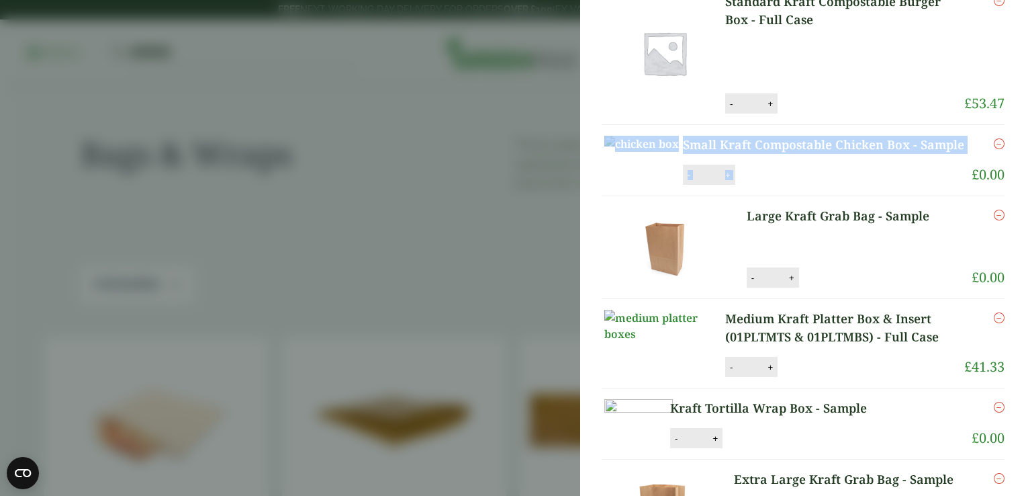
drag, startPoint x: 998, startPoint y: 176, endPoint x: 996, endPoint y: 162, distance: 13.5
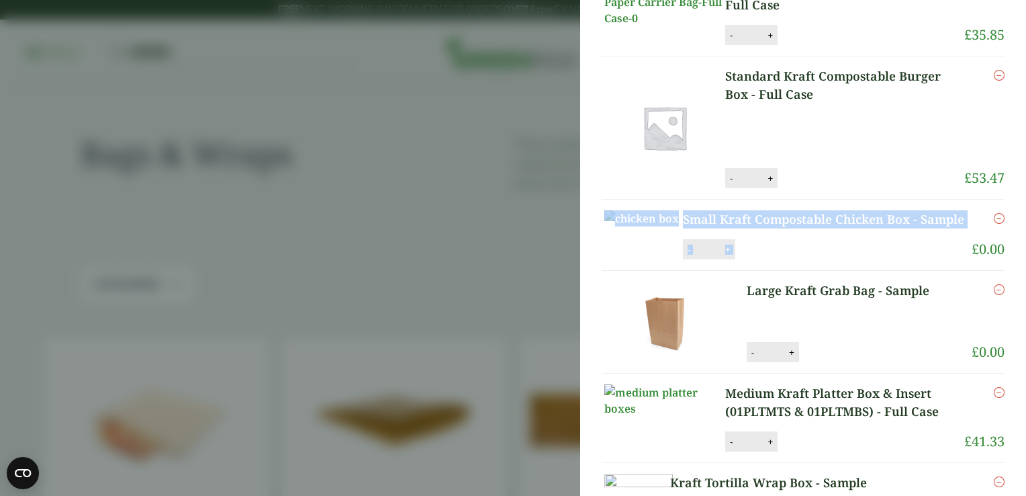
scroll to position [0, 0]
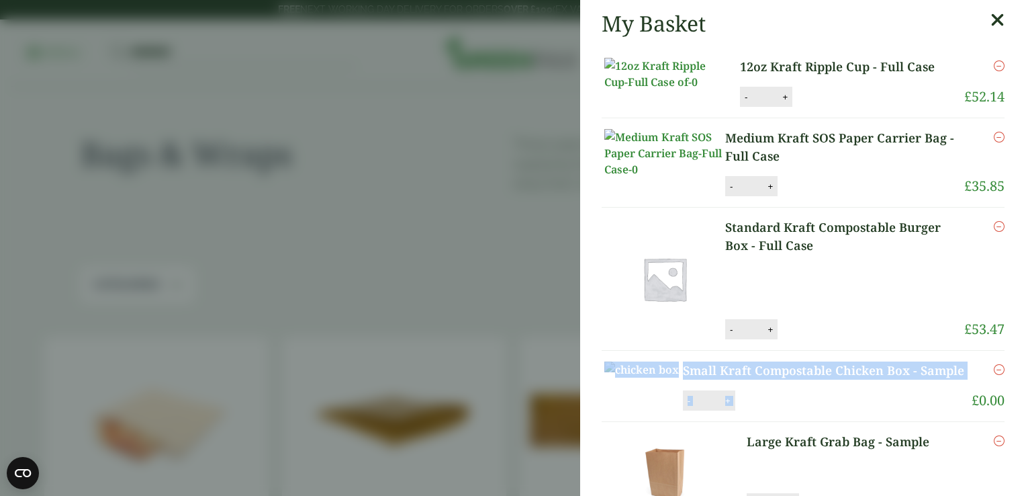
click at [990, 17] on icon at bounding box center [997, 20] width 14 height 19
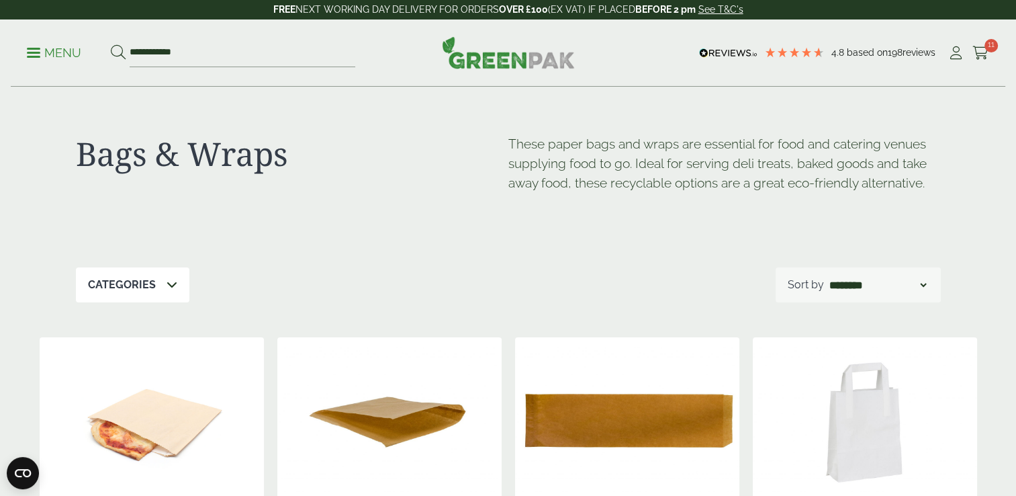
click at [29, 52] on span at bounding box center [33, 53] width 13 height 2
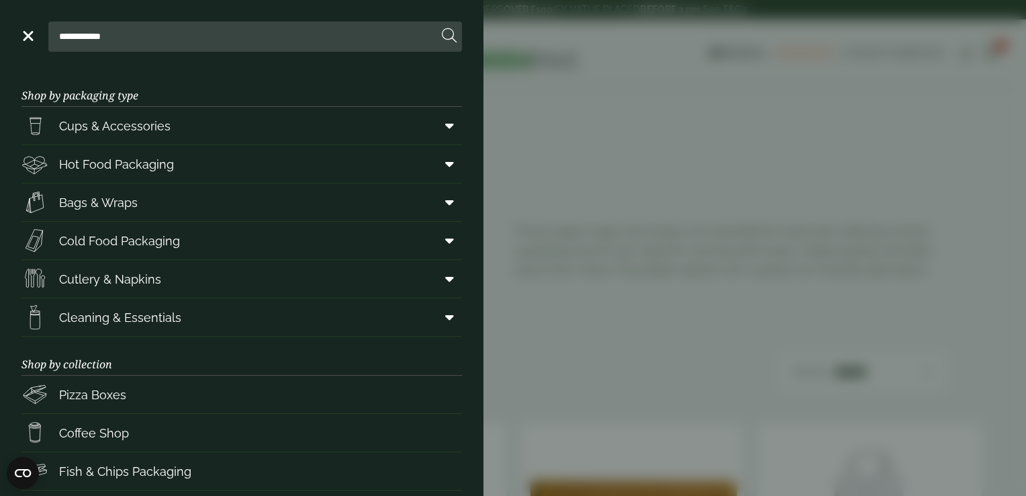
click at [128, 43] on input "**********" at bounding box center [246, 36] width 384 height 28
type input "*"
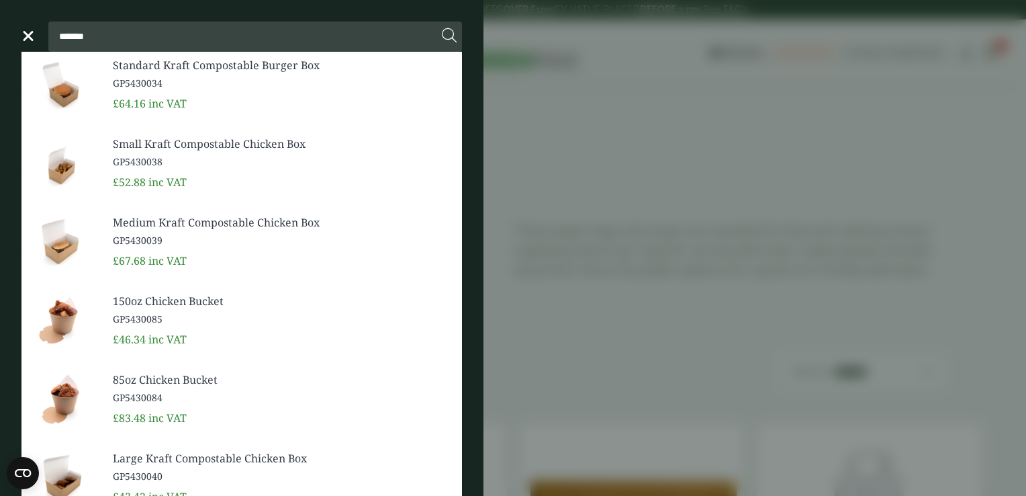
type input "*******"
click at [160, 233] on span "GP5430039" at bounding box center [282, 240] width 338 height 14
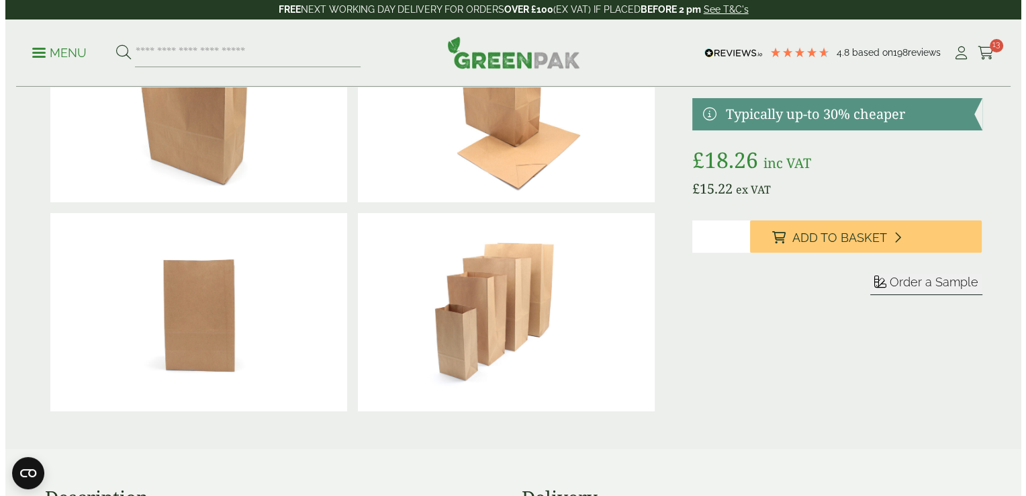
scroll to position [239, 0]
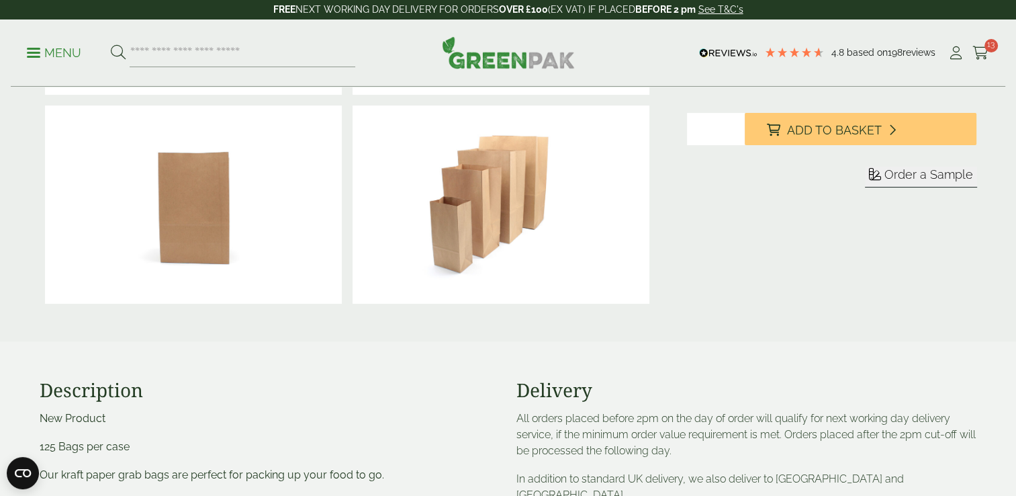
click at [935, 179] on span "Order a Sample" at bounding box center [928, 174] width 89 height 14
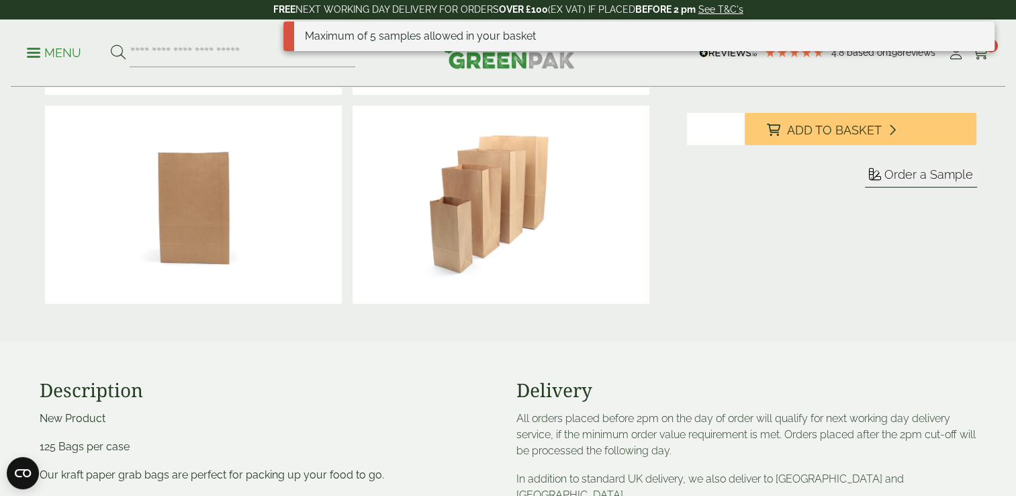
click at [998, 71] on div "Menu 4.8 Based on 198 reviews My Account" at bounding box center [508, 52] width 994 height 67
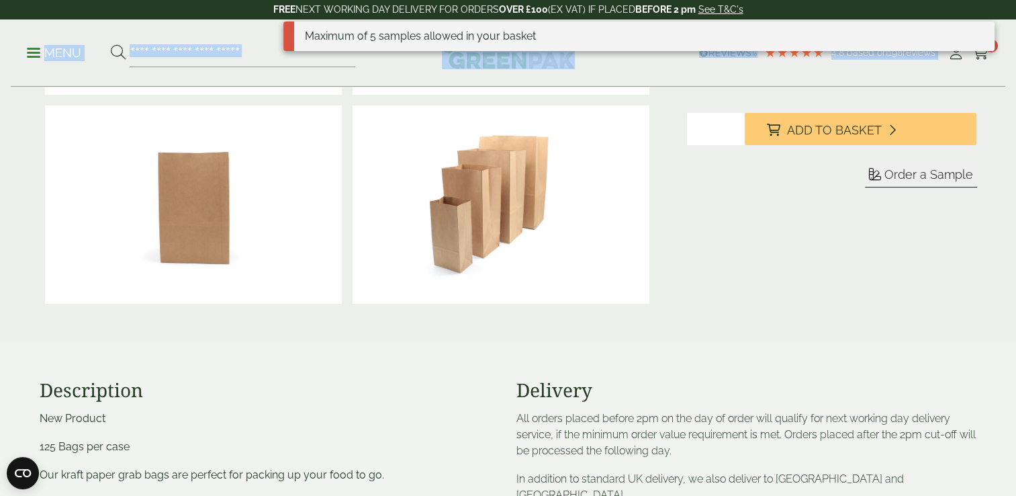
drag, startPoint x: 998, startPoint y: 71, endPoint x: 1001, endPoint y: 17, distance: 53.1
click at [1001, 17] on header "4.8 Based on 198 reviews FREE NEXT WORKING DAY DELIVERY - See T&C's FREE NEXT W…" at bounding box center [508, 43] width 1016 height 87
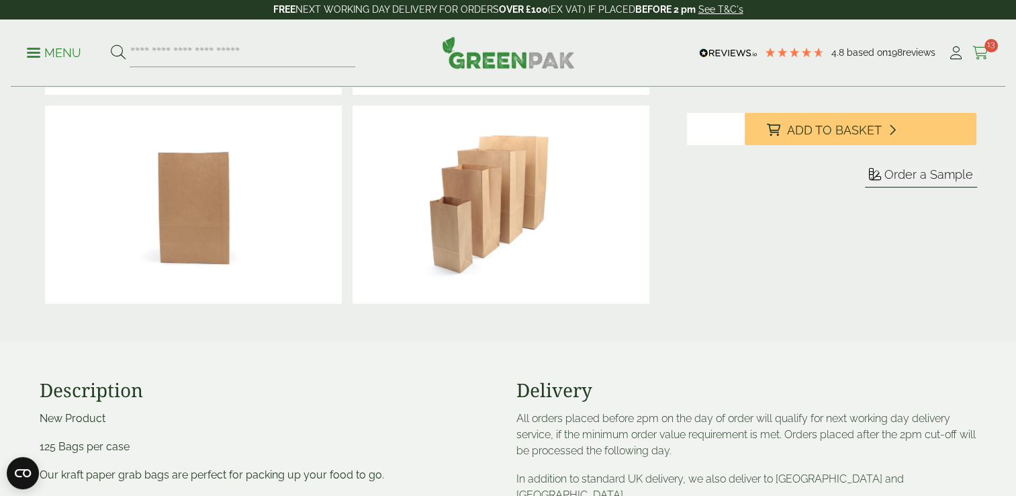
click at [978, 50] on icon at bounding box center [980, 52] width 17 height 13
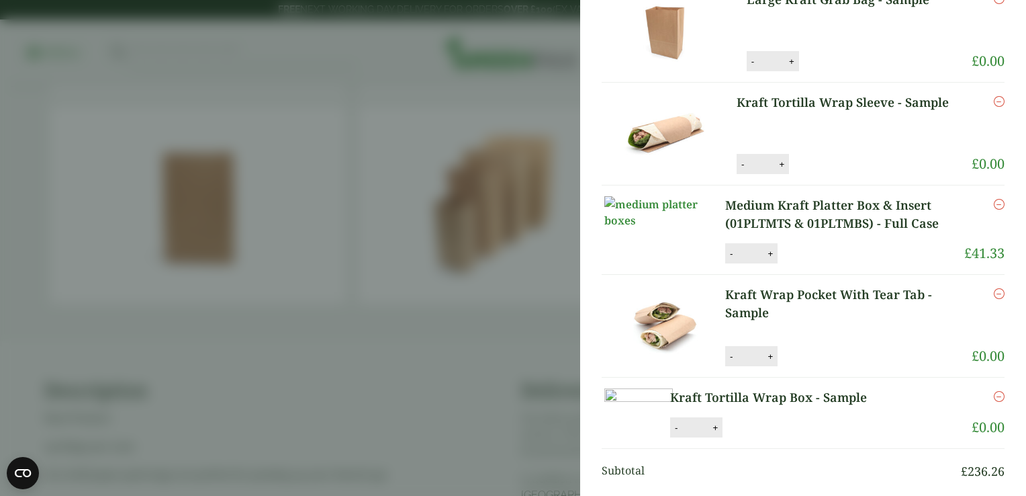
scroll to position [447, 0]
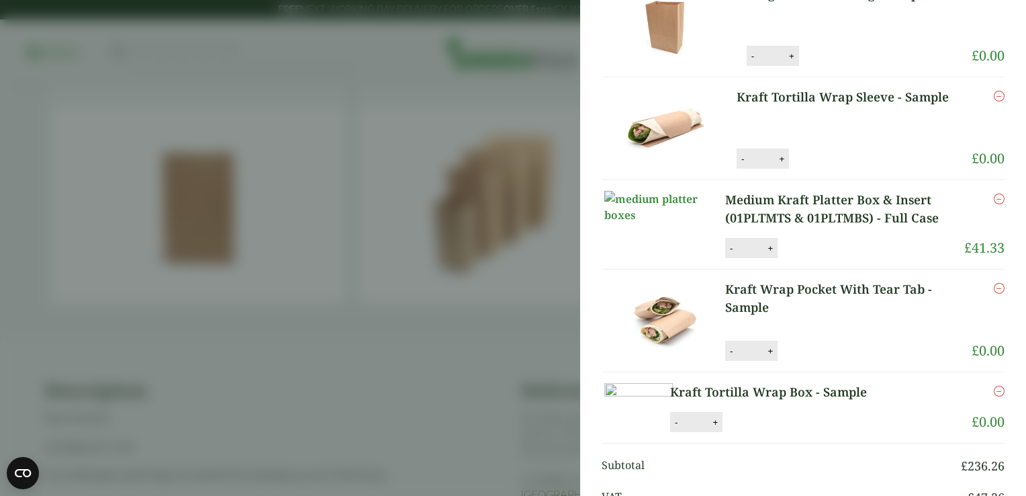
click at [994, 101] on icon "Remove this item" at bounding box center [999, 96] width 11 height 11
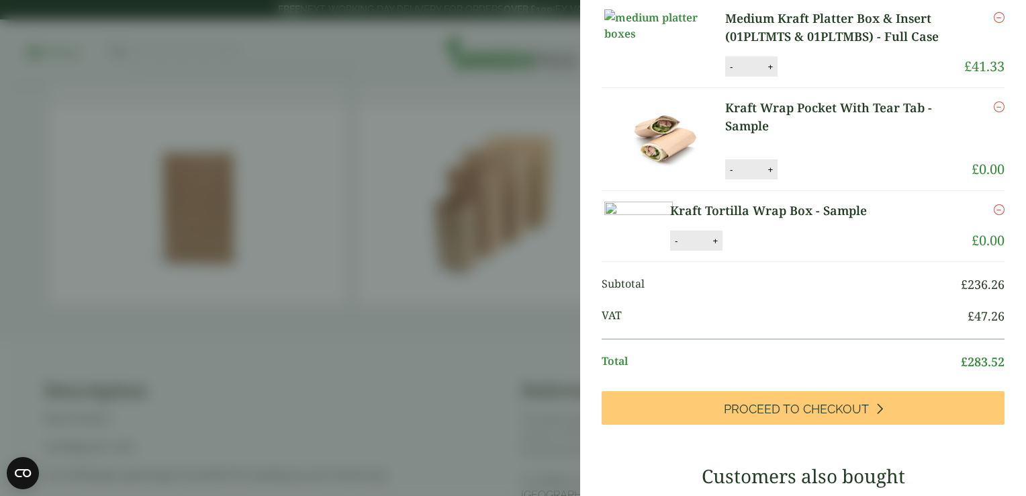
scroll to position [579, 0]
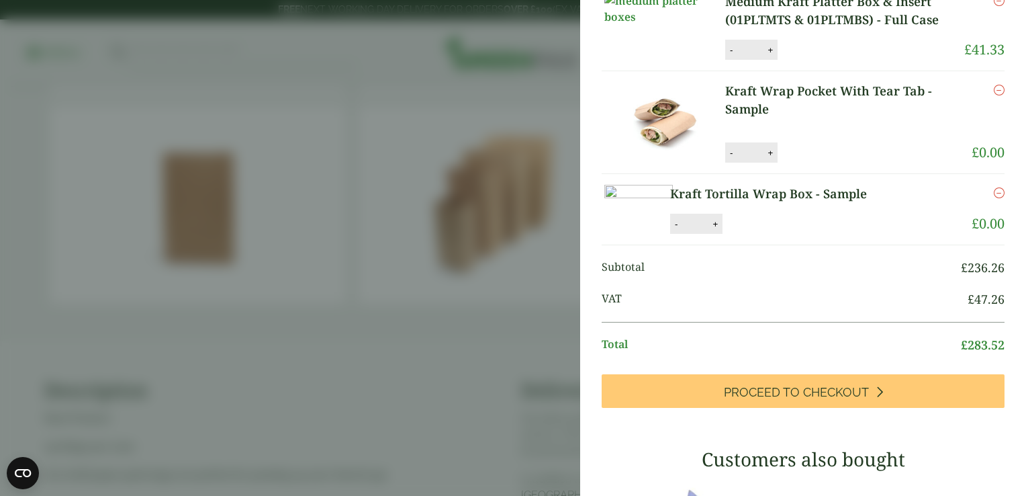
click at [972, 142] on div "Remove" at bounding box center [988, 112] width 33 height 60
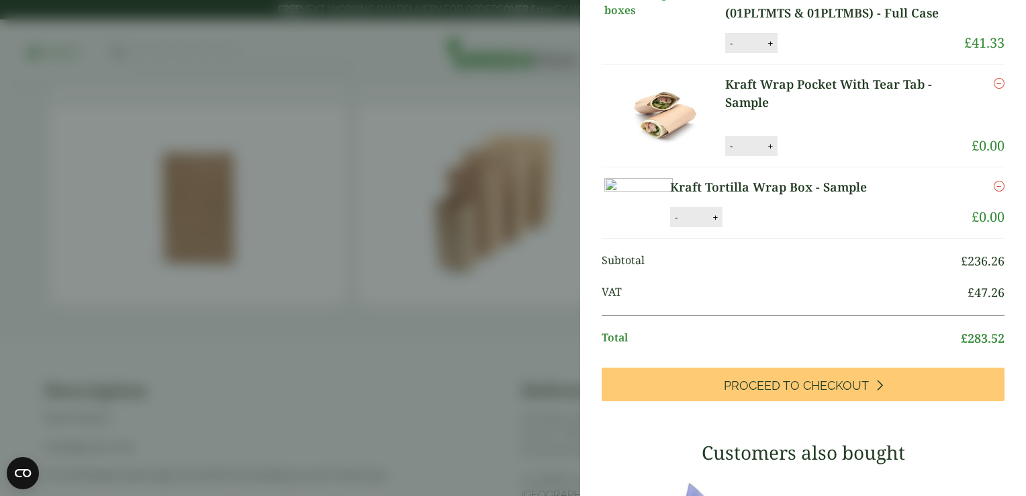
scroll to position [524, 0]
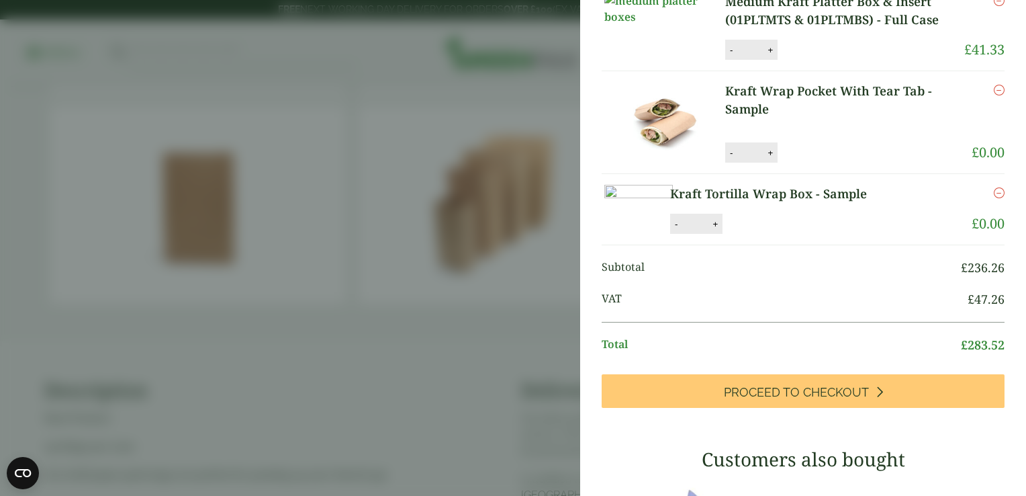
click at [994, 95] on icon "Remove this item" at bounding box center [999, 90] width 11 height 11
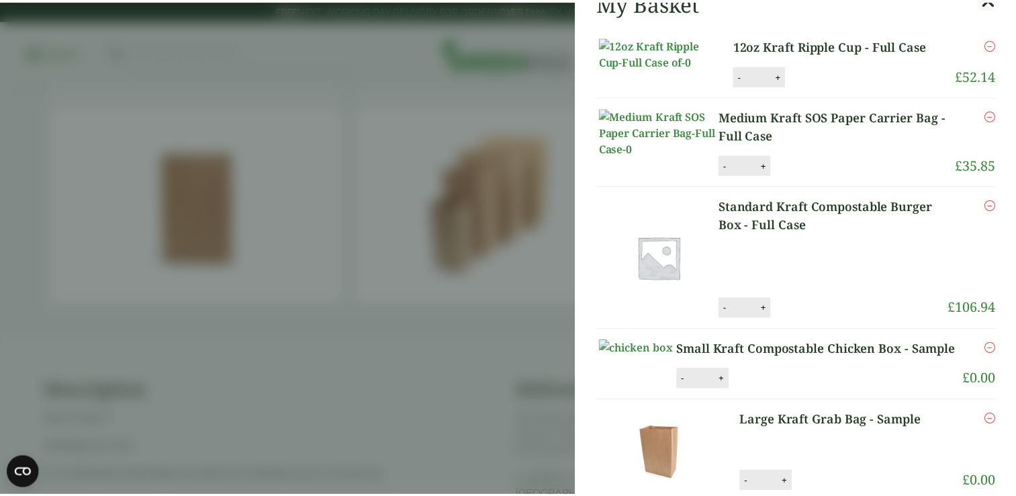
scroll to position [0, 0]
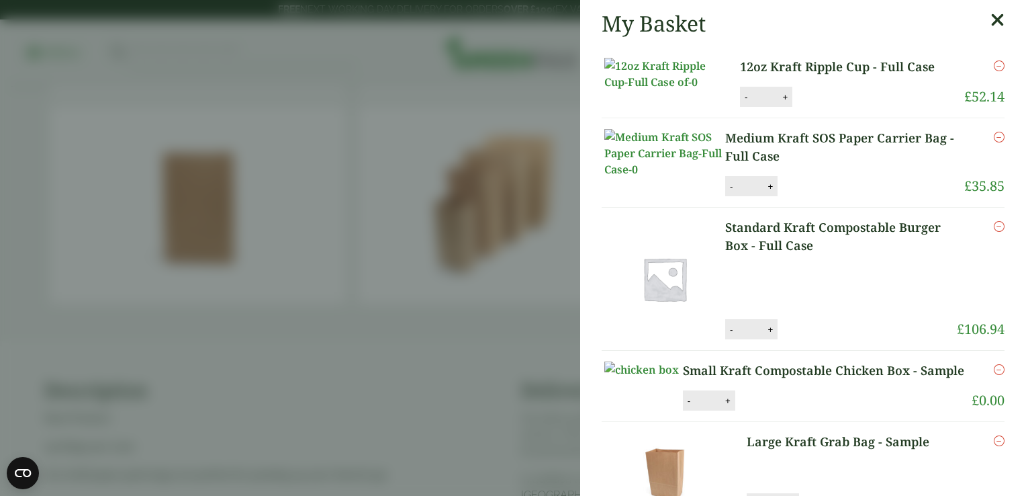
click at [990, 24] on icon at bounding box center [997, 20] width 14 height 19
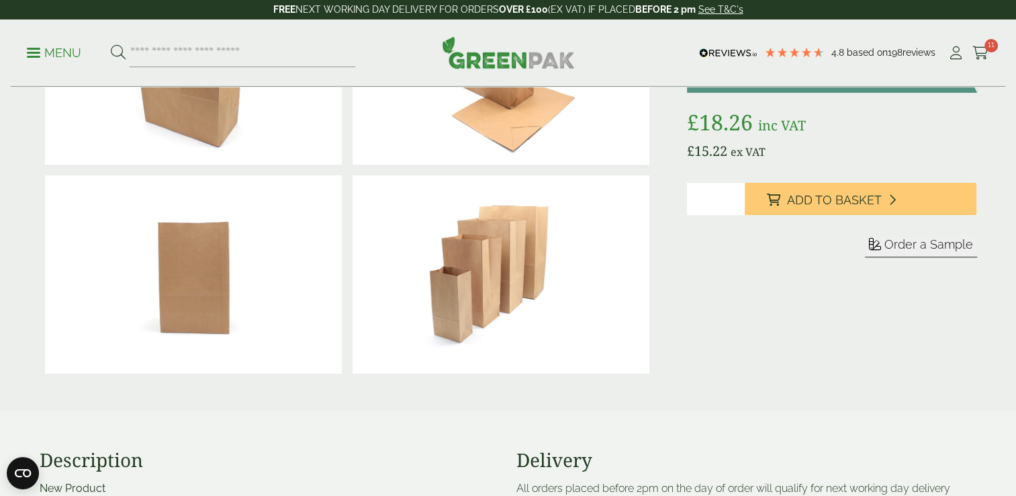
scroll to position [194, 0]
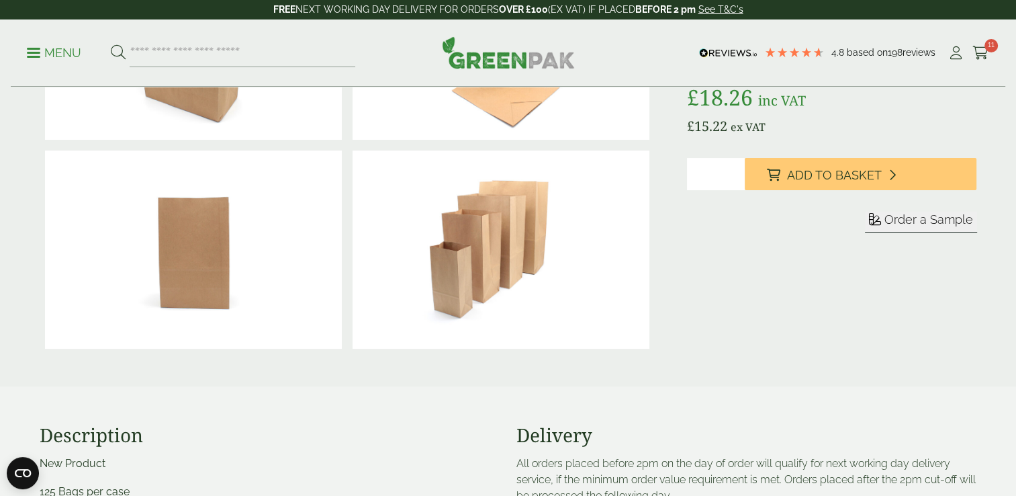
click at [930, 216] on span "Order a Sample" at bounding box center [928, 219] width 89 height 14
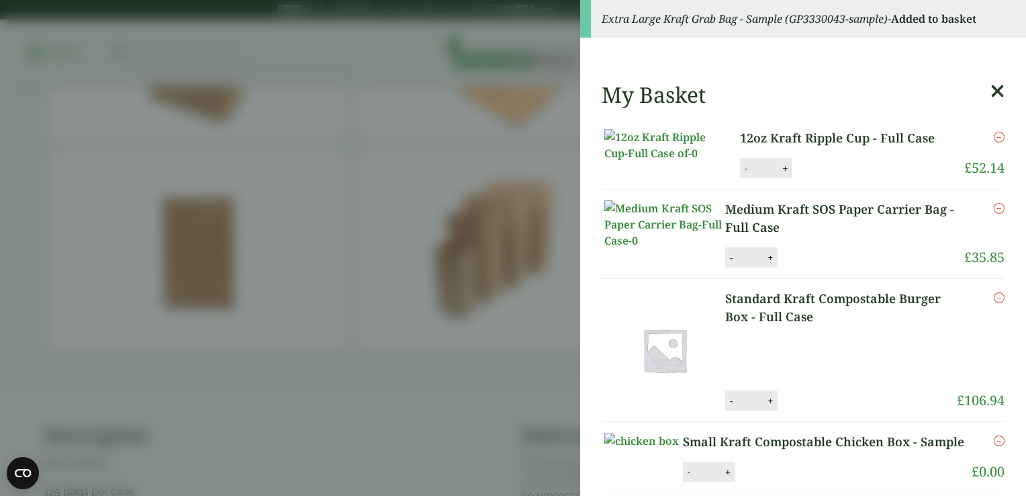
click at [990, 93] on icon at bounding box center [997, 91] width 14 height 19
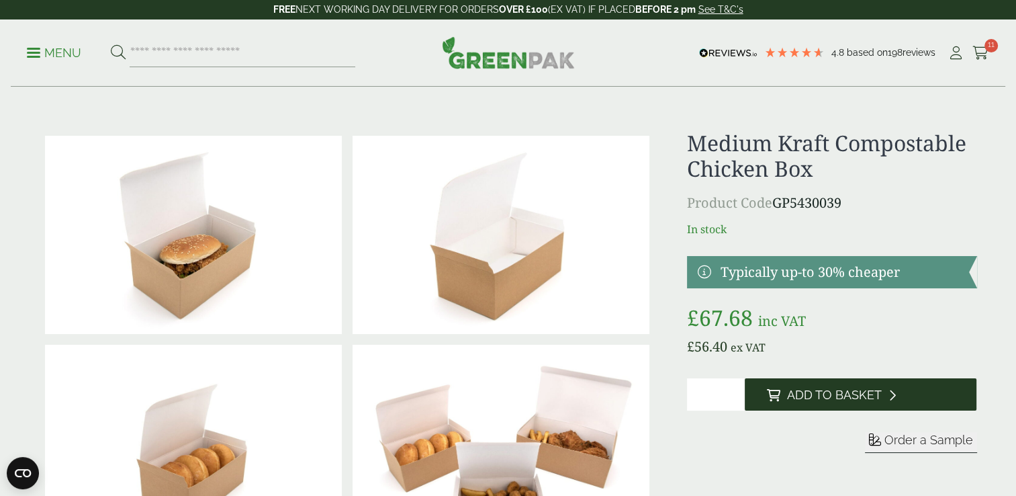
click at [830, 392] on span "Add to Basket" at bounding box center [833, 394] width 95 height 15
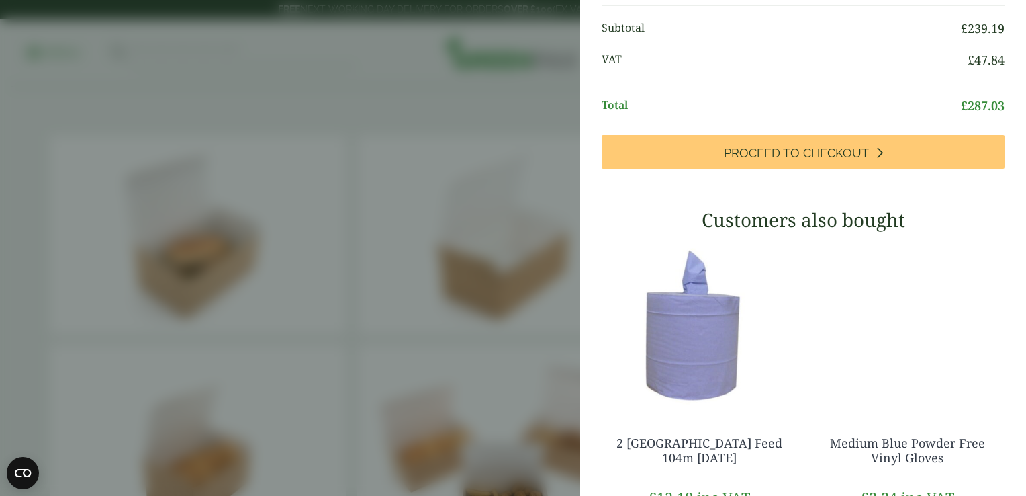
scroll to position [870, 0]
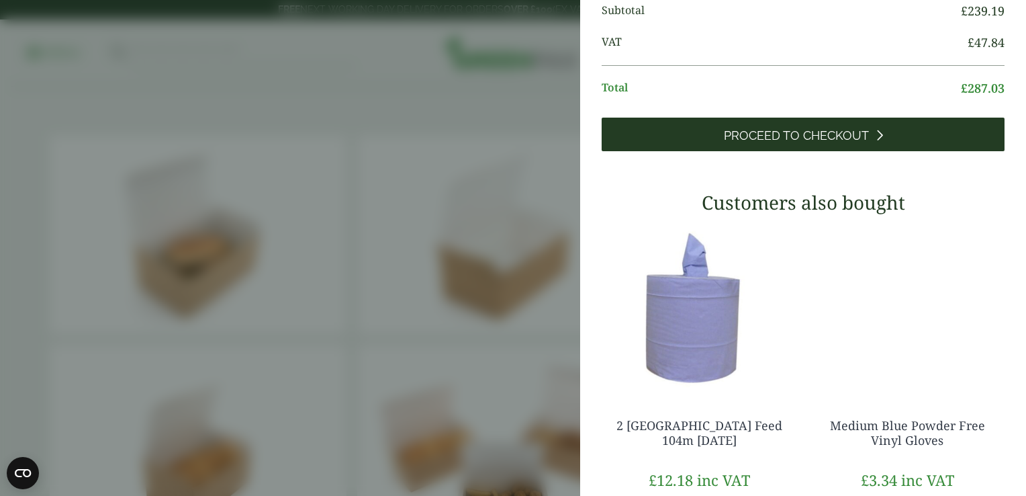
click at [817, 143] on span "Proceed to Checkout" at bounding box center [796, 135] width 145 height 15
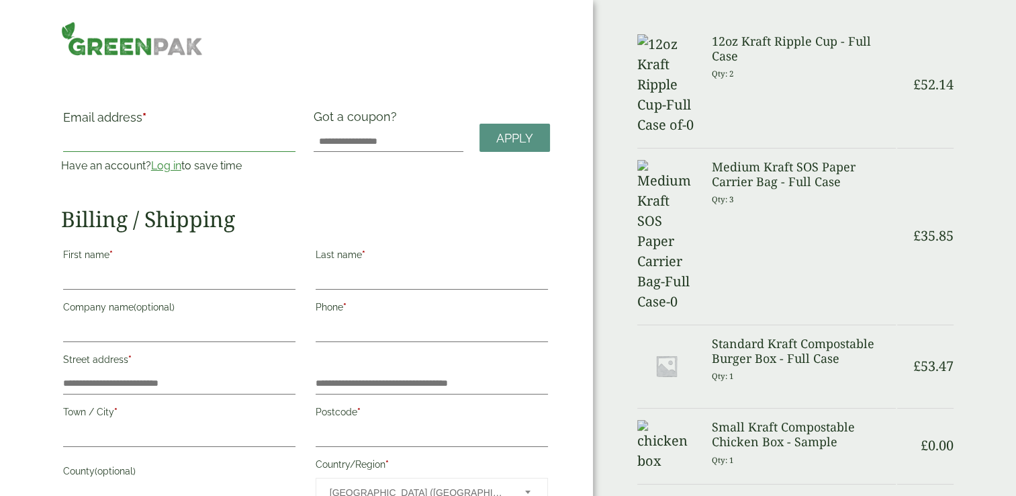
click at [167, 144] on input "Email address *" at bounding box center [179, 140] width 232 height 21
type input "**********"
type input "******"
type input "*******"
type input "**********"
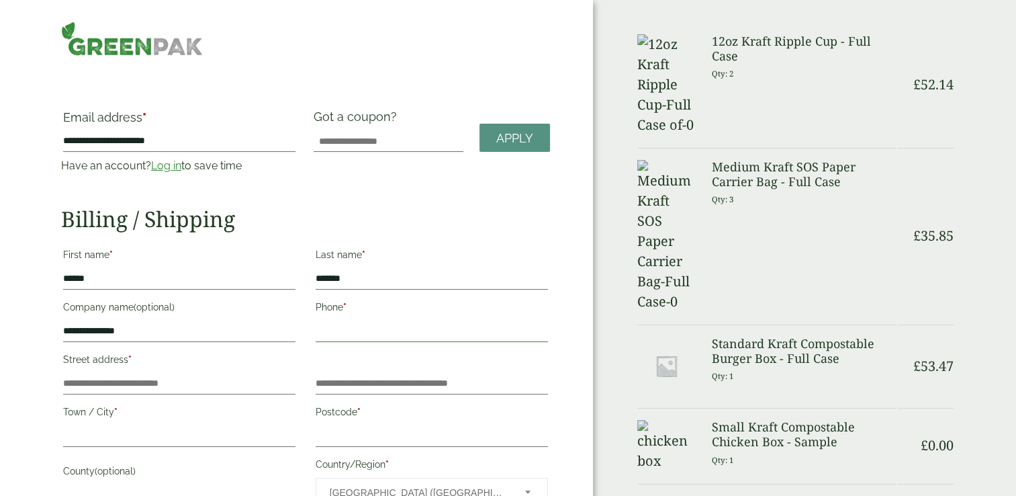
type input "**********"
type input "********"
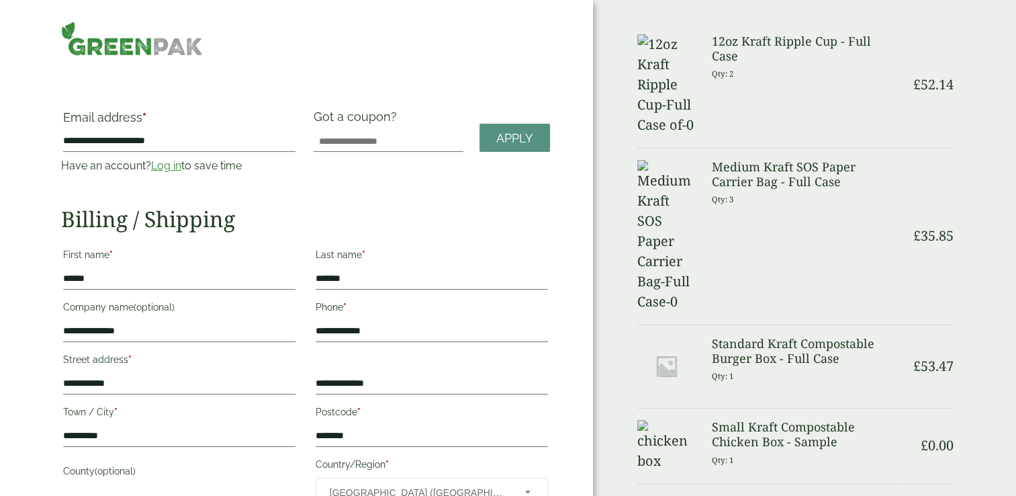
type input "*******"
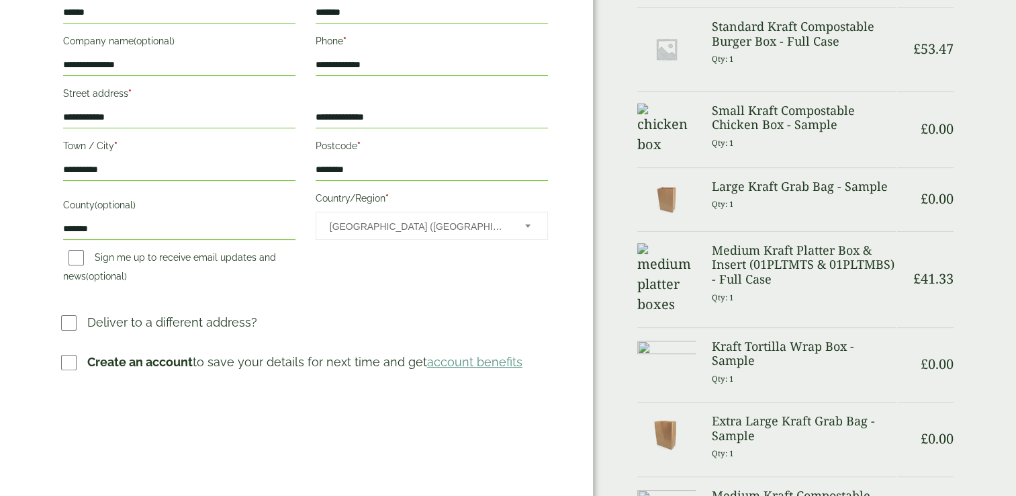
scroll to position [268, 0]
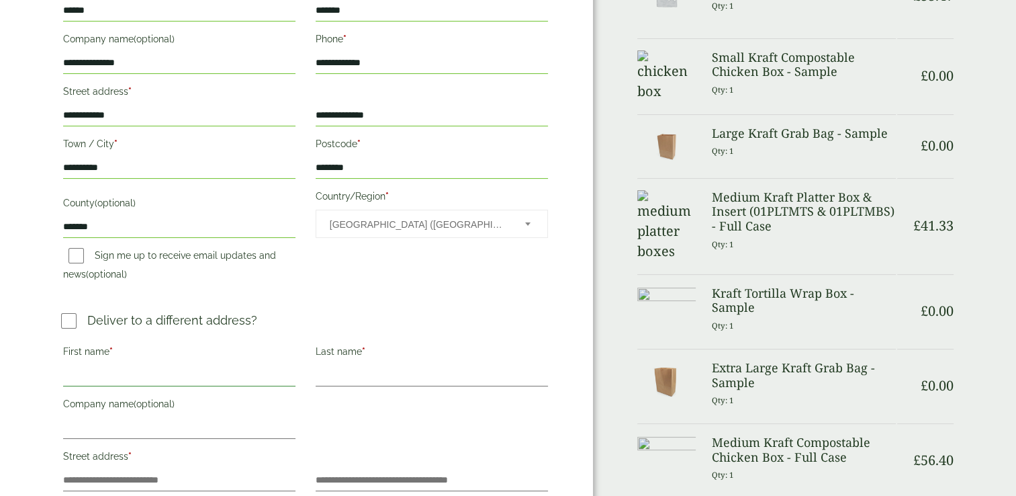
click at [132, 371] on input "First name *" at bounding box center [179, 375] width 232 height 21
type input "******"
type input "*******"
type input "**********"
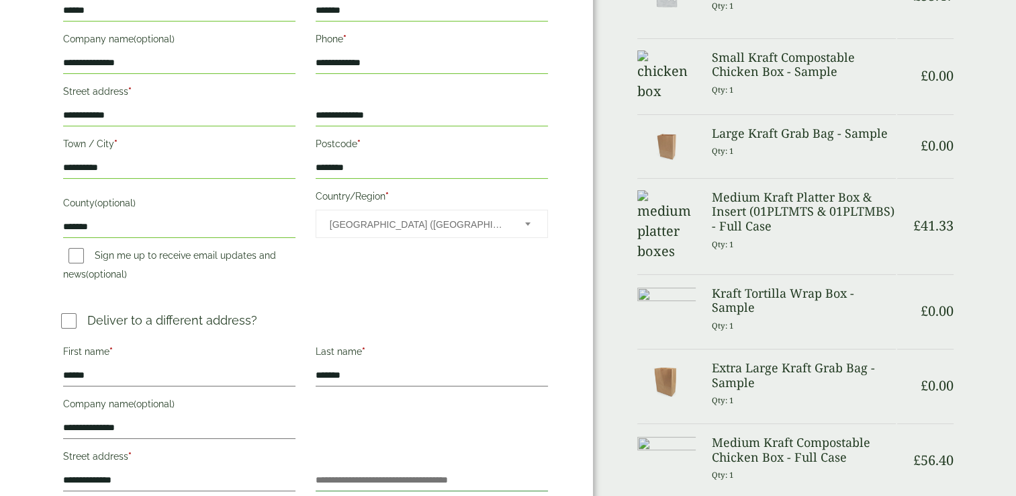
type input "**********"
type input "********"
type input "*******"
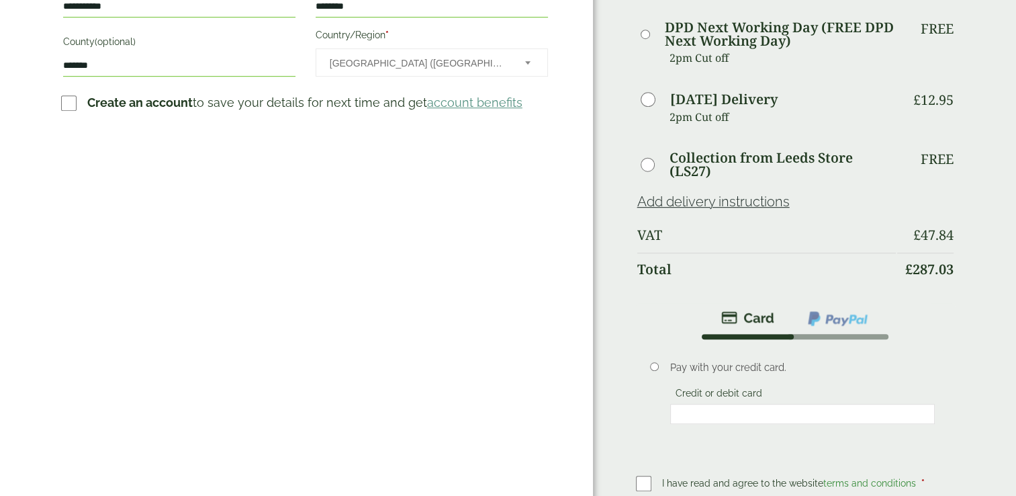
scroll to position [810, 0]
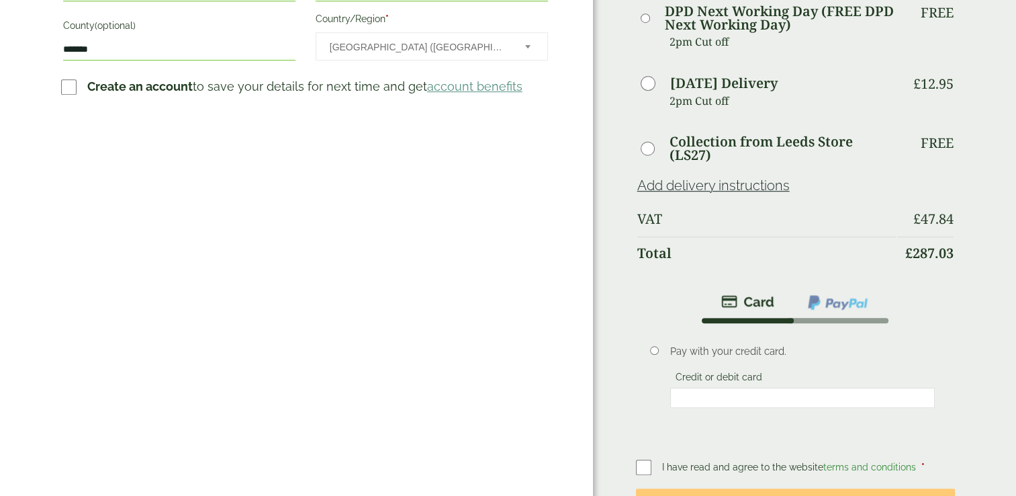
click at [705, 391] on iframe at bounding box center [802, 397] width 256 height 12
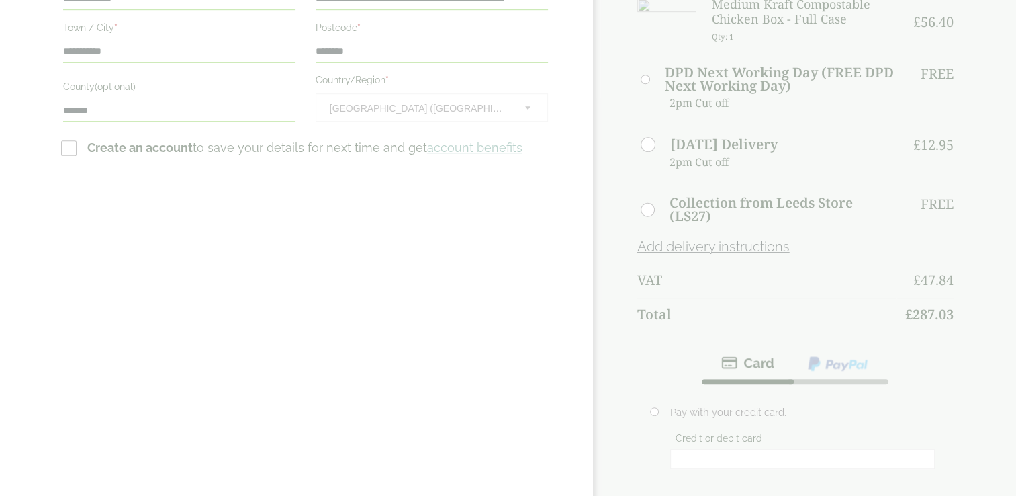
scroll to position [0, 0]
